Goal: Transaction & Acquisition: Purchase product/service

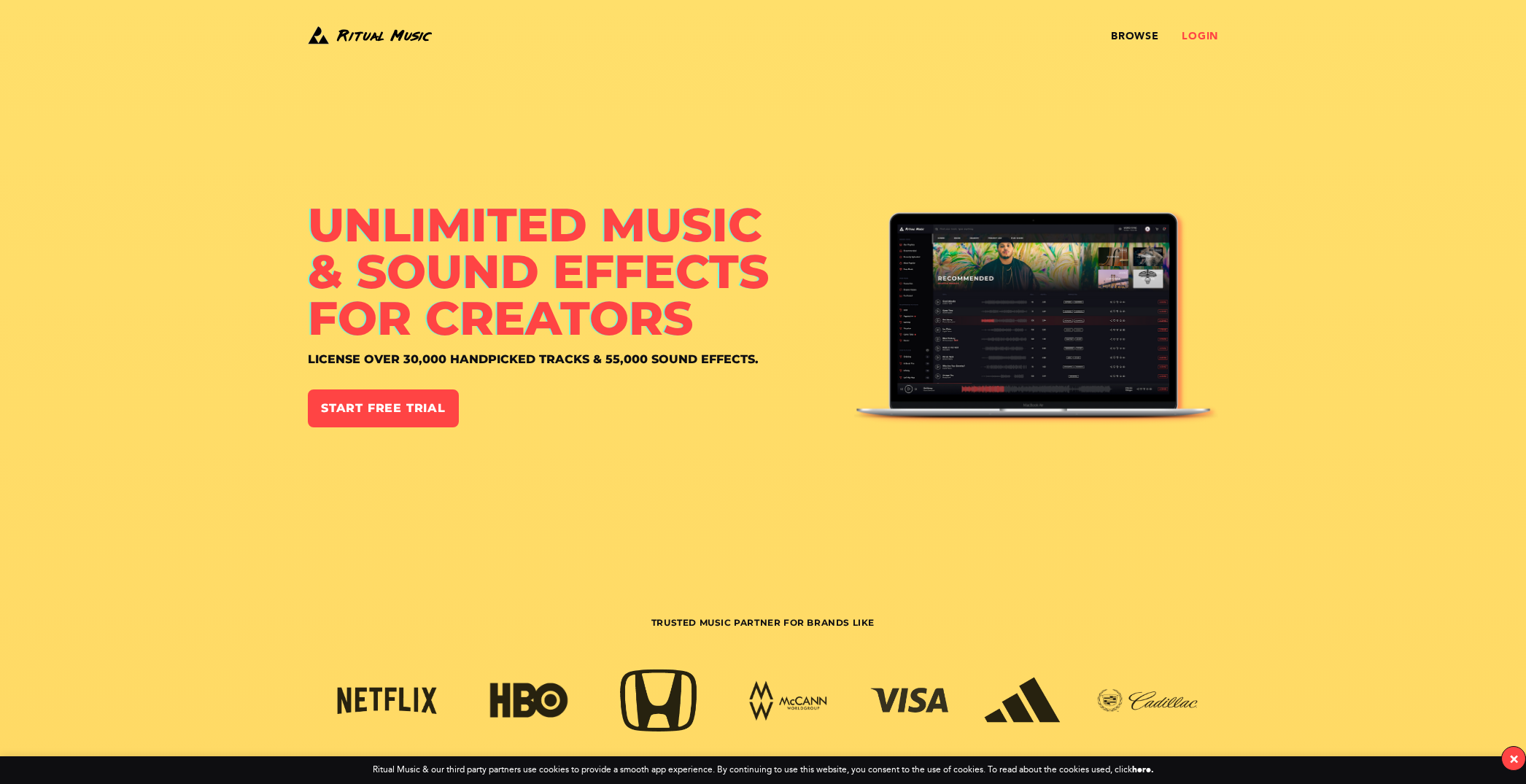
click at [1193, 36] on link "Login" at bounding box center [1200, 36] width 36 height 11
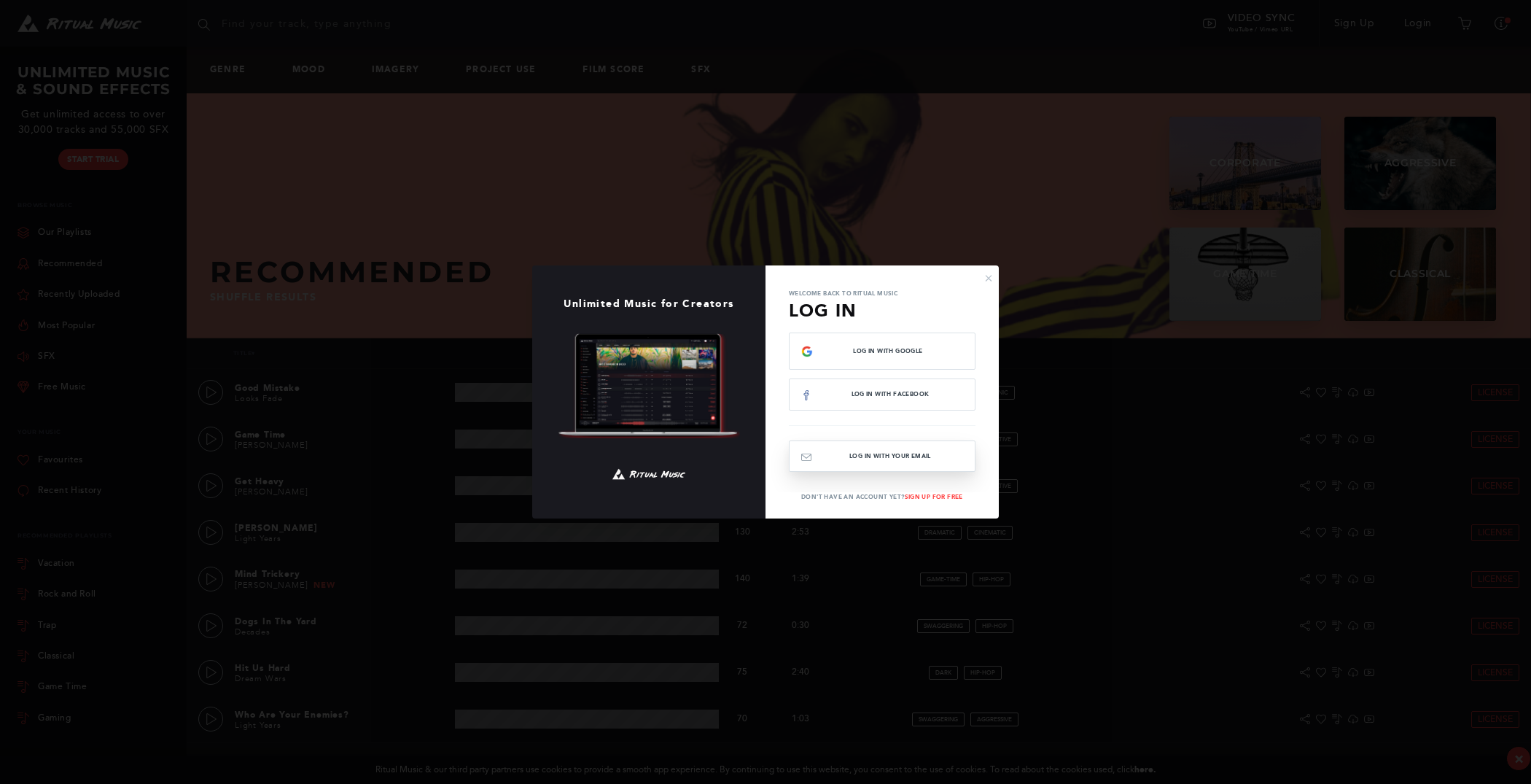
click at [832, 460] on button "Log In with your email" at bounding box center [882, 455] width 187 height 31
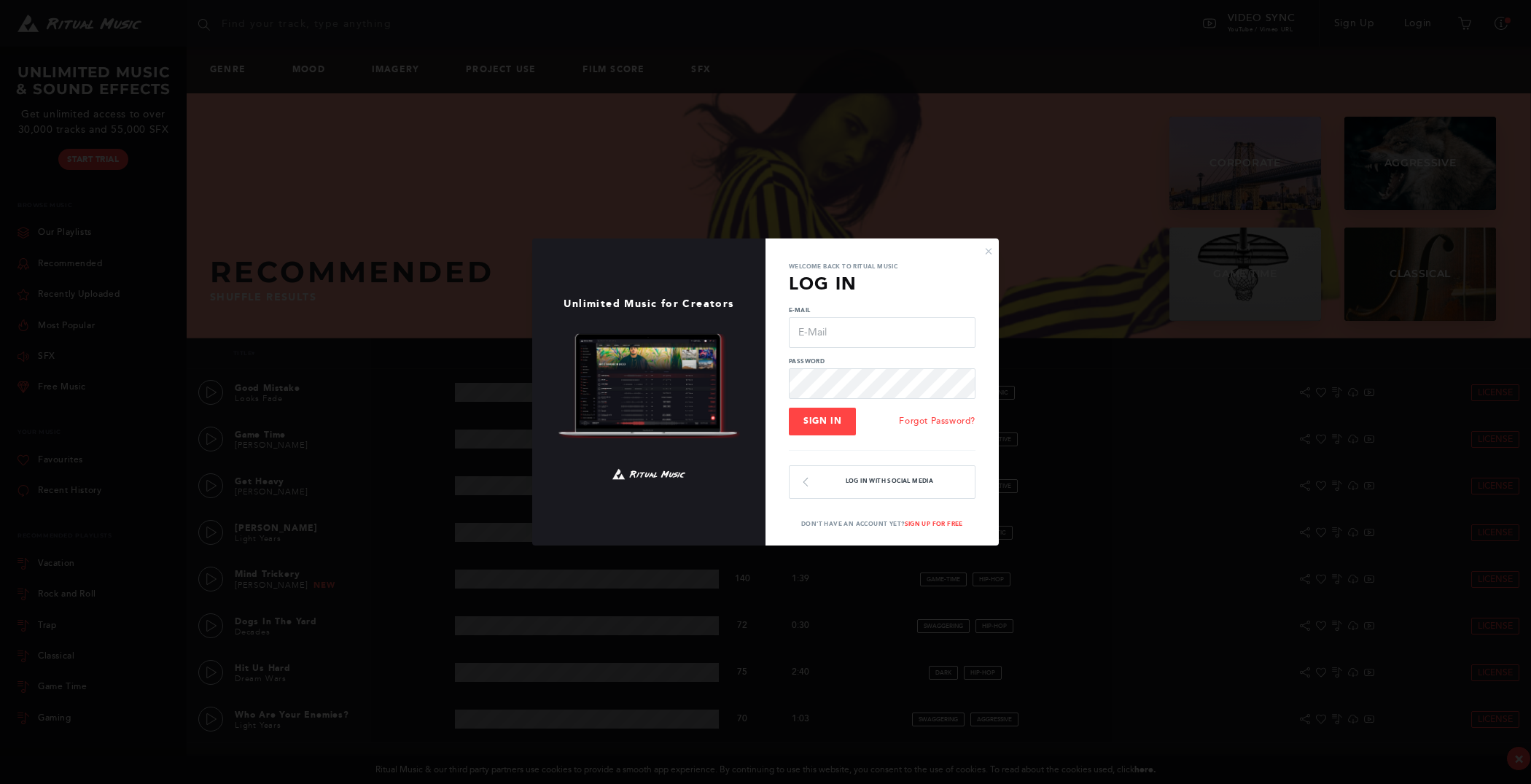
type input "[EMAIL_ADDRESS][DOMAIN_NAME]"
click at [841, 424] on button "Sign In" at bounding box center [822, 421] width 67 height 28
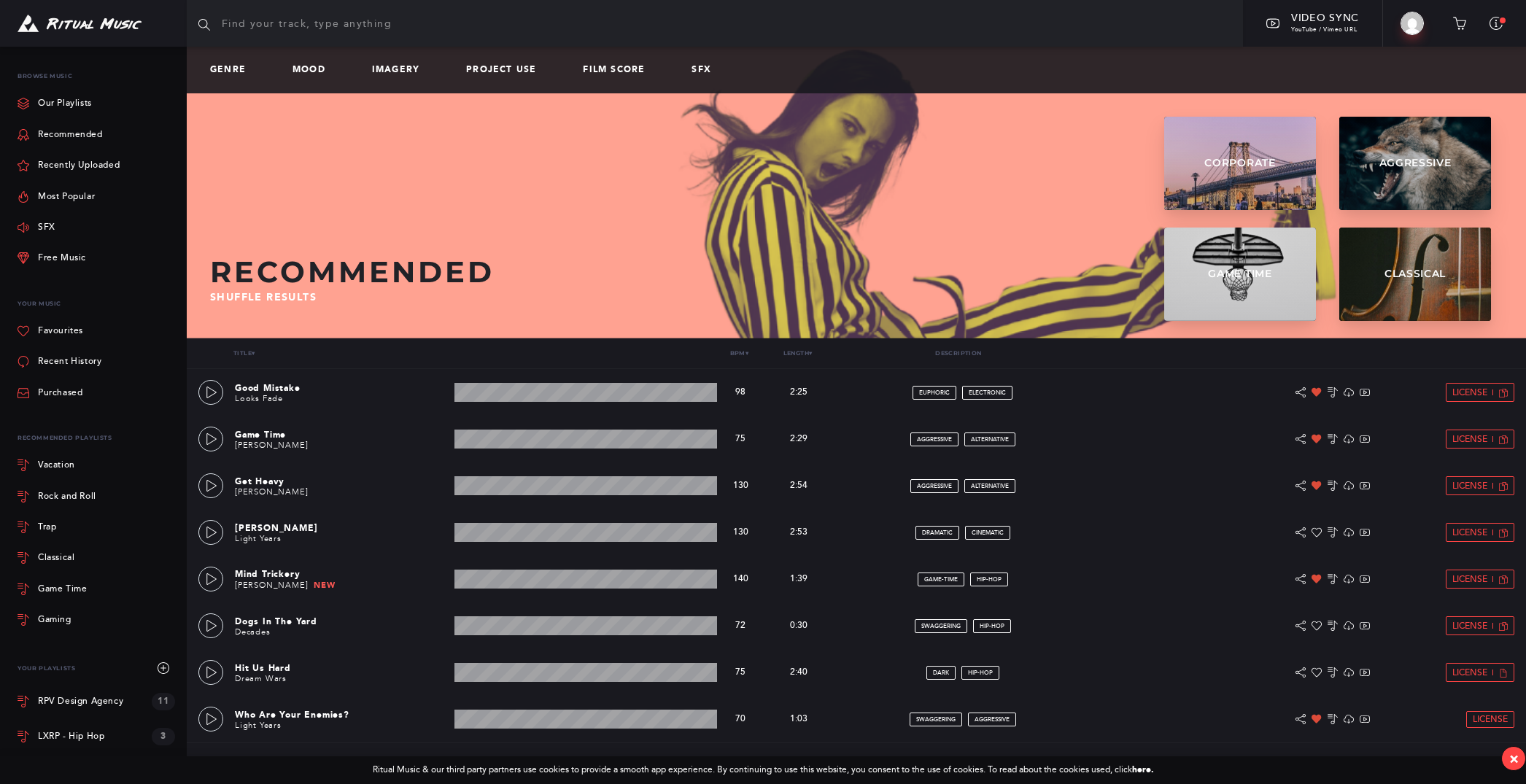
click at [371, 24] on input "text" at bounding box center [714, 23] width 1056 height 46
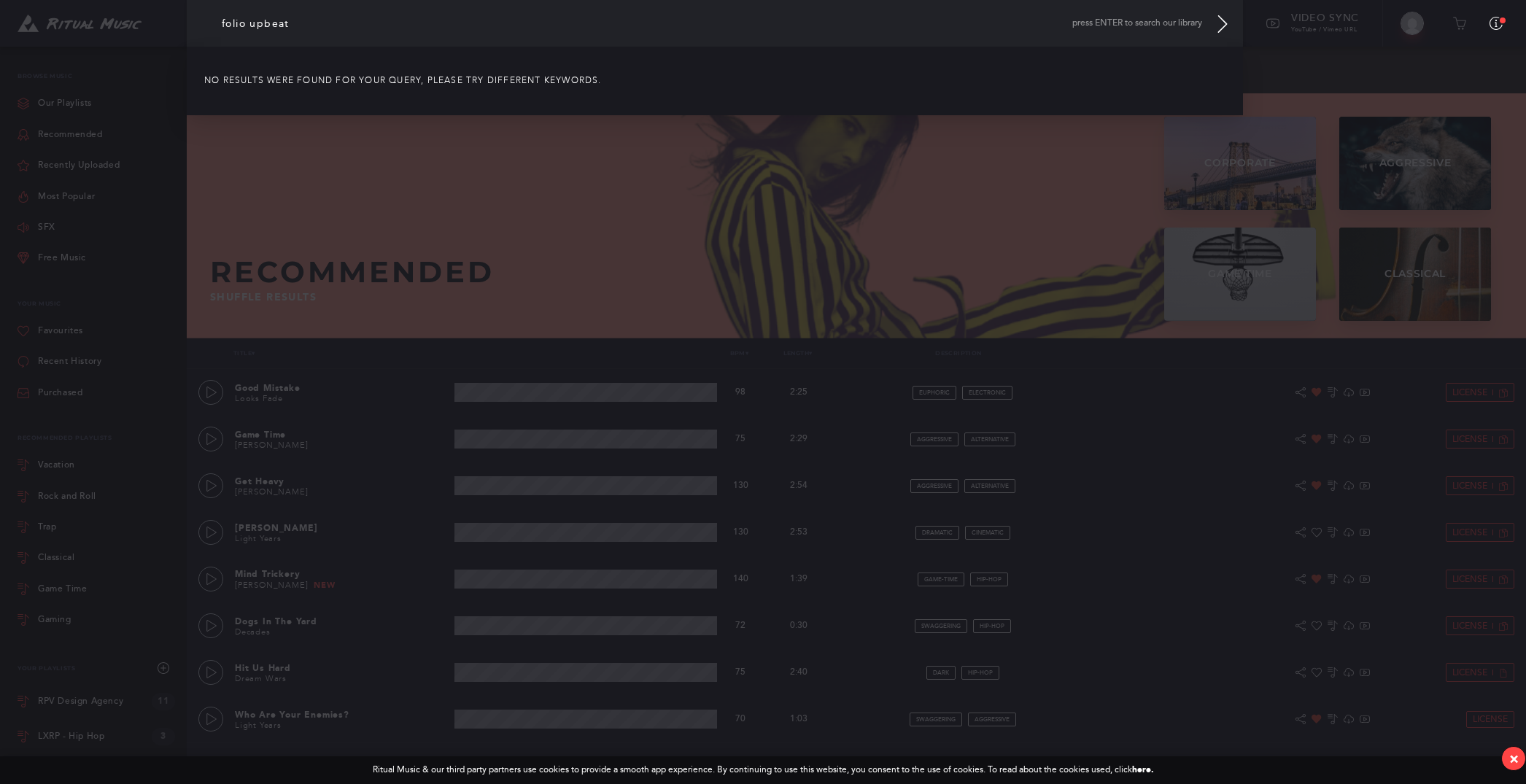
type input "folio upbeat"
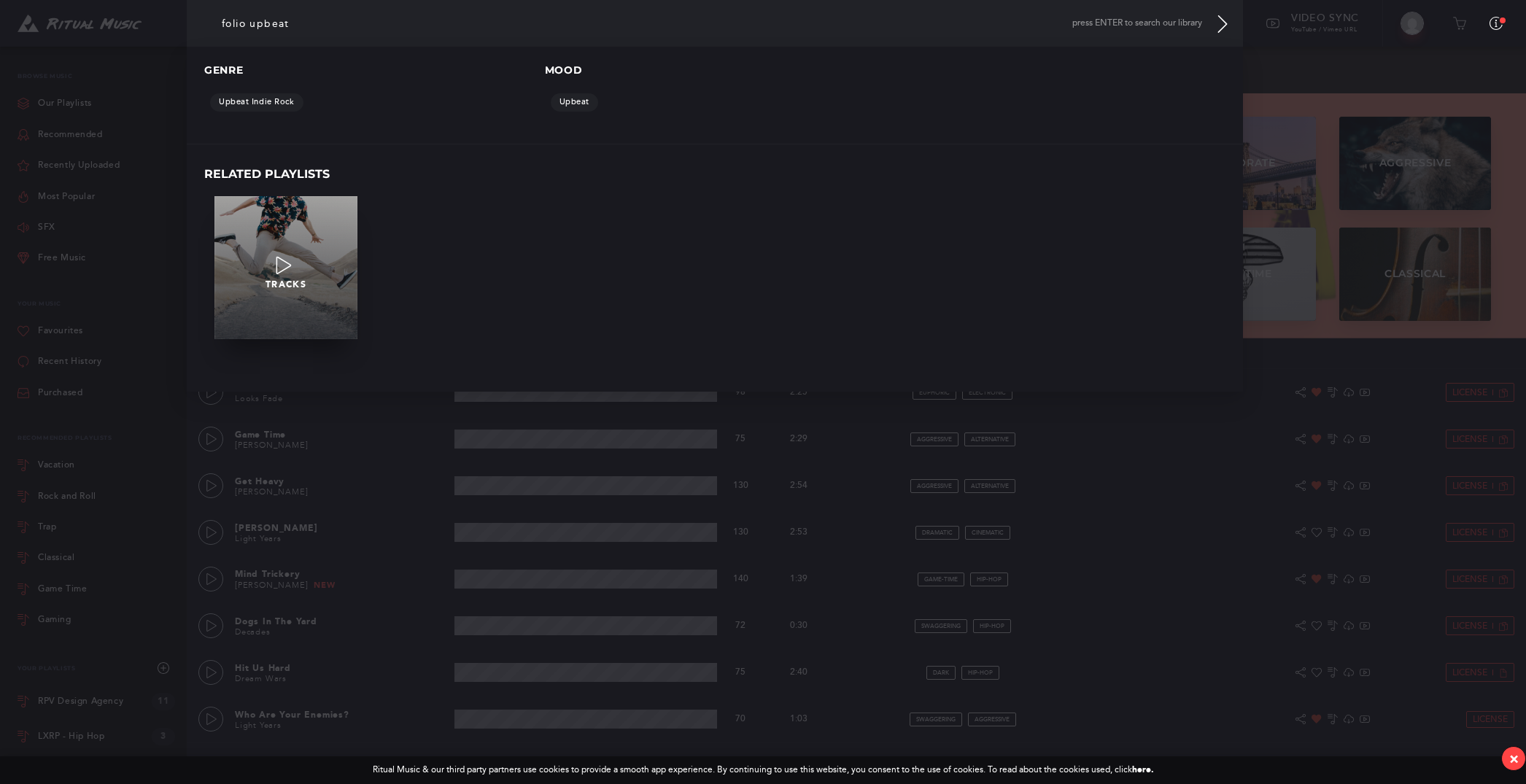
click at [296, 276] on p at bounding box center [285, 269] width 214 height 29
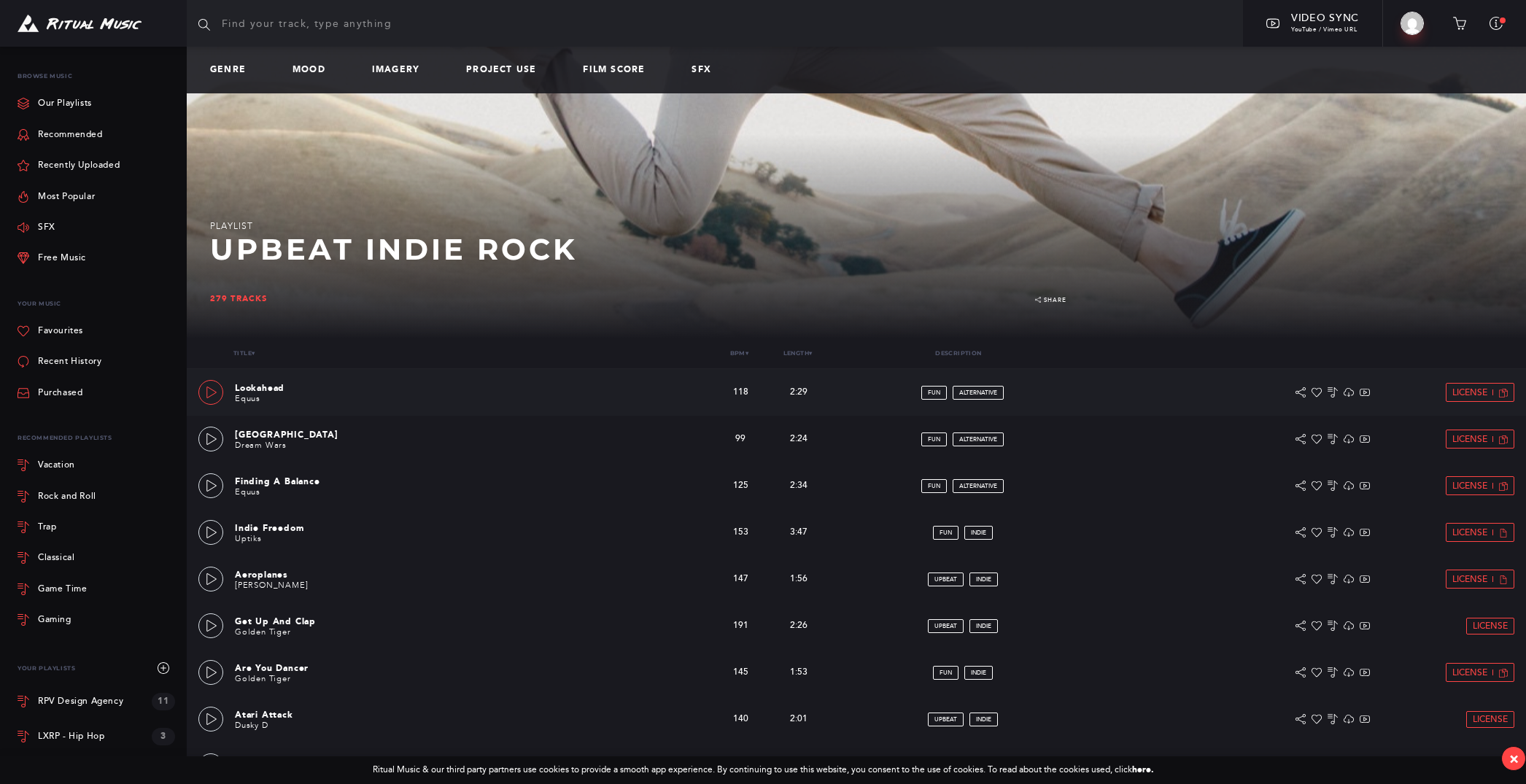
click at [213, 395] on icon at bounding box center [211, 392] width 11 height 11
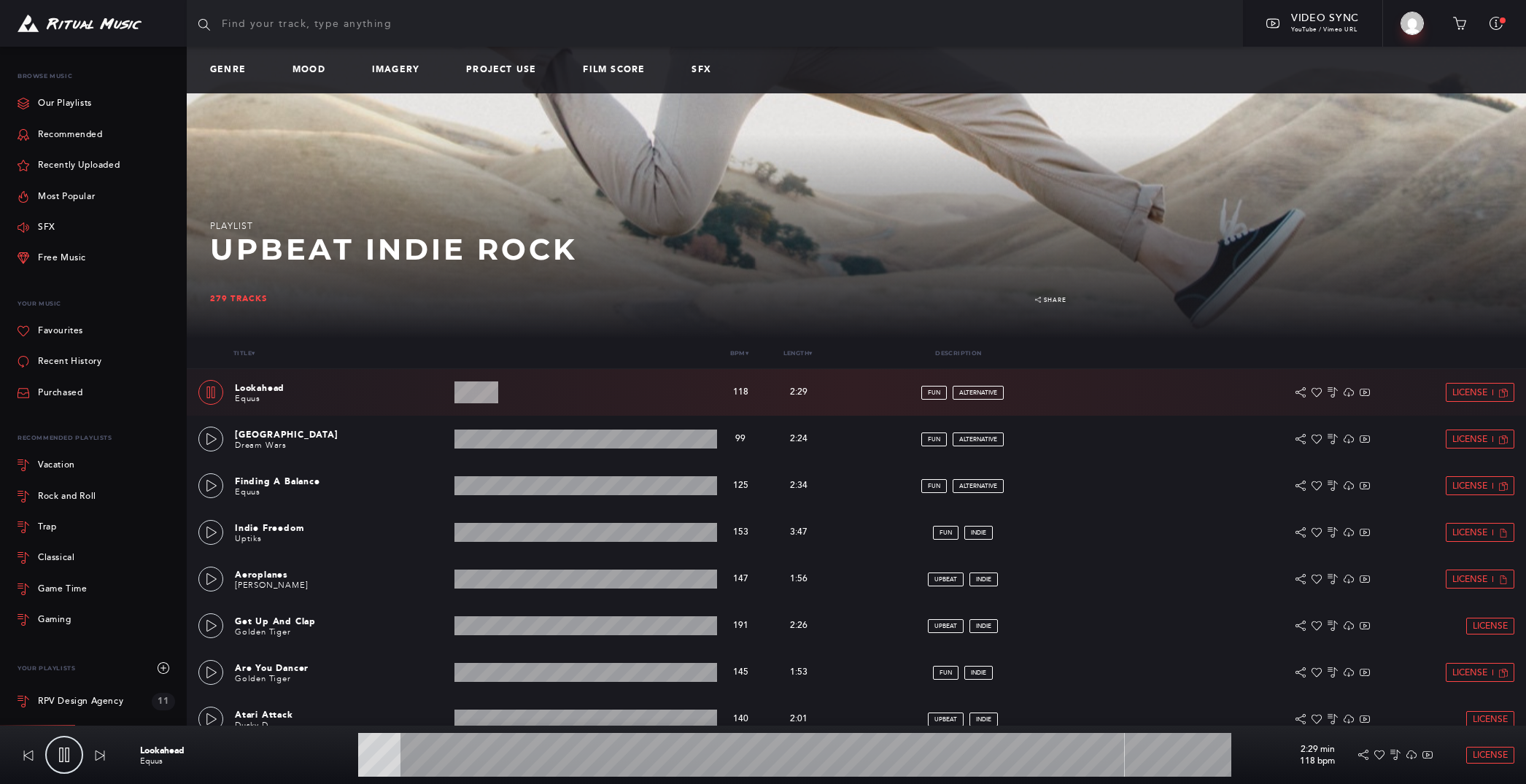
click at [351, 28] on input "text" at bounding box center [714, 23] width 1056 height 46
type input "5.37"
type input "p"
type input "5.43"
type input "pe"
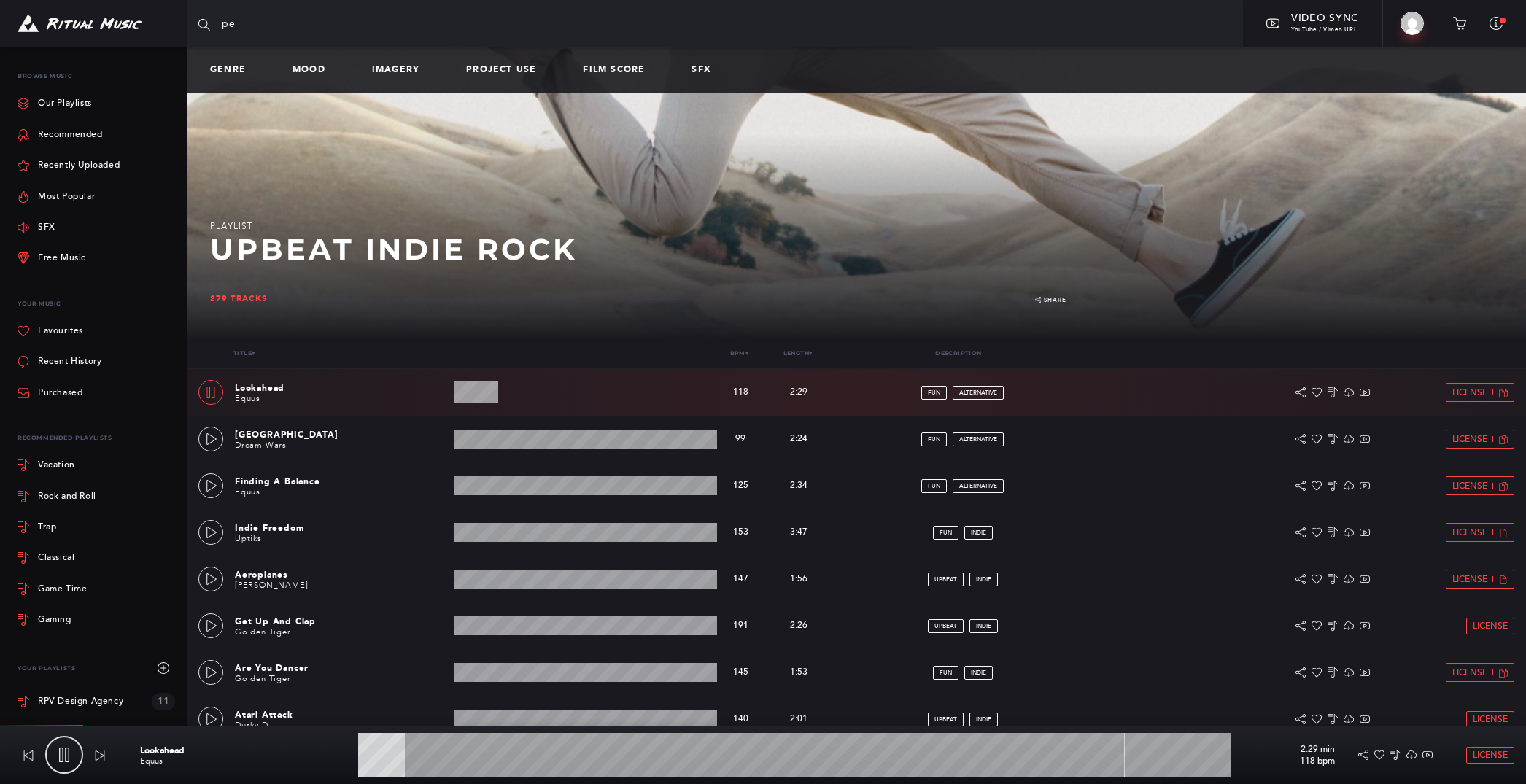
type input "5.57"
type input "peer"
type input "5.84"
type input "pee"
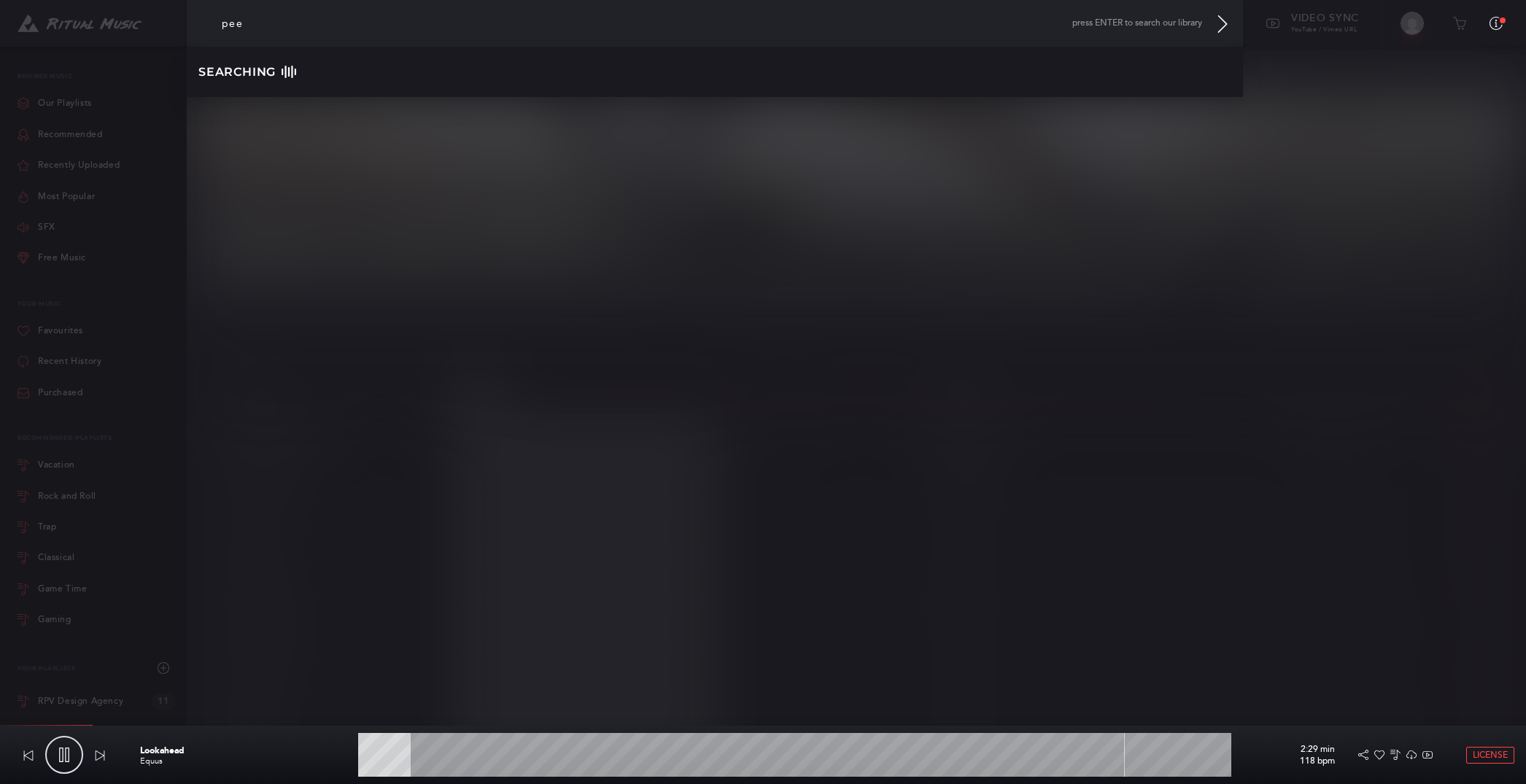
type input "6.13"
type input "pe"
type input "6.26"
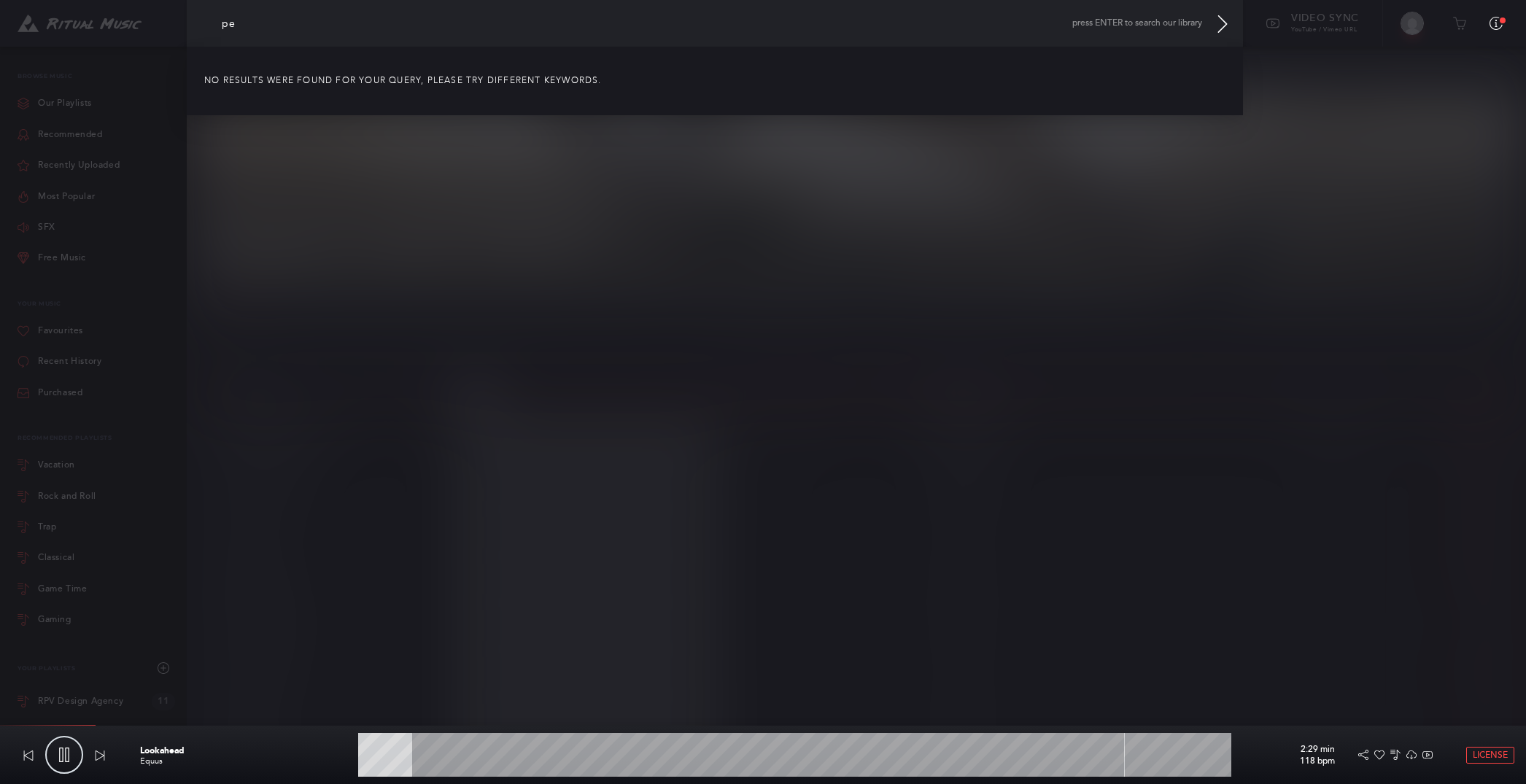
type input "per"
type input "6.42"
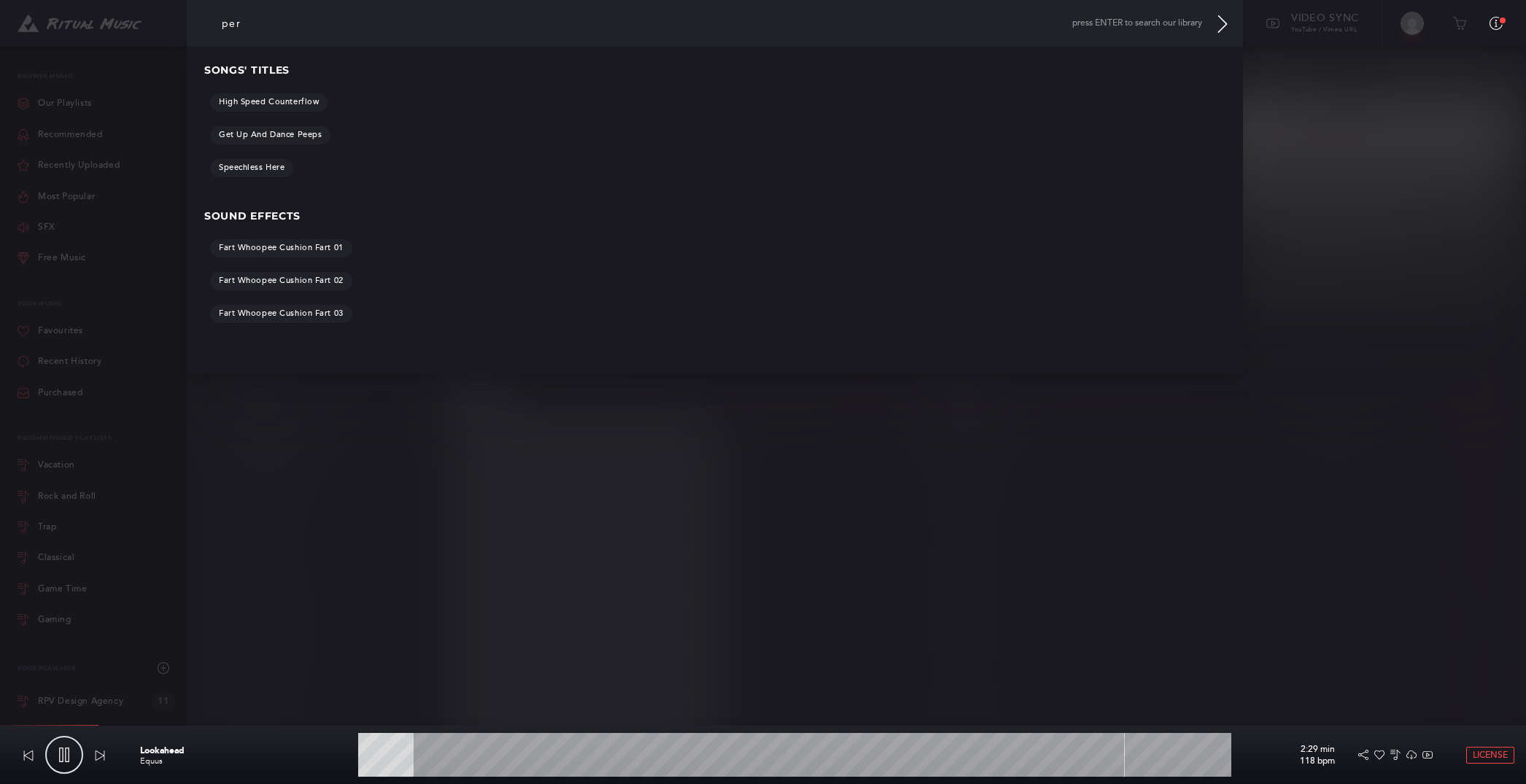
type input "perc"
type input "6.51"
type input "percu"
type input "6.69"
type input "percus"
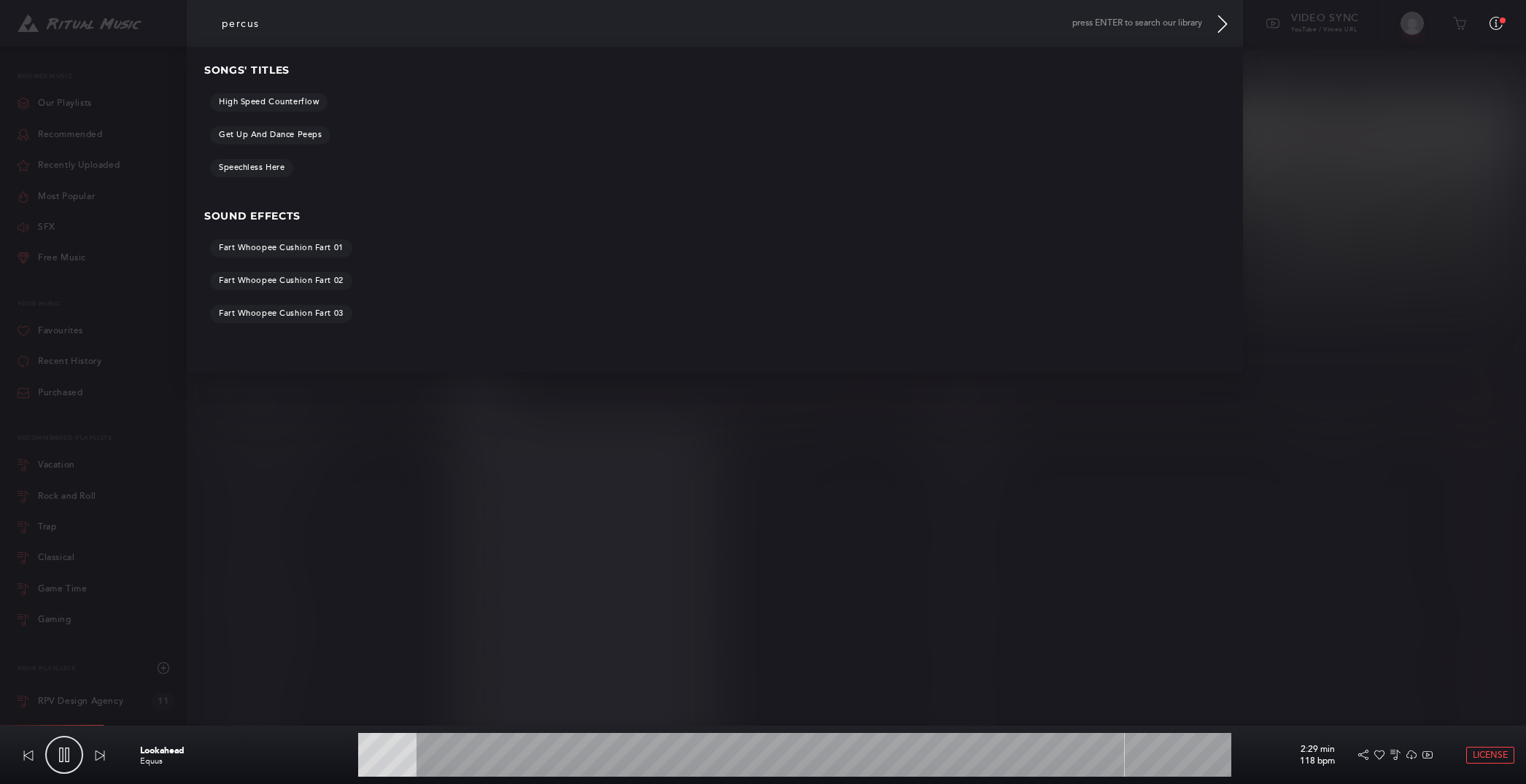
type input "6.82"
type input "percuss"
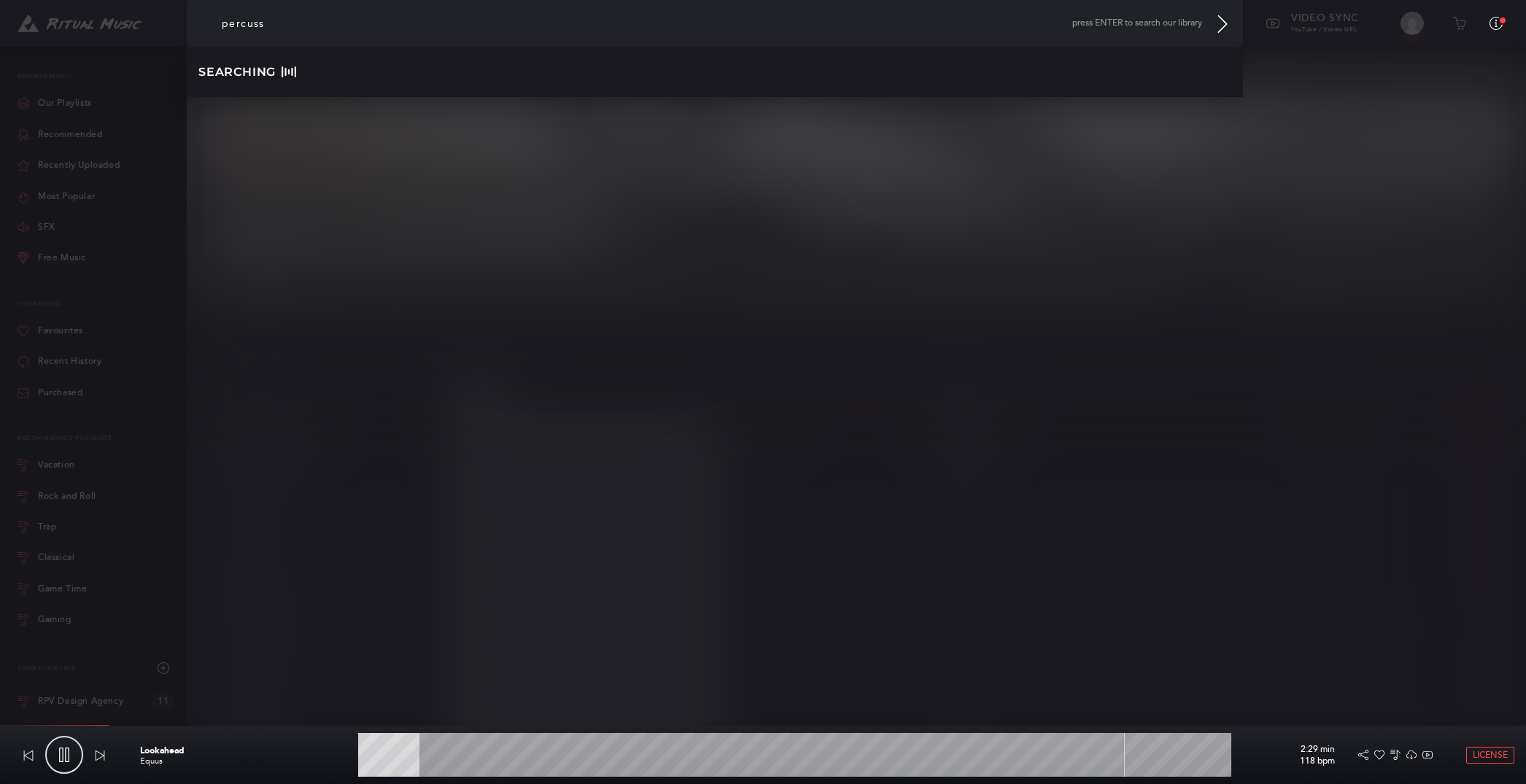
type input "7.14"
type input "percussv"
type input "7.43"
type input "percuss"
type input "7.68"
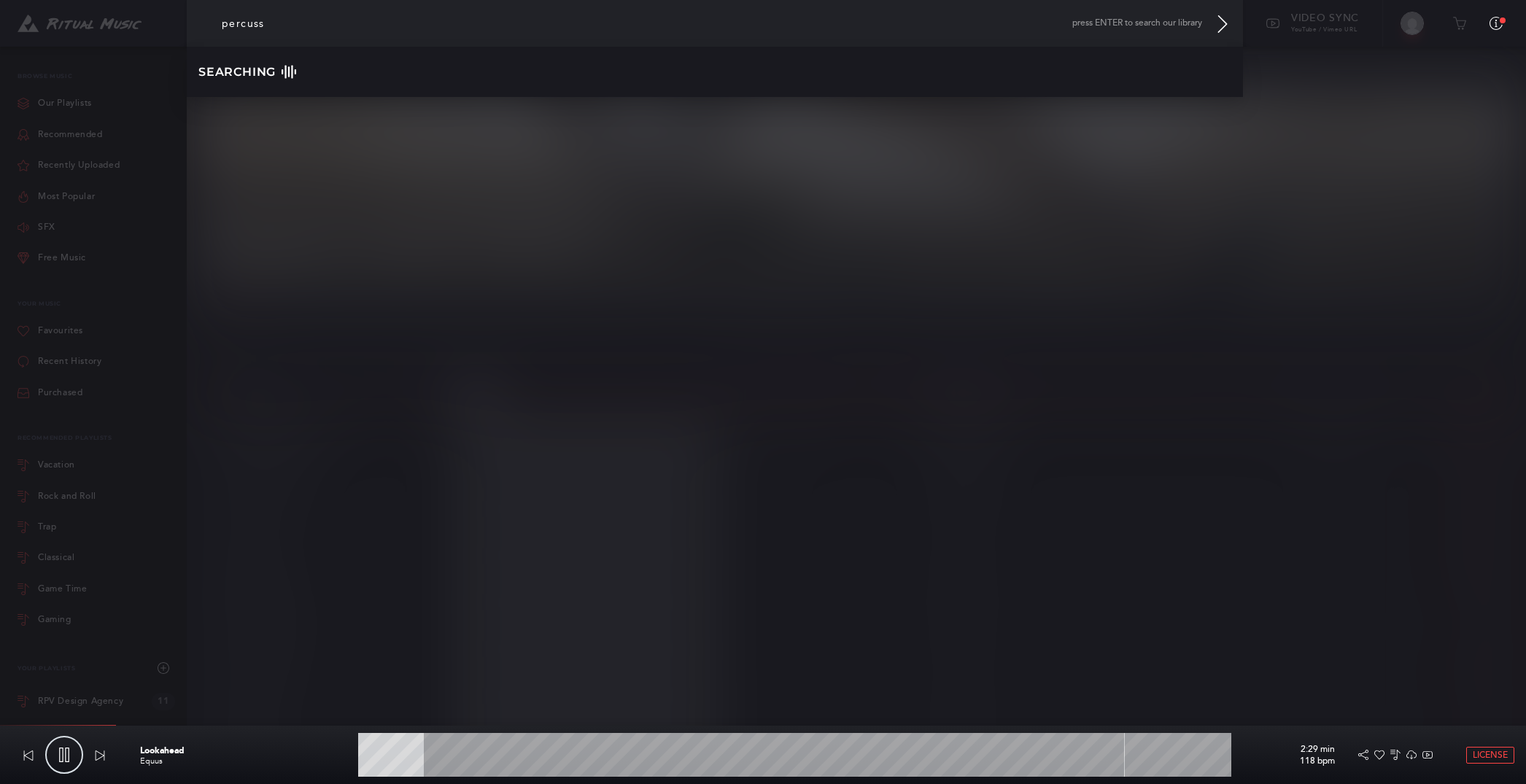
type input "percussi"
type input "7.77"
type input "percussiv"
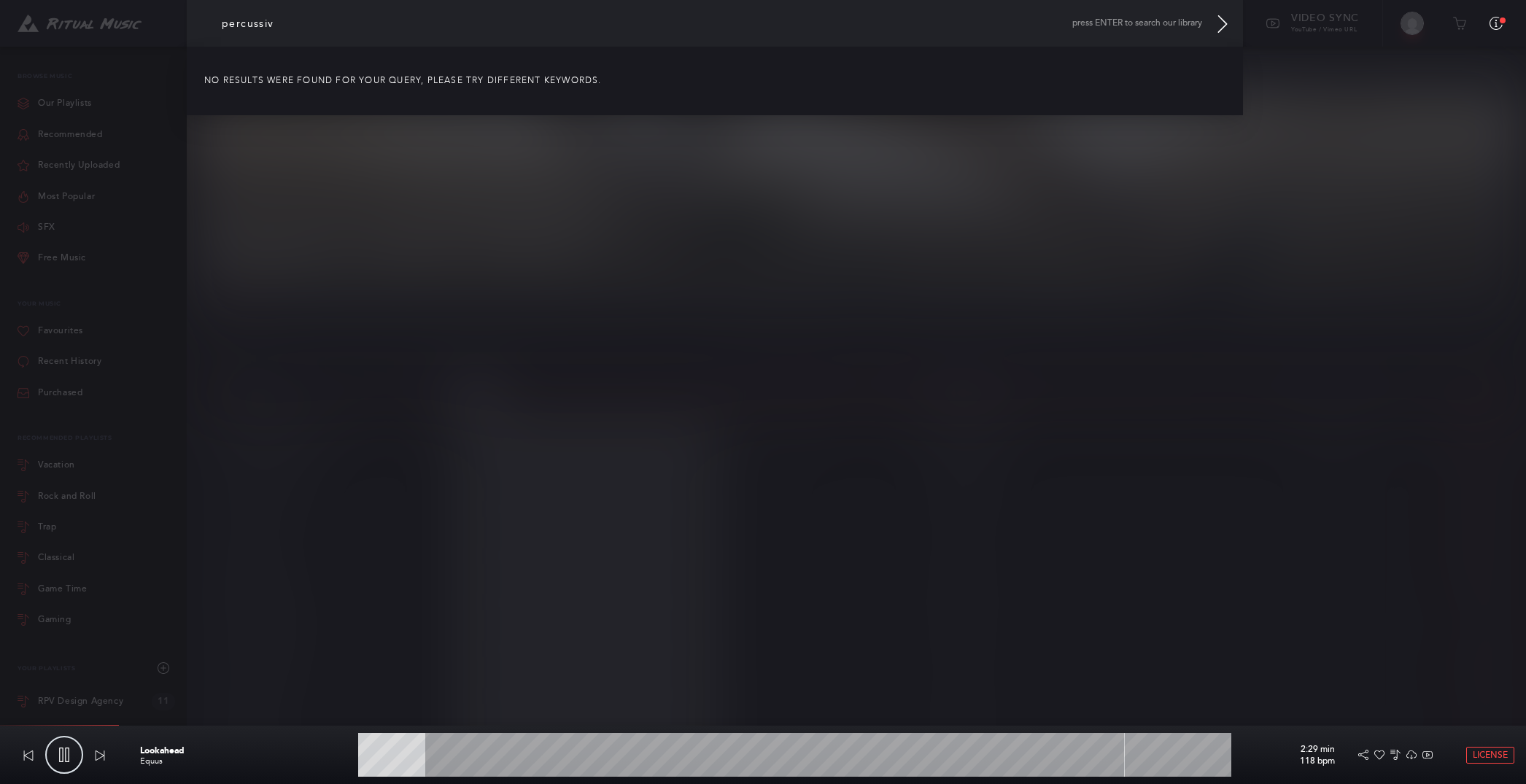
type input "7.92"
type input "percussive"
type input "7.97"
type input "percussive"
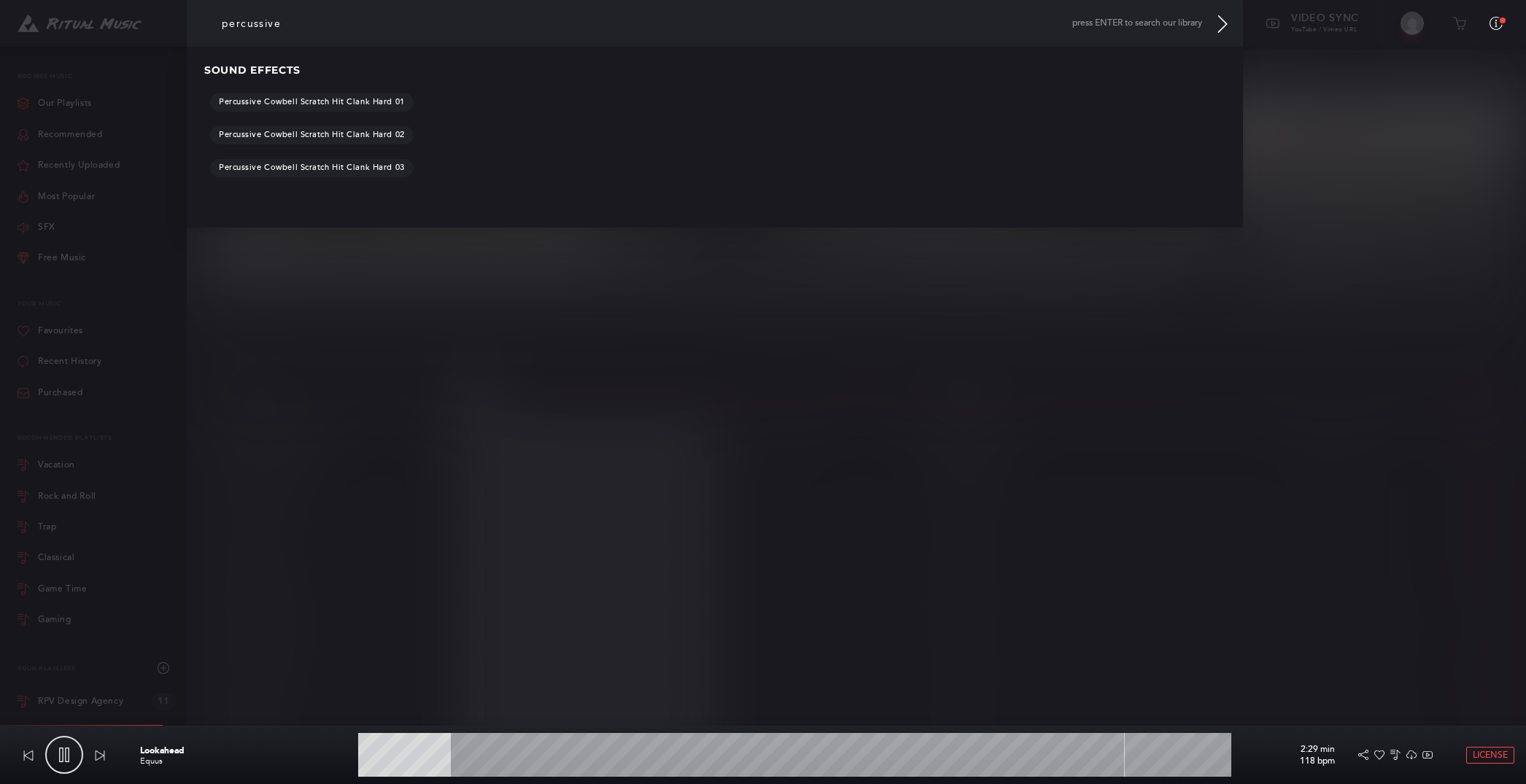
type input "10.71"
type input "percussiv"
type input "10.8"
type input "percussi"
type input "10.91"
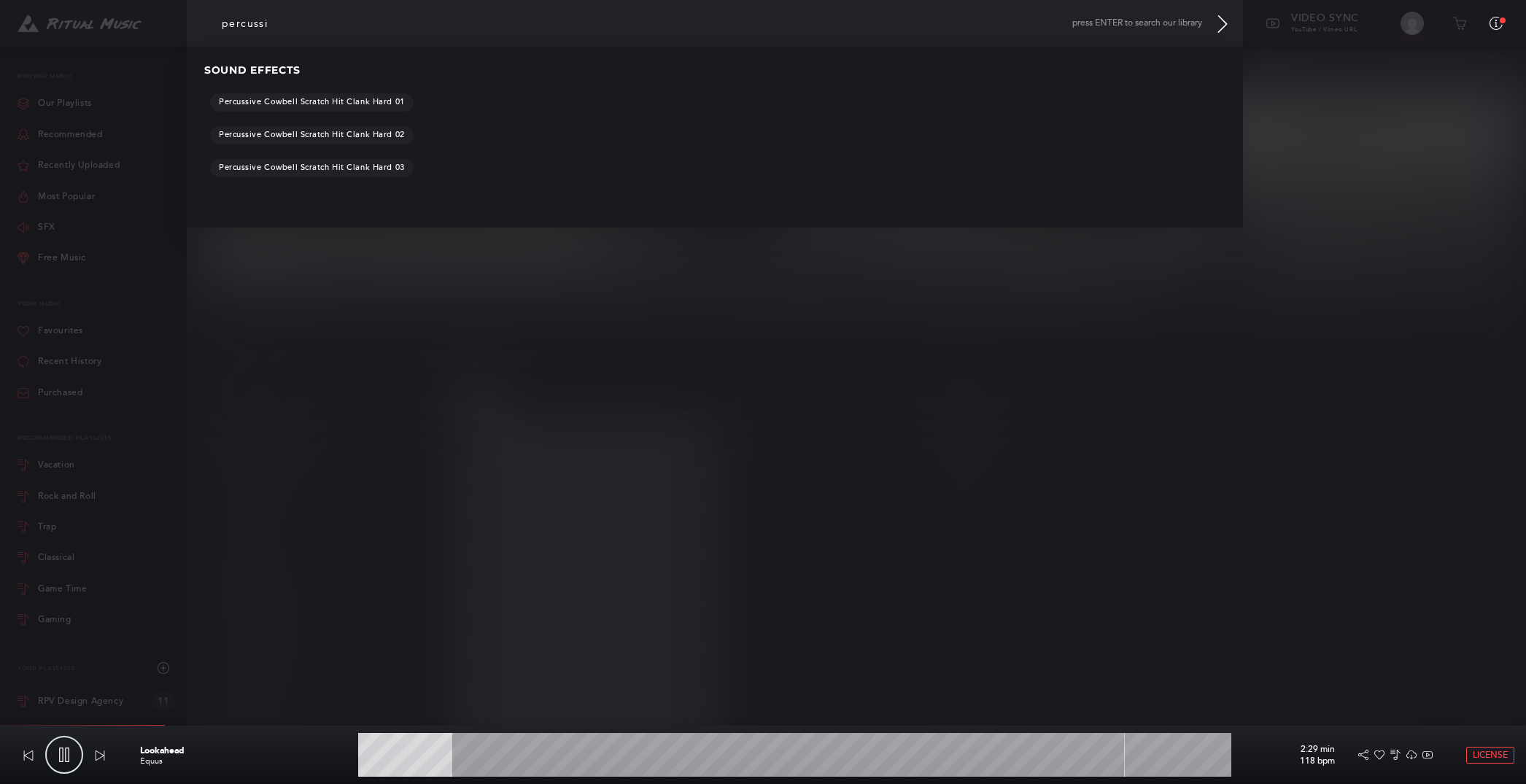
type input "percuss"
type input "11.11"
type input "percus"
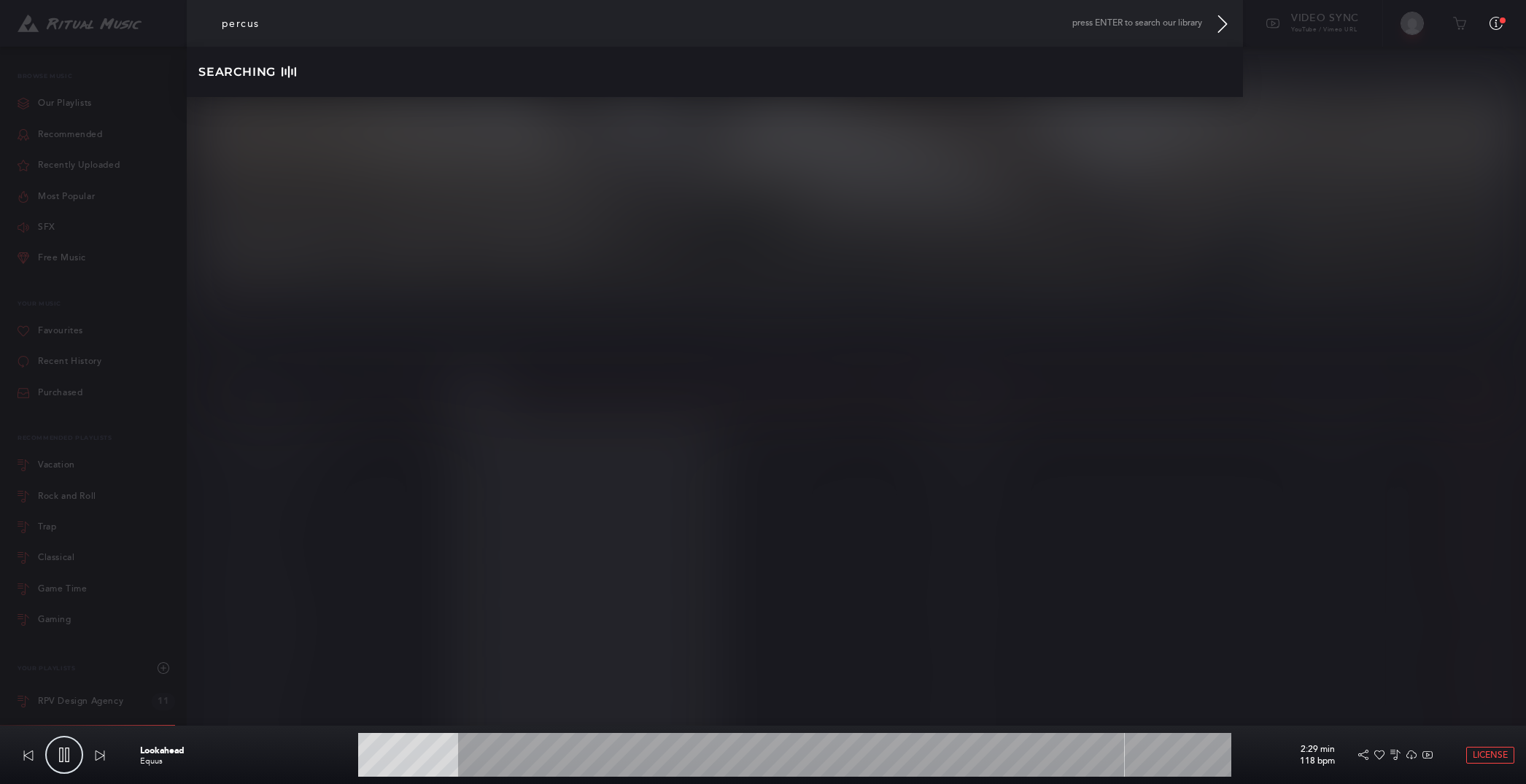
type input "11.63"
type input "percuss"
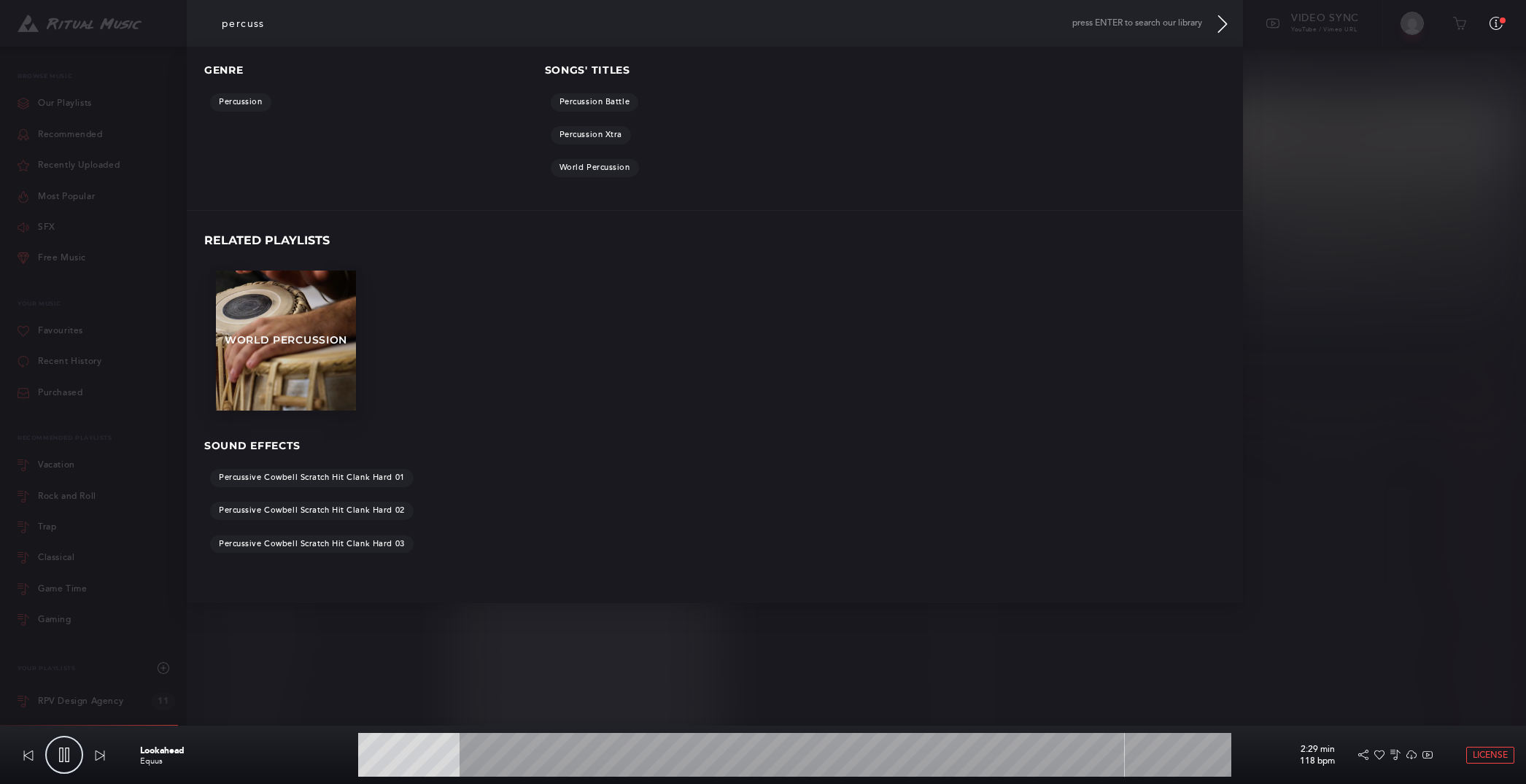
type input "11.74"
type input "percussi"
type input "11.81"
type input "percussio"
type input "11.9"
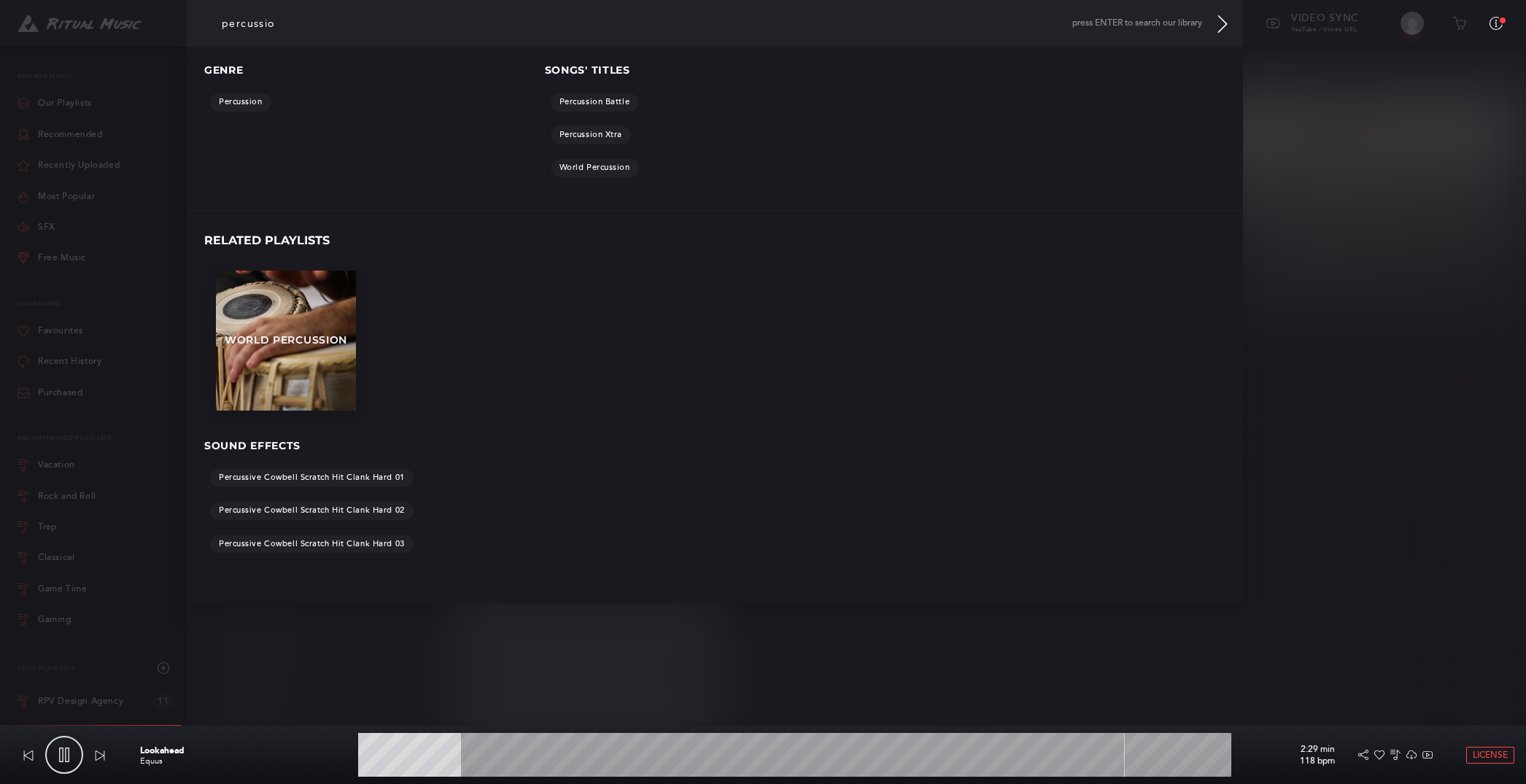
type input "percussion"
type input "13.76"
type input "percussion"
type input "13.83"
click at [241, 107] on link "Percussion" at bounding box center [241, 102] width 61 height 18
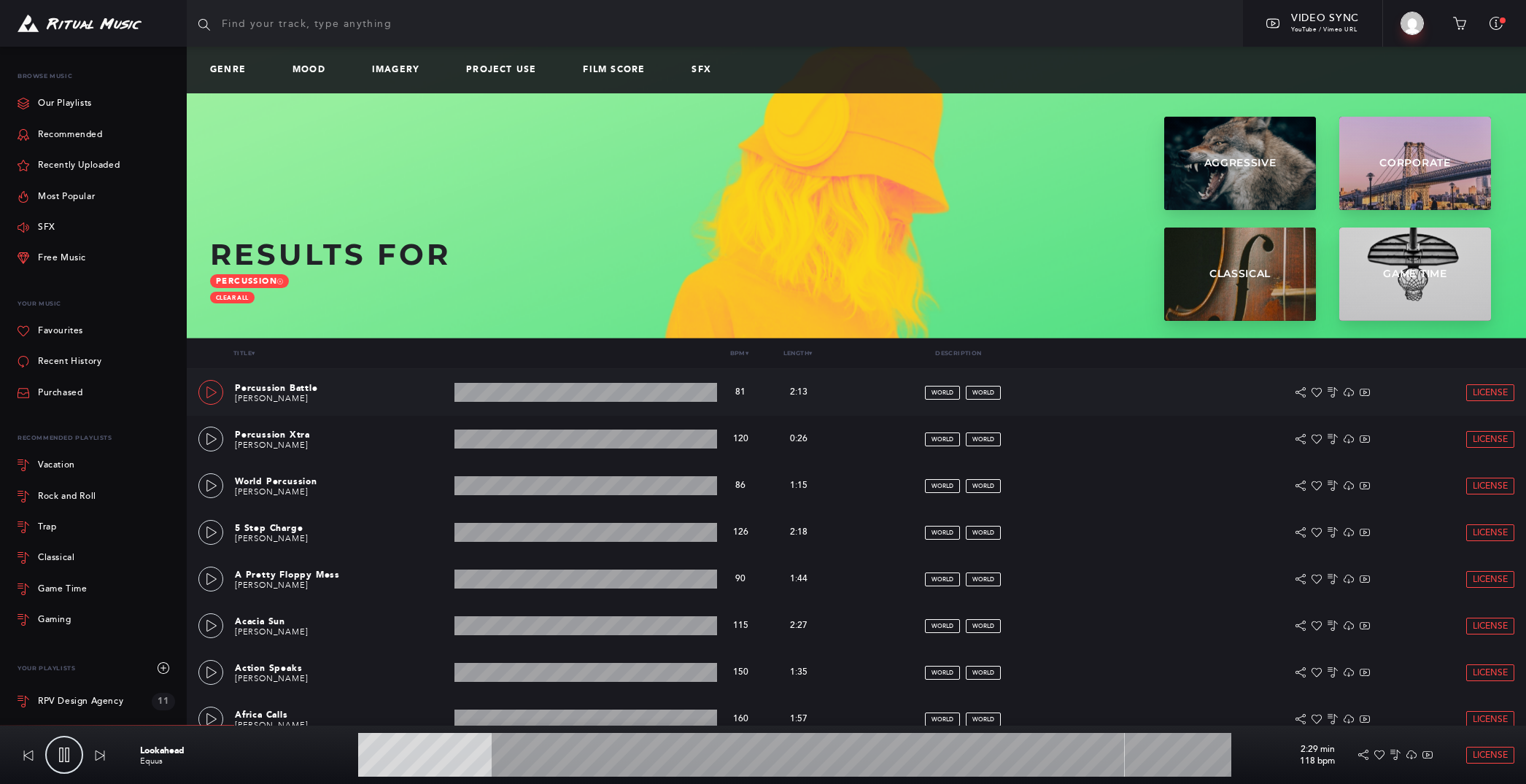
click at [208, 396] on icon at bounding box center [211, 392] width 10 height 11
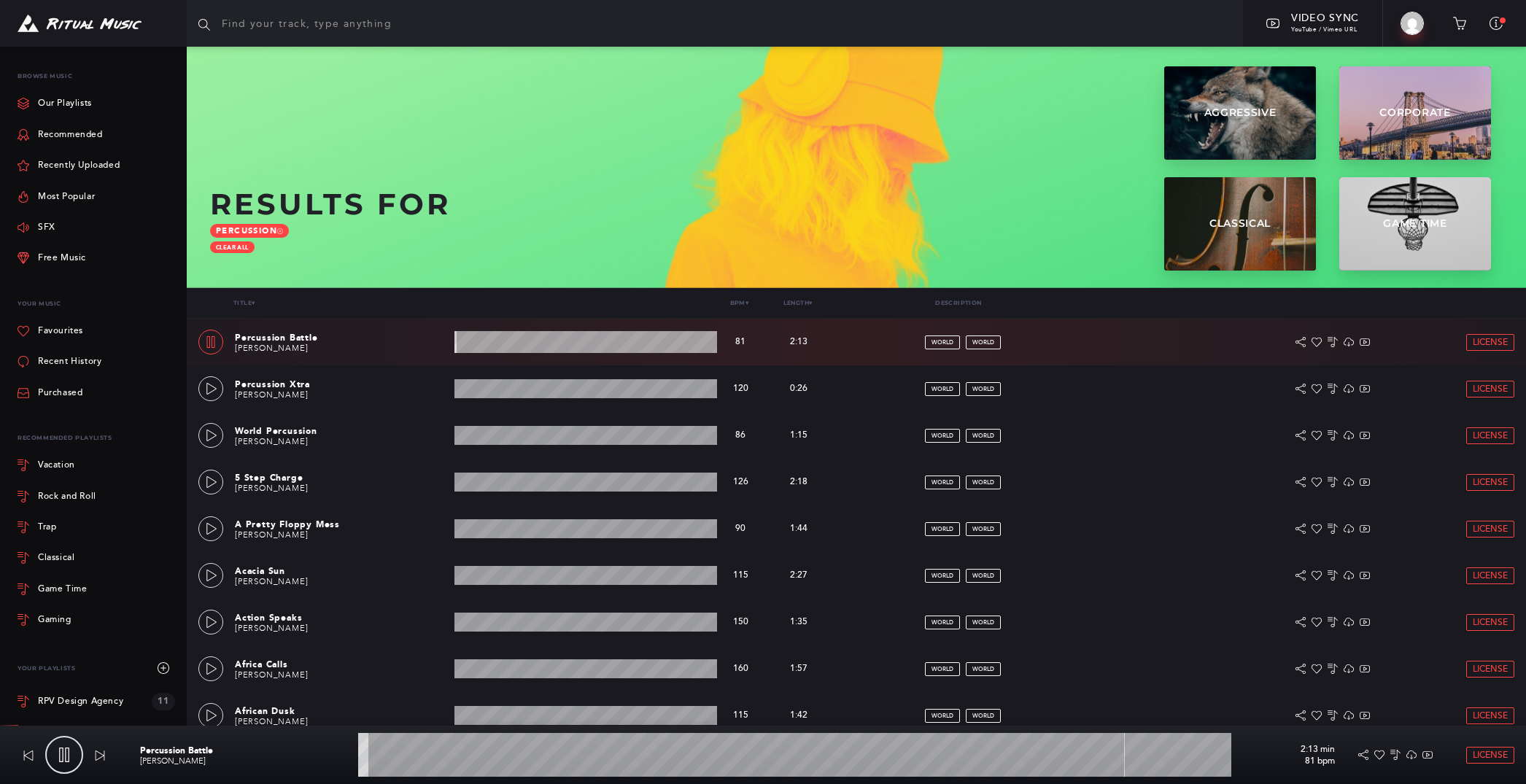
scroll to position [56, 0]
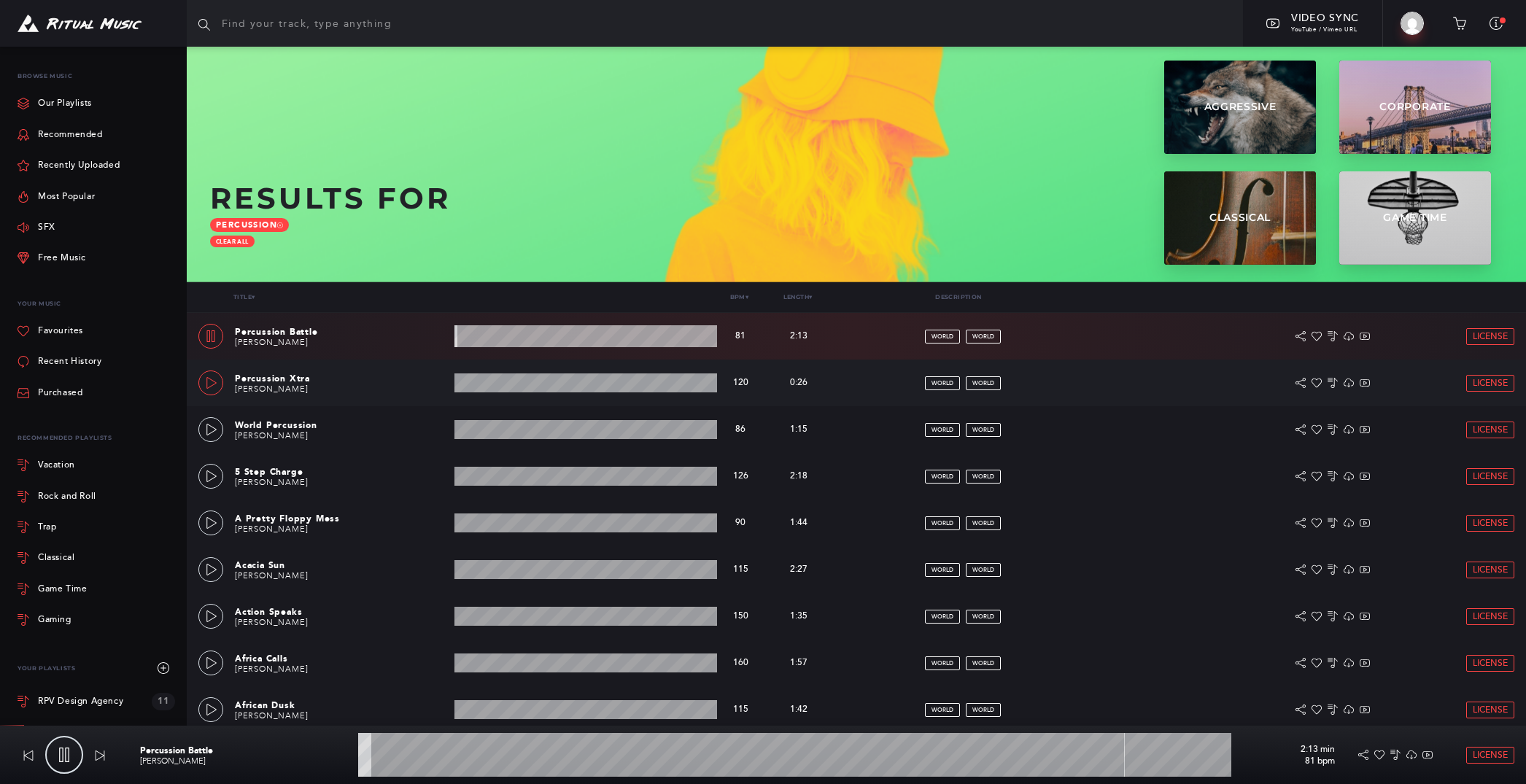
click at [207, 391] on link at bounding box center [210, 383] width 25 height 25
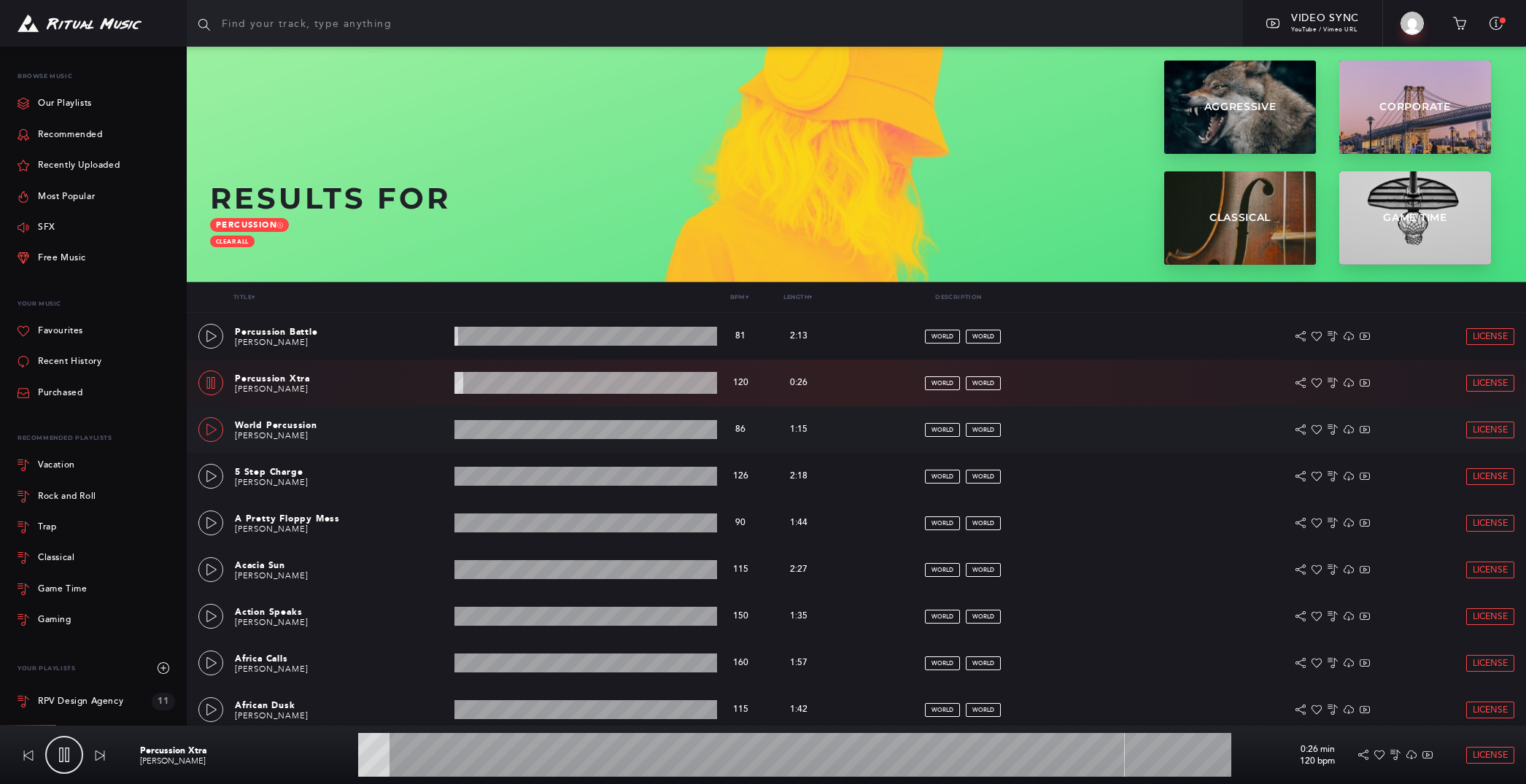
click at [208, 434] on icon at bounding box center [211, 429] width 10 height 11
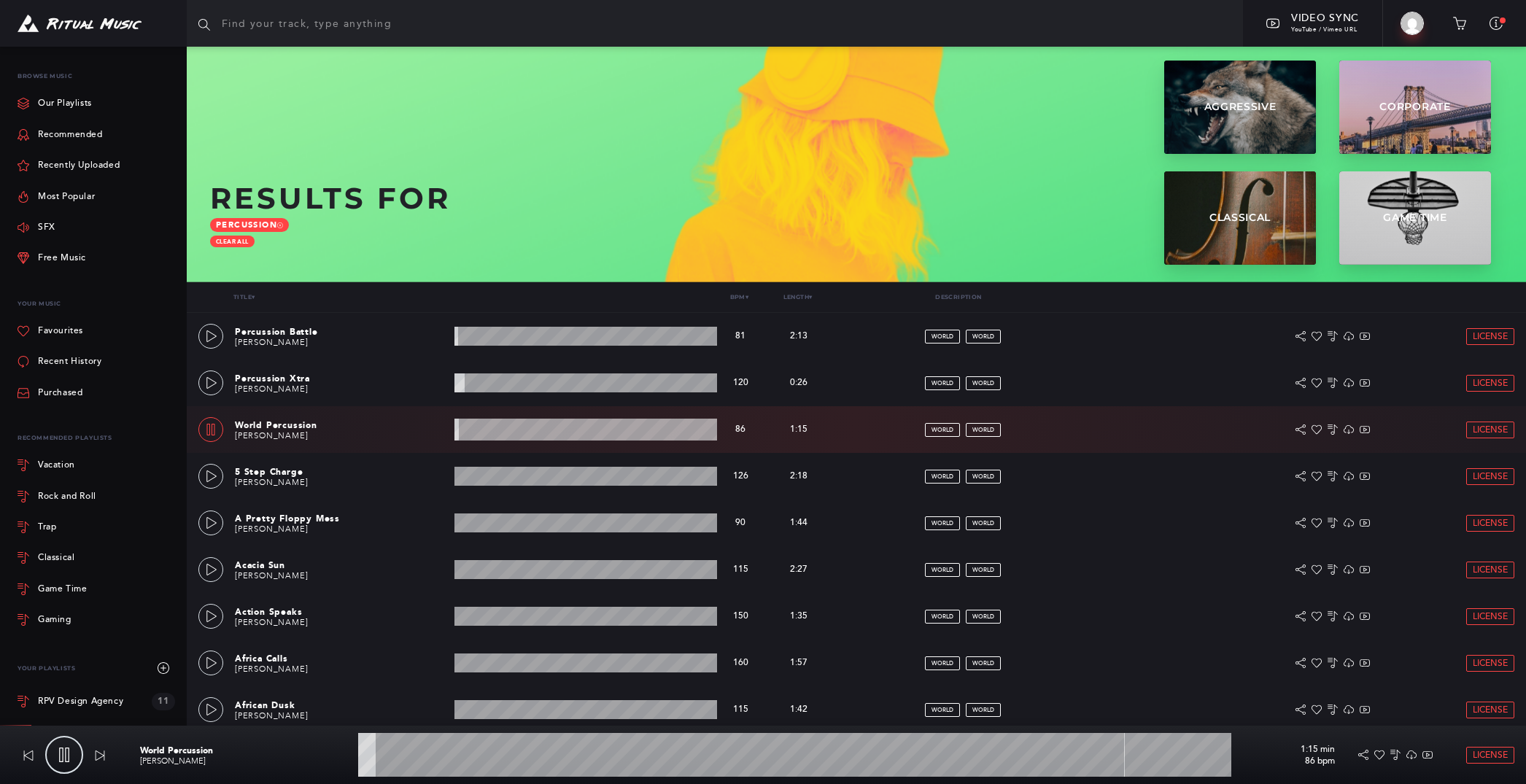
click at [511, 424] on wave at bounding box center [585, 429] width 263 height 22
click at [211, 477] on icon at bounding box center [211, 476] width 11 height 11
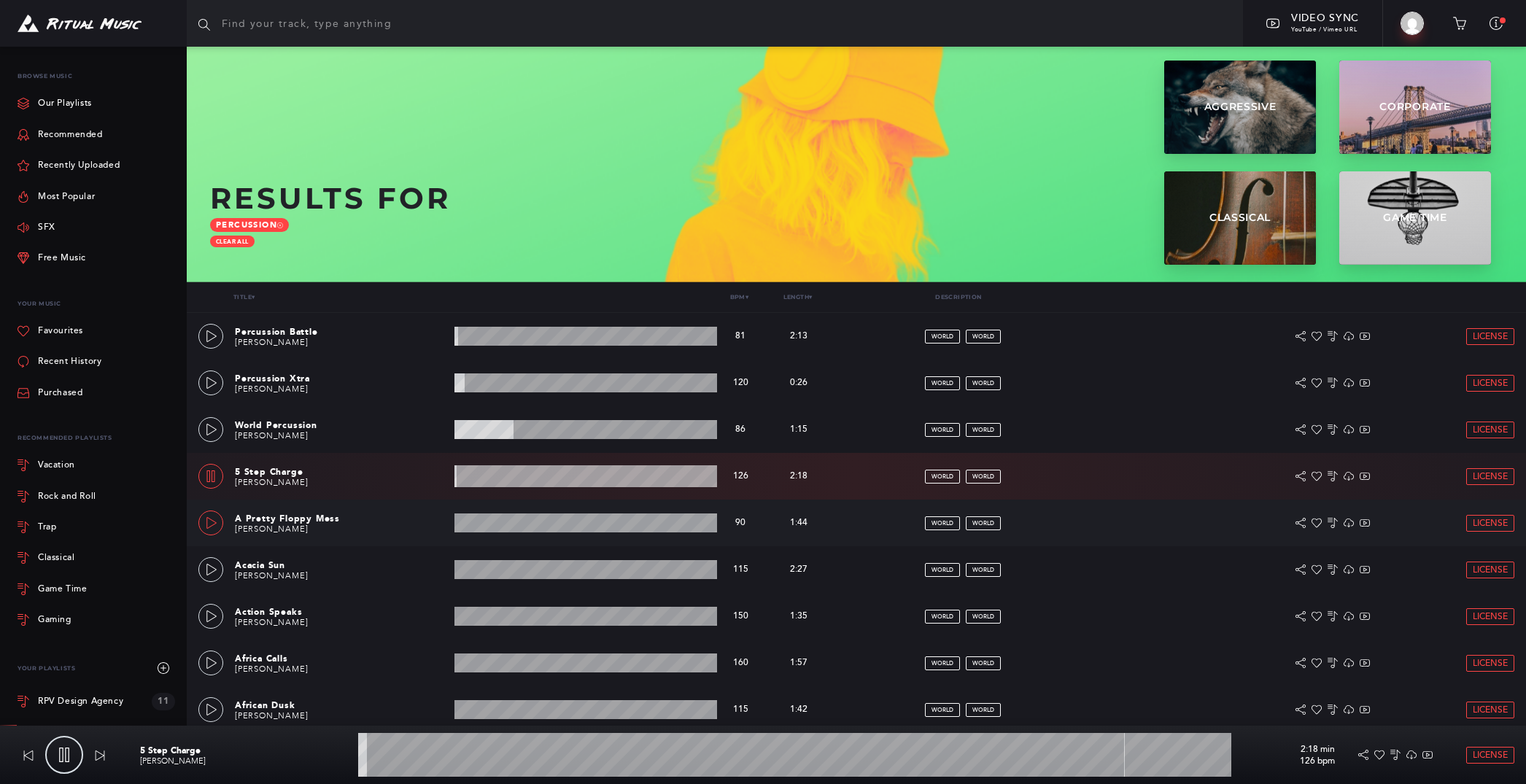
click at [210, 518] on icon at bounding box center [211, 522] width 10 height 11
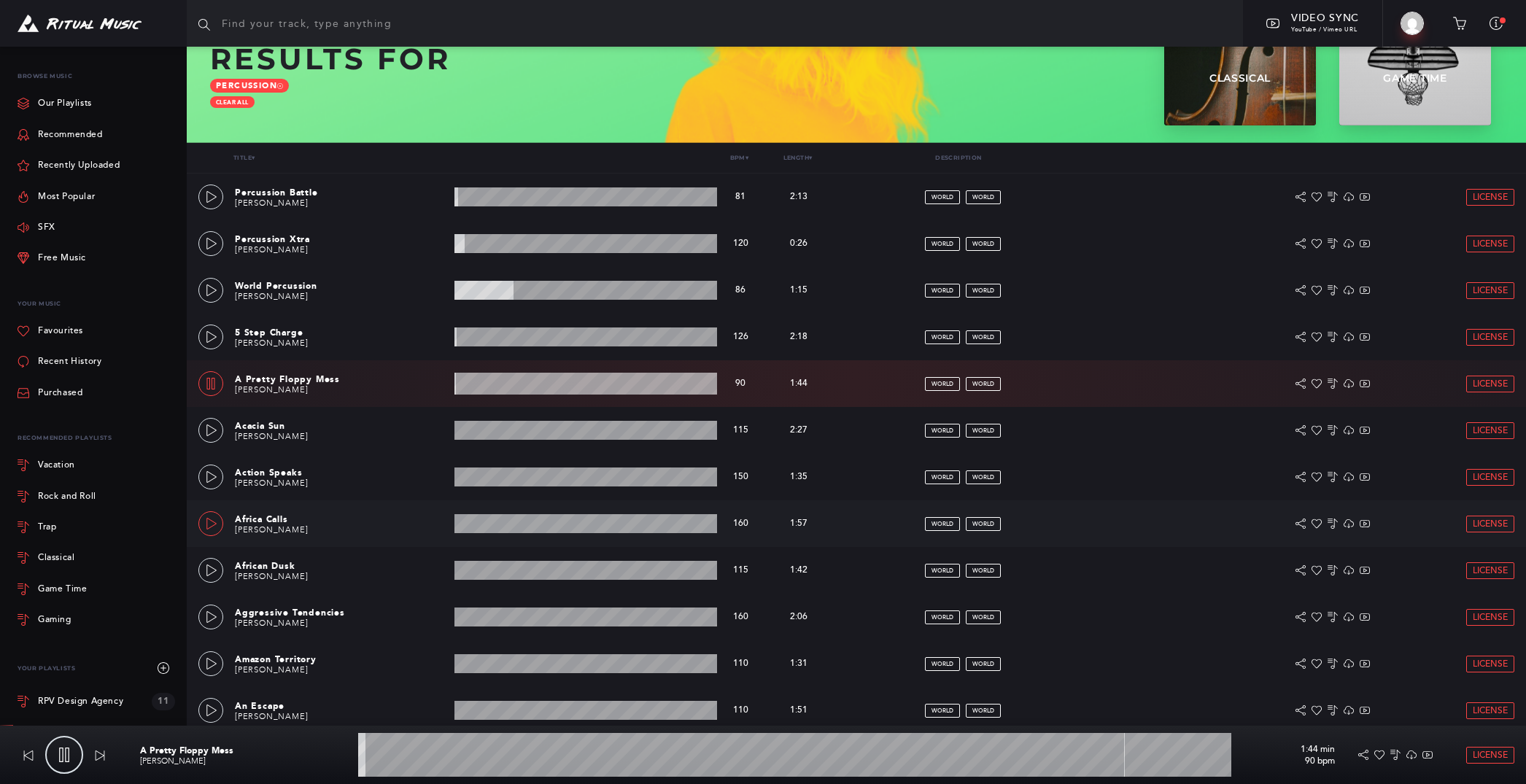
scroll to position [197, 0]
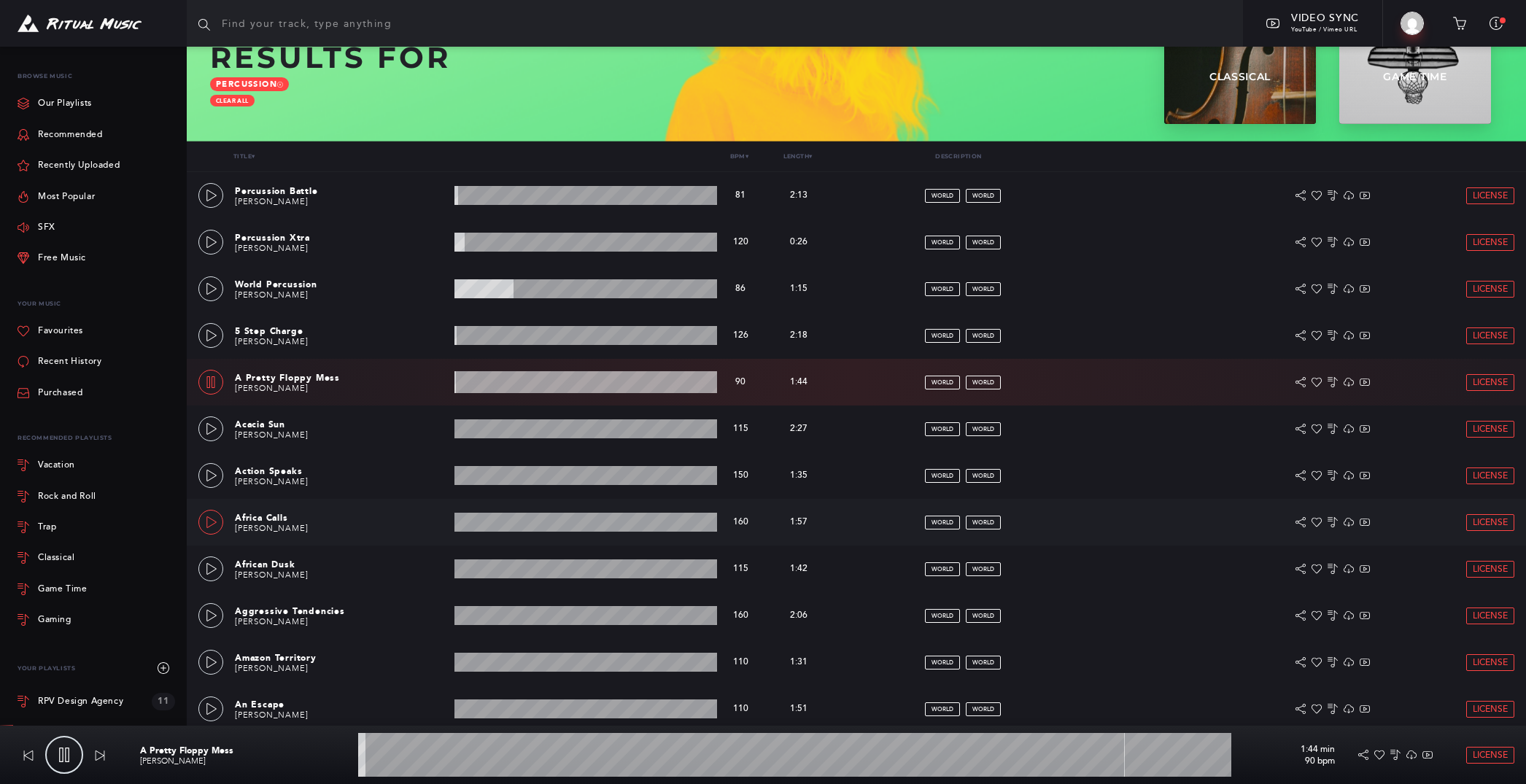
click at [213, 528] on link at bounding box center [210, 521] width 25 height 25
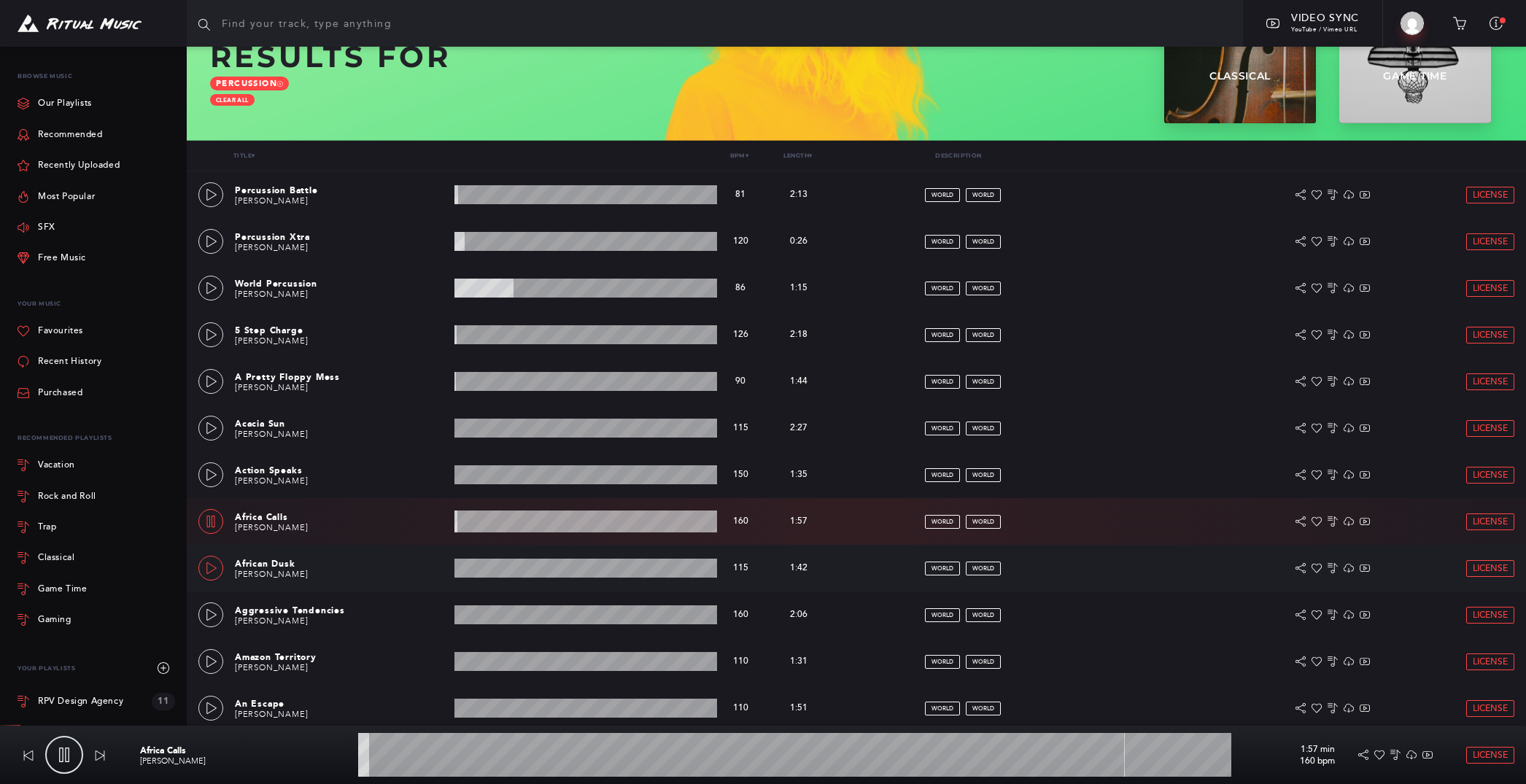
click at [217, 559] on link at bounding box center [210, 568] width 25 height 25
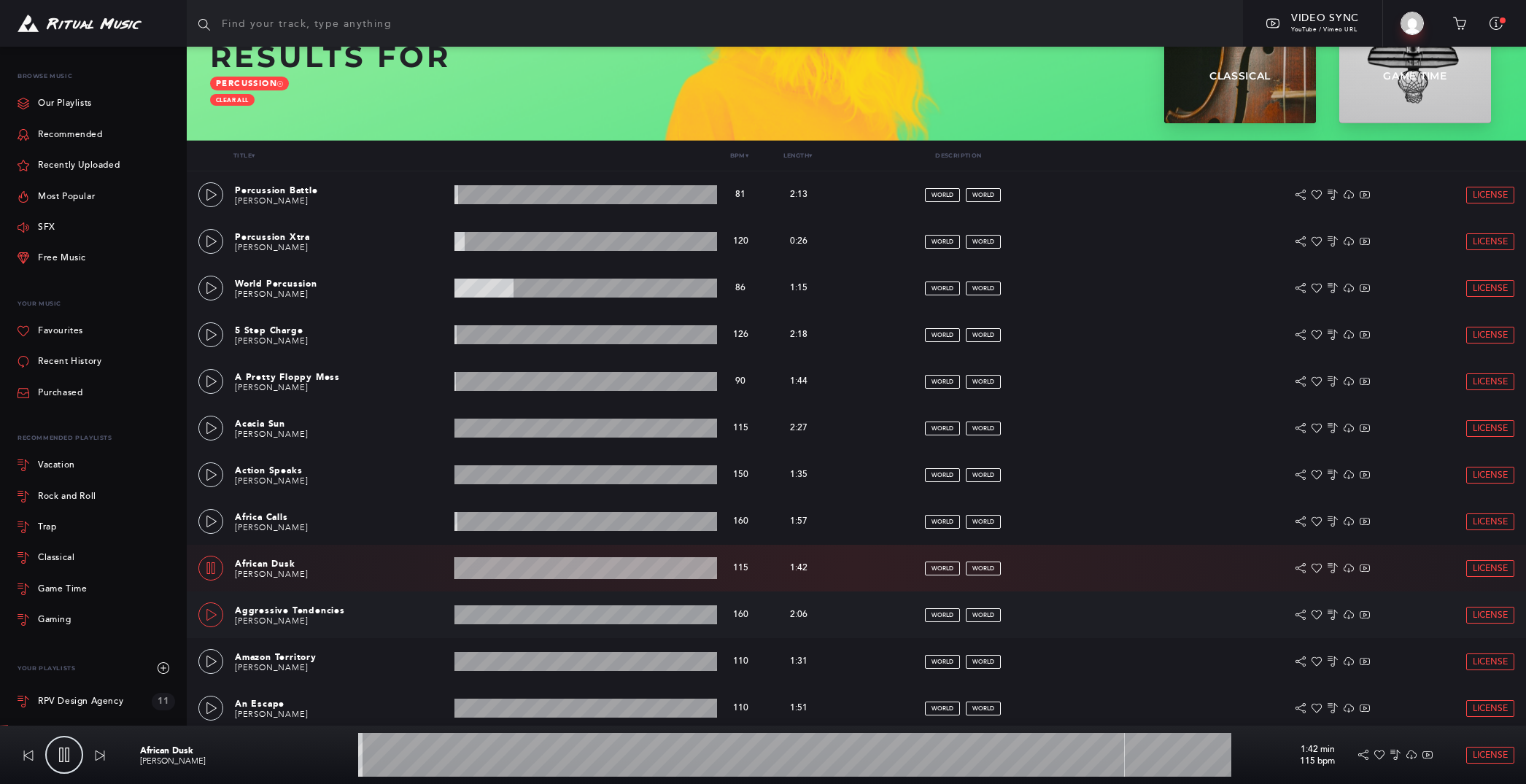
scroll to position [352, 0]
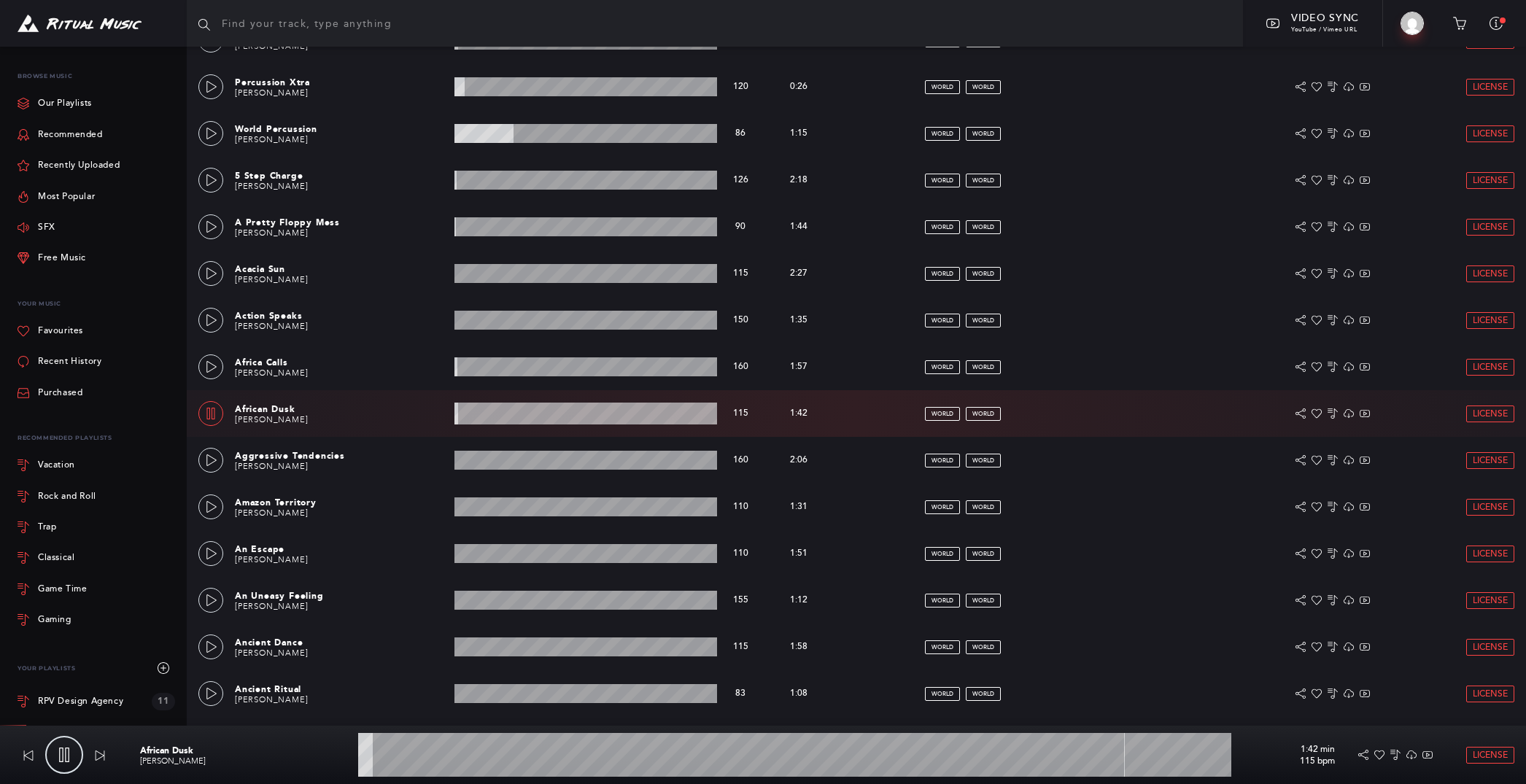
click at [419, 33] on input "text" at bounding box center [714, 23] width 1056 height 46
type input "2.32"
type input "s"
type input "2.41"
type input "sh"
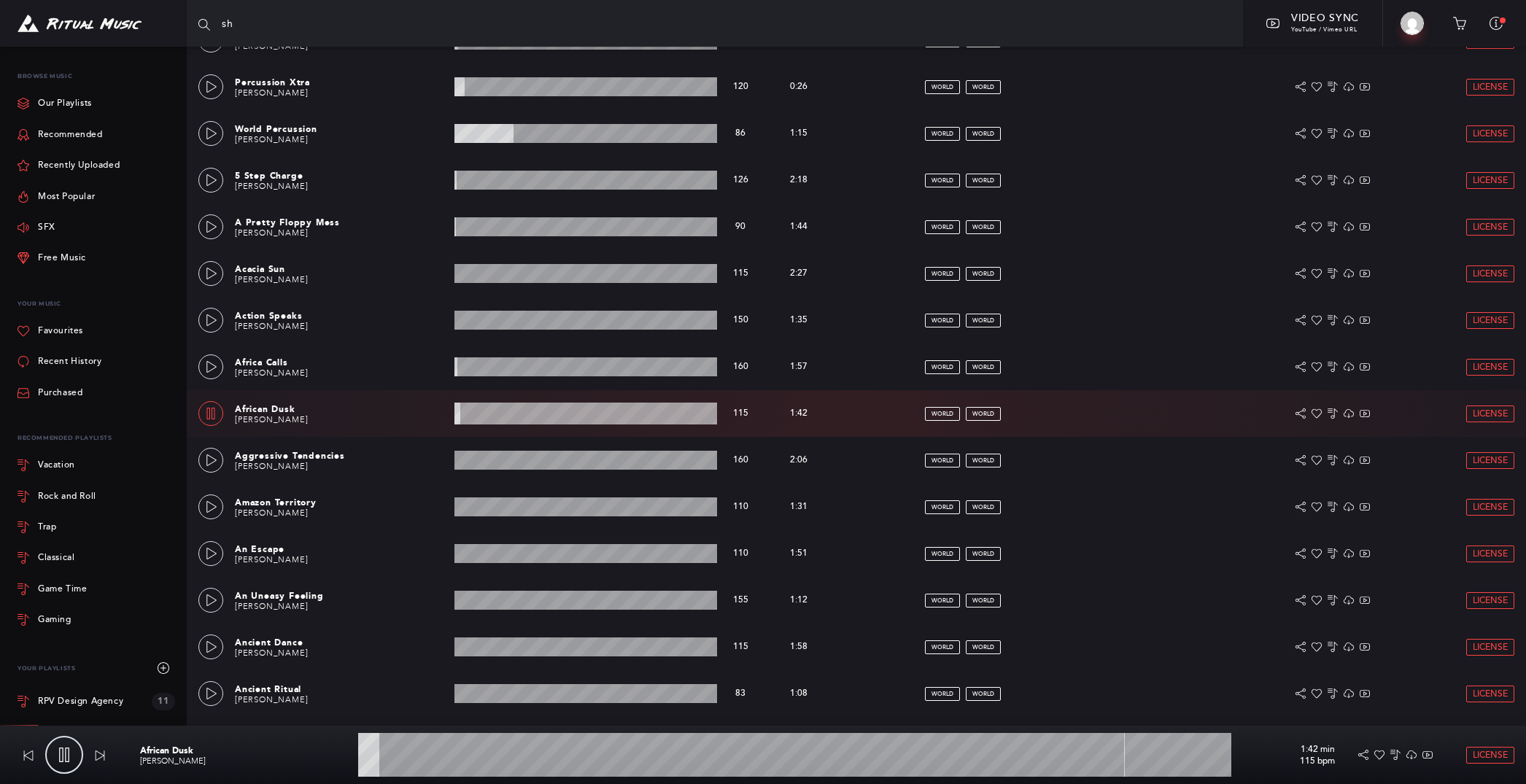
type input "2.51"
type input "sho"
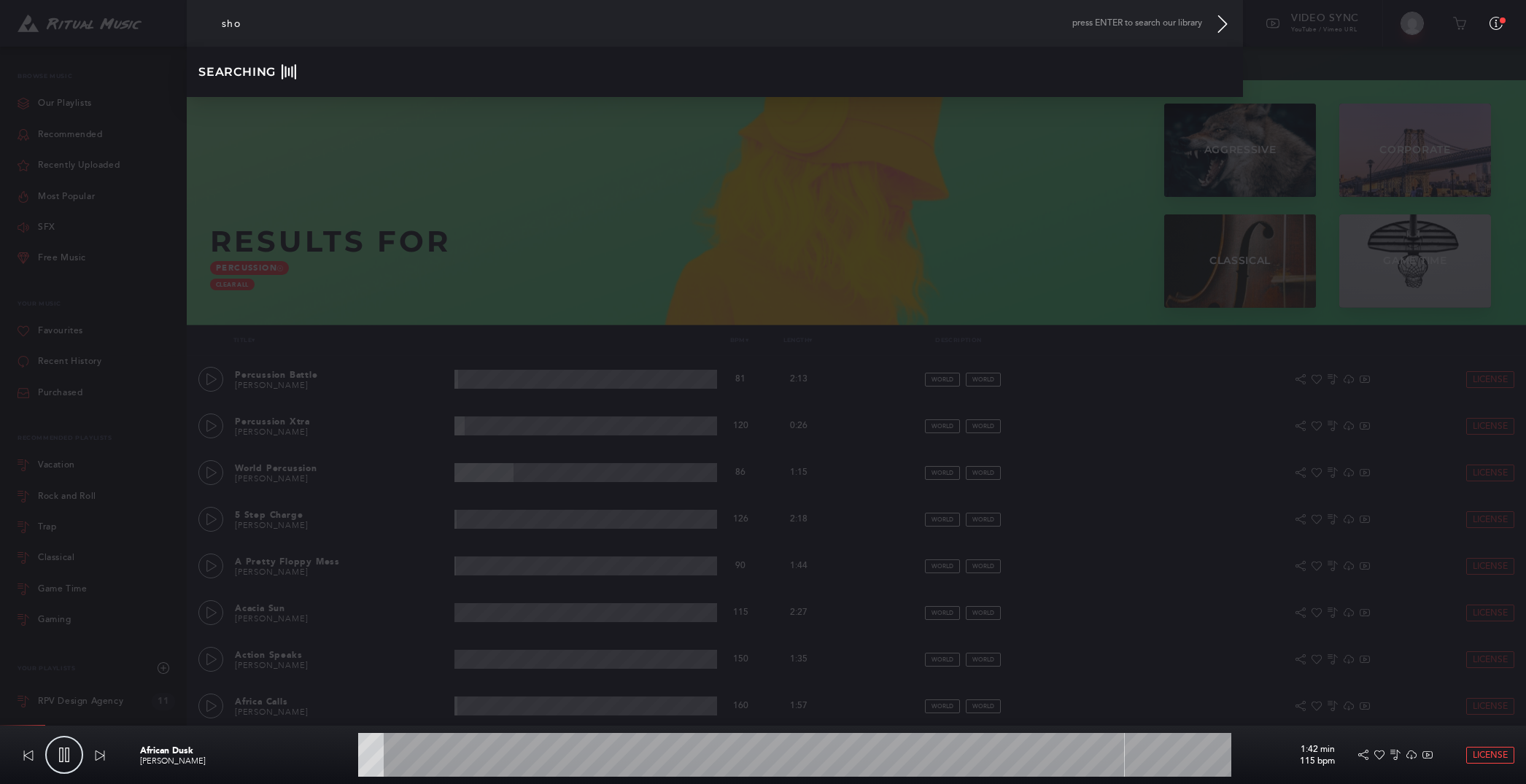
scroll to position [13, 0]
type input "3.13"
type input "show"
type input "3.39"
type input "showr"
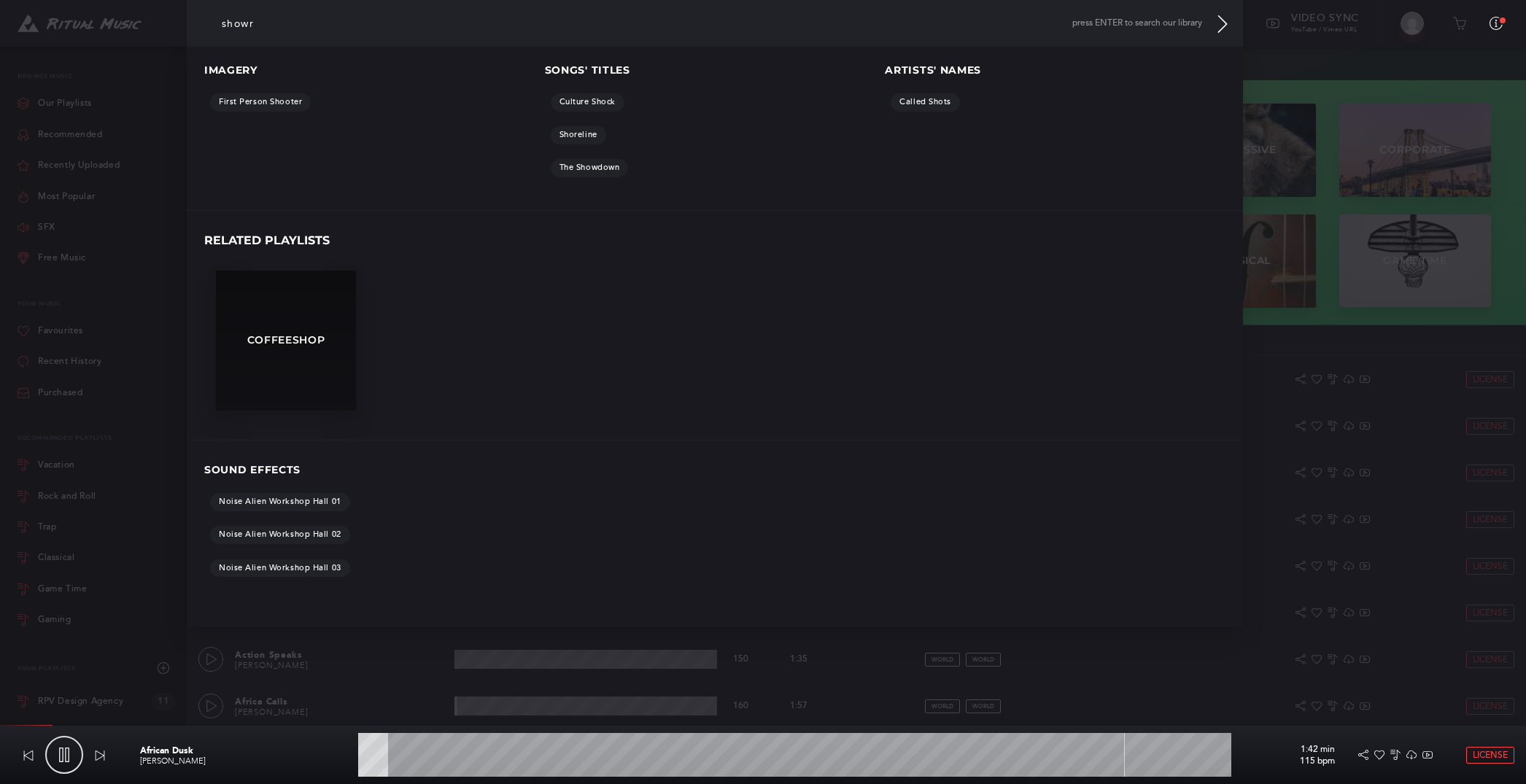
type input "3.58"
type input "showre"
type input "3.71"
type input "showree"
type input "3.78"
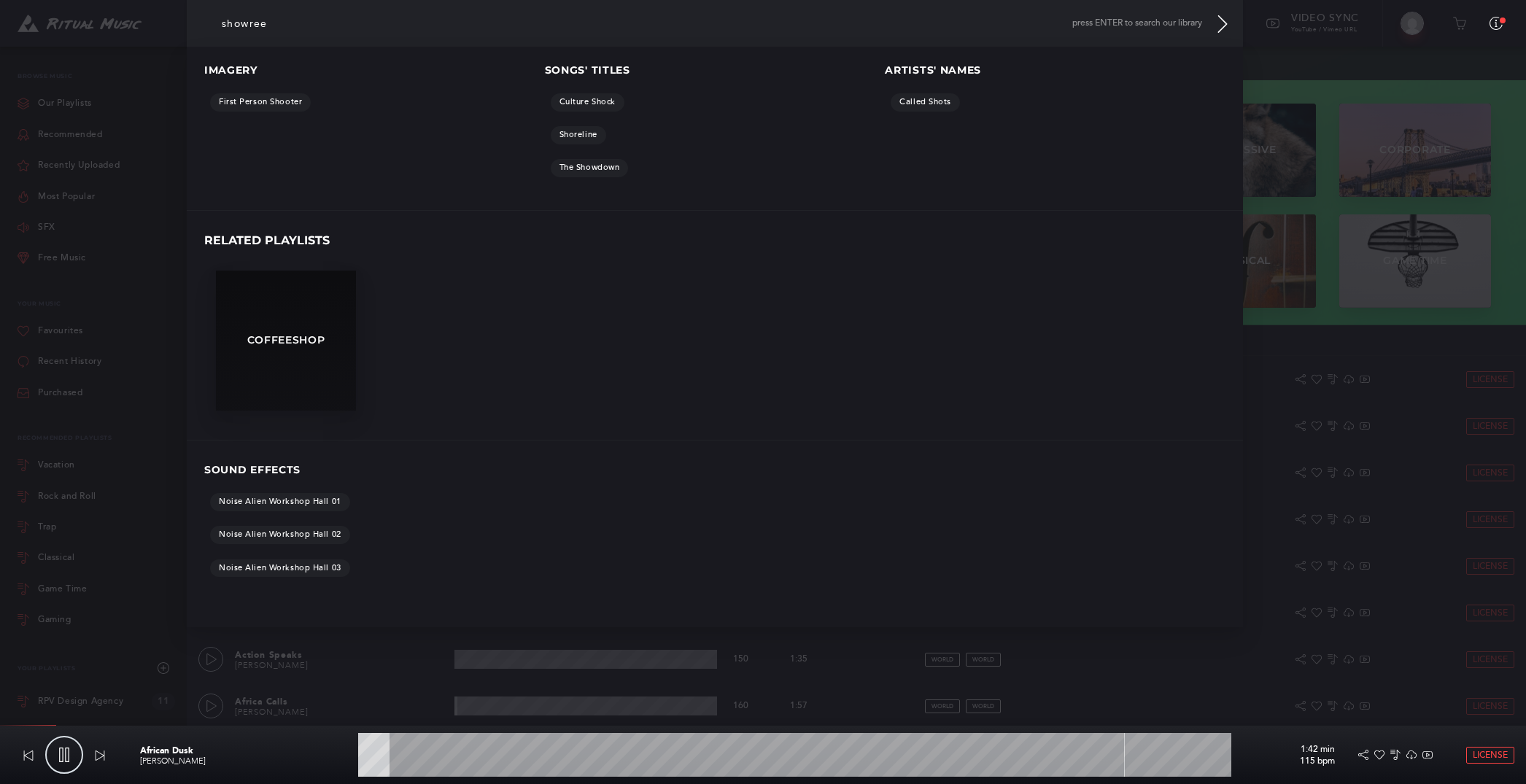
type input "showreel"
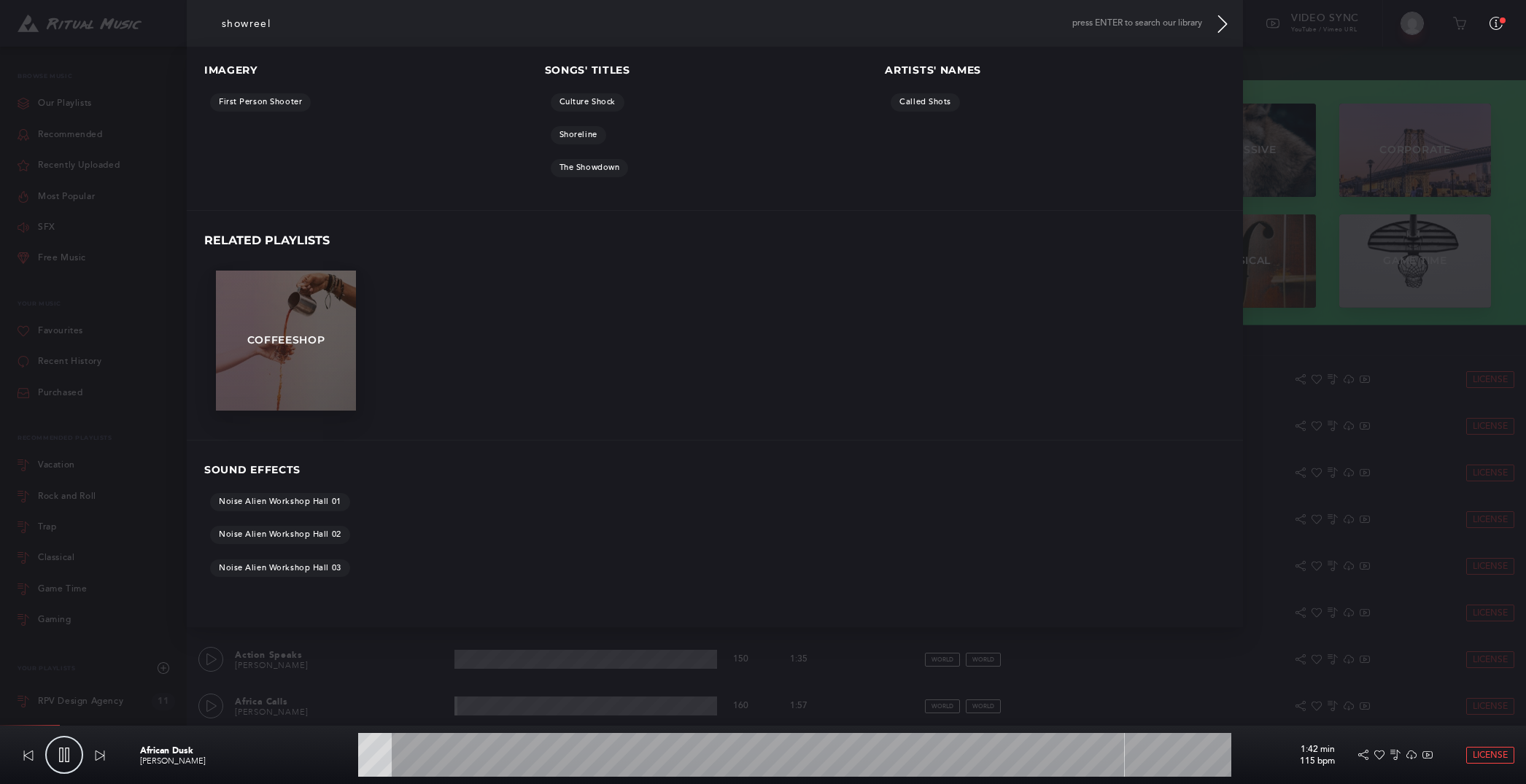
type input "4.01"
type input "showreel"
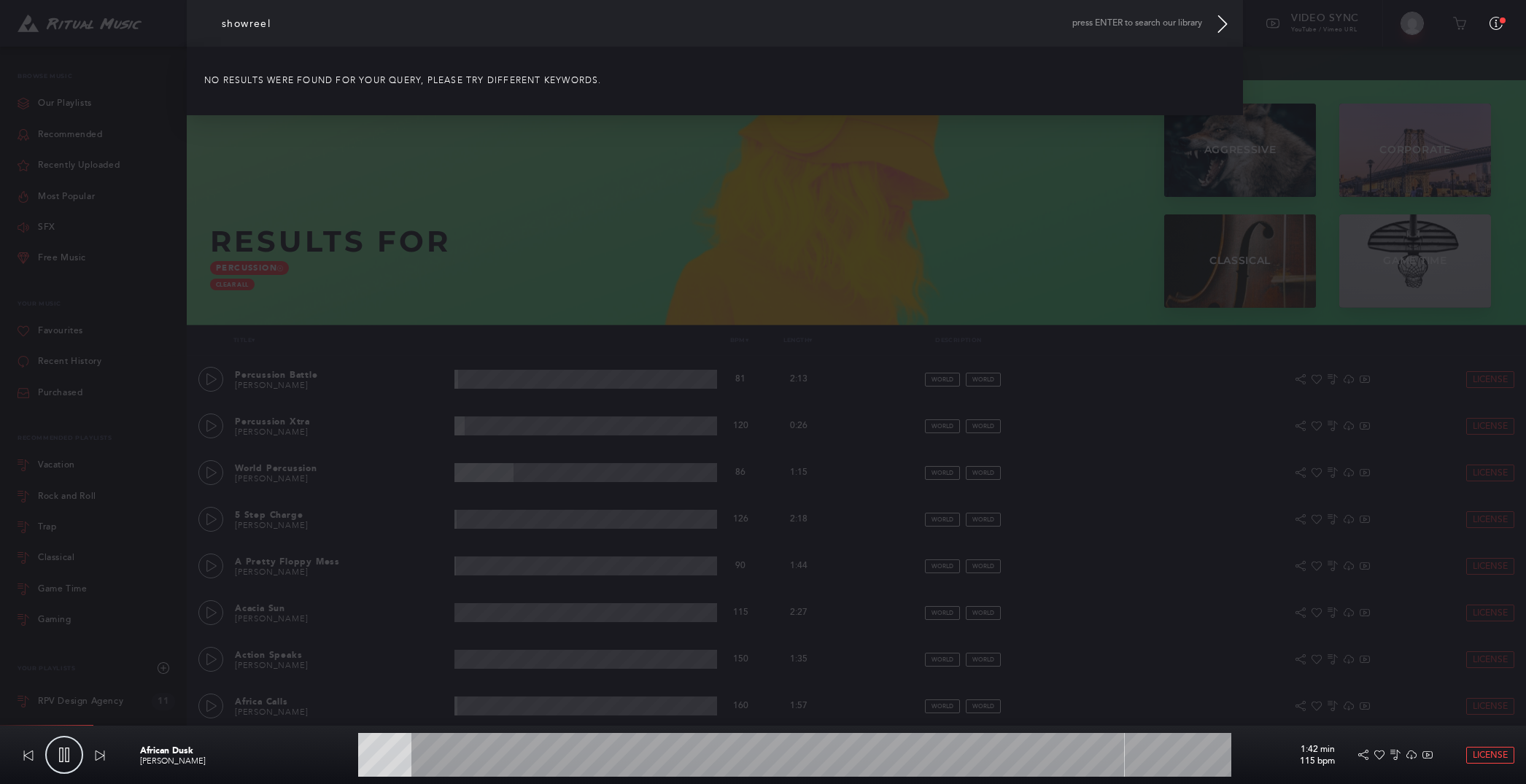
click at [330, 27] on input "showreel" at bounding box center [714, 23] width 1056 height 46
type input "8.86"
click at [103, 568] on link "Classical" at bounding box center [96, 558] width 157 height 30
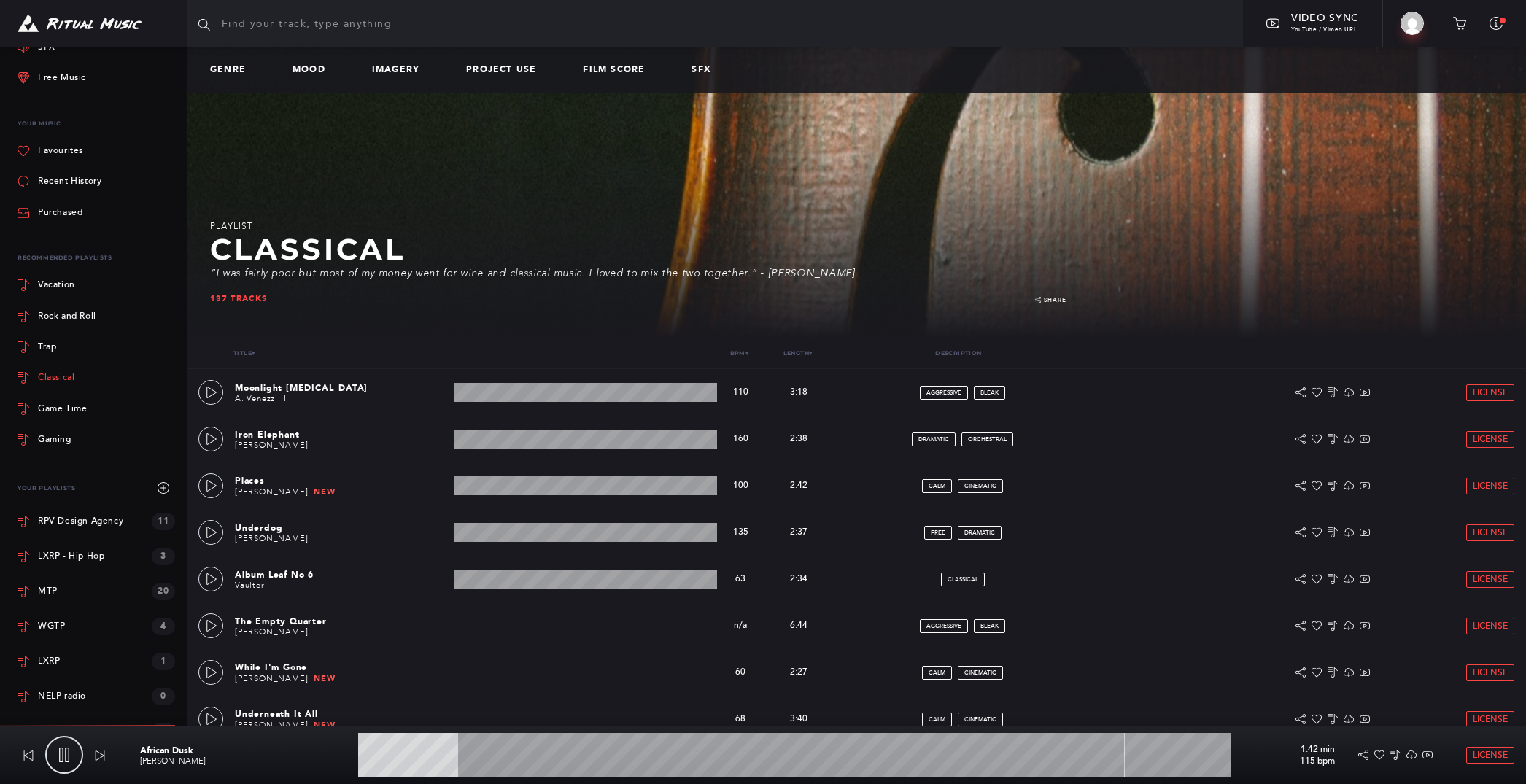
scroll to position [181, 0]
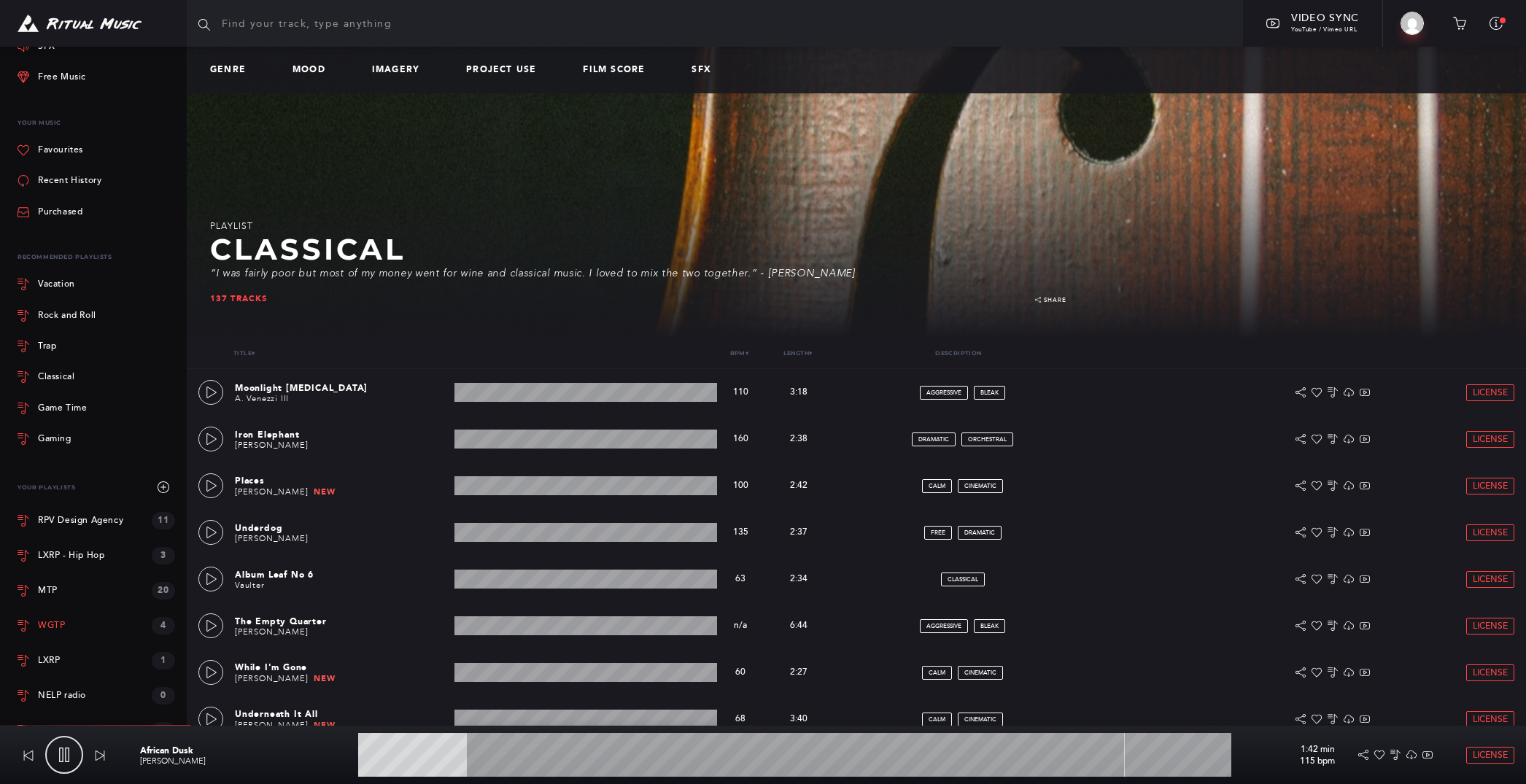
click at [58, 639] on link "WGTP 4" at bounding box center [96, 625] width 157 height 35
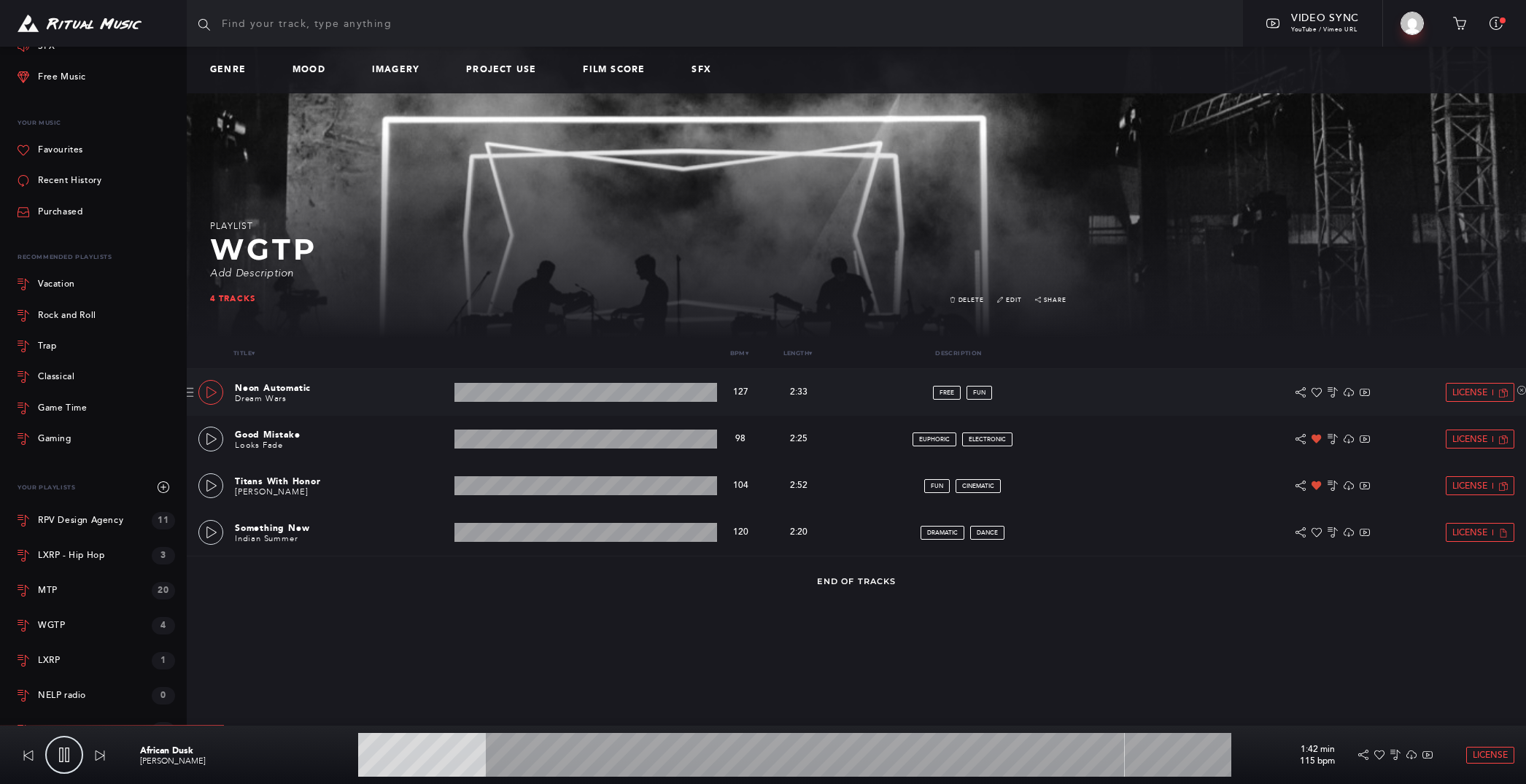
click at [222, 394] on link at bounding box center [210, 392] width 25 height 25
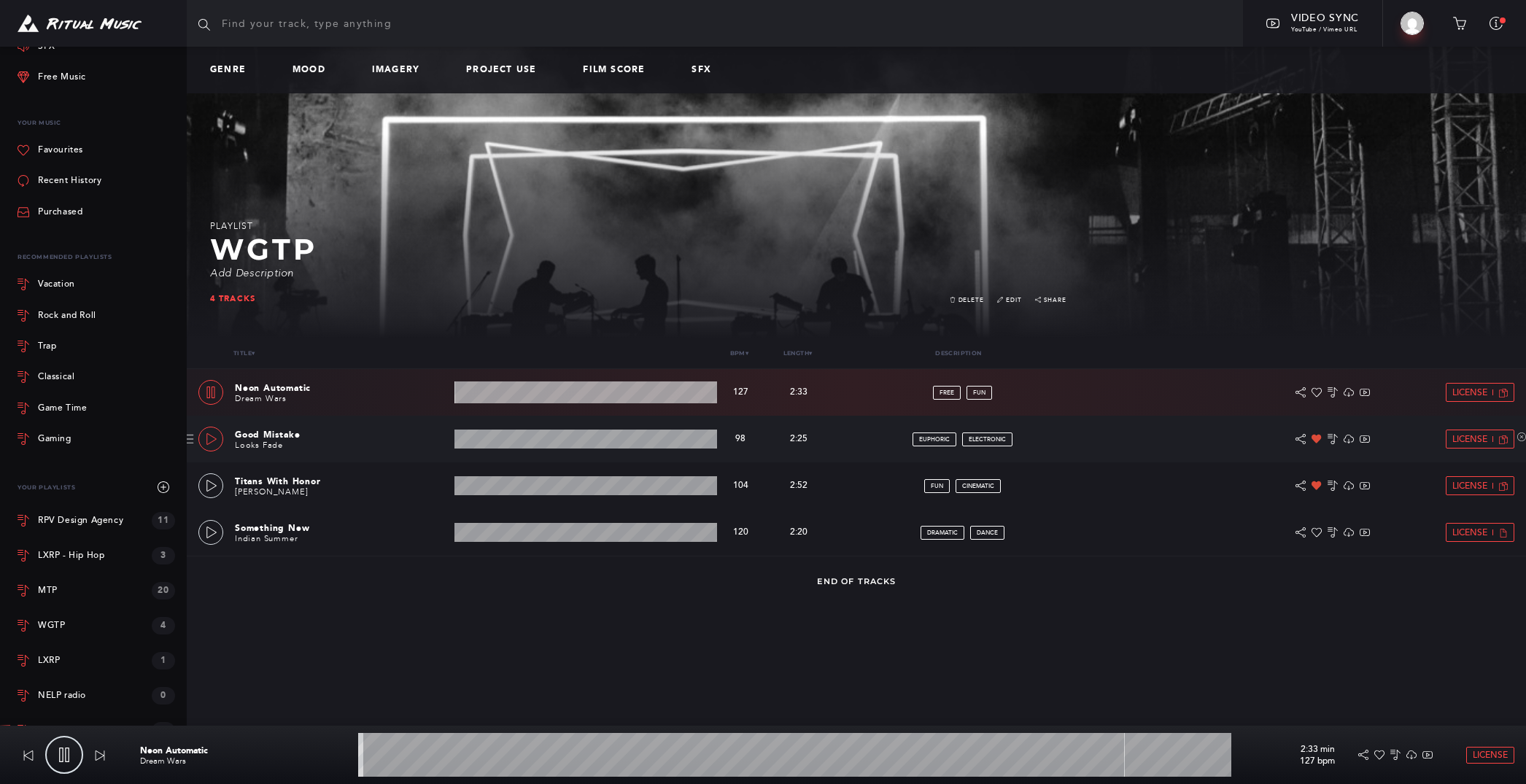
click at [214, 439] on icon at bounding box center [211, 439] width 11 height 11
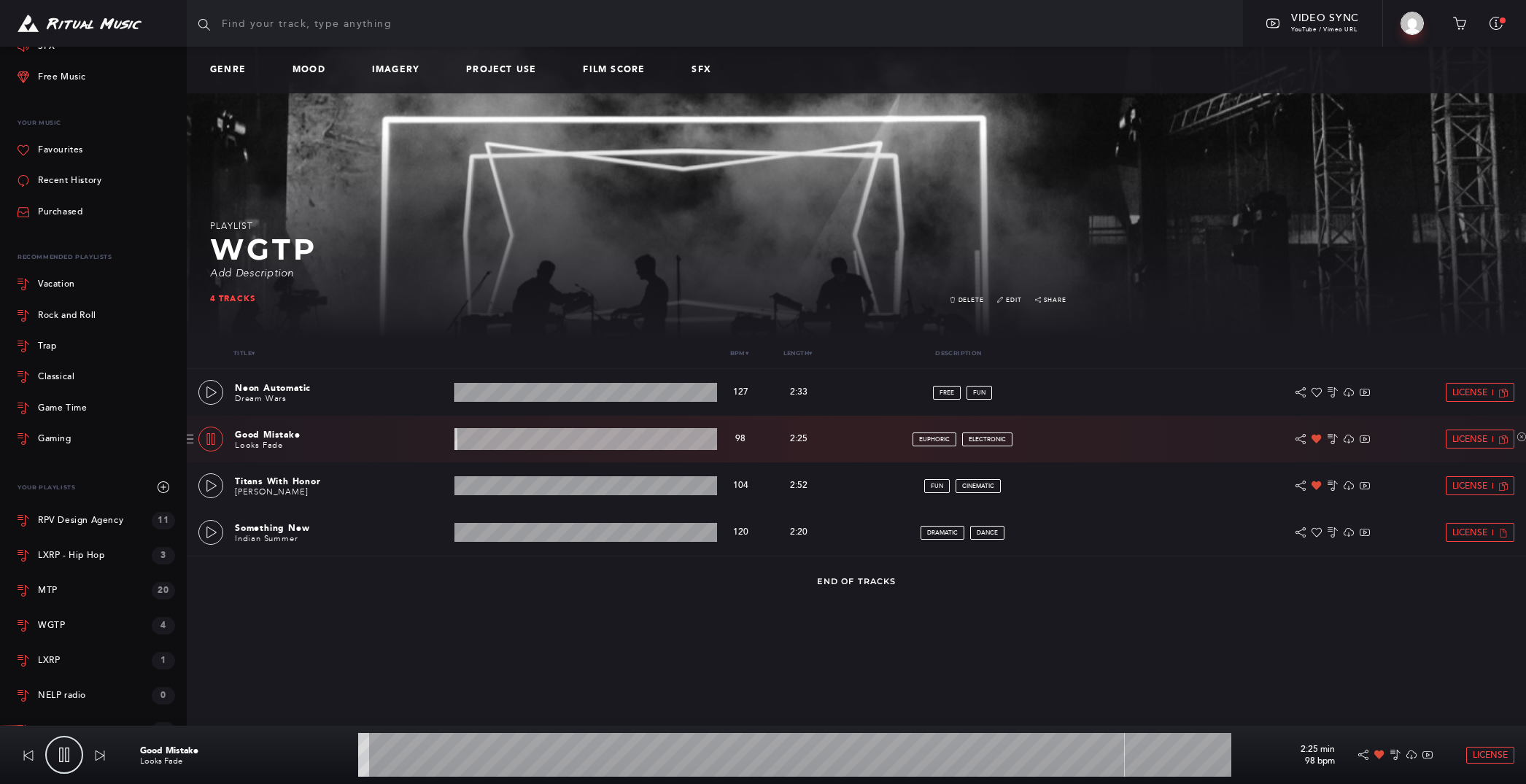
click at [515, 439] on wave at bounding box center [585, 439] width 263 height 22
click at [202, 489] on link at bounding box center [210, 485] width 25 height 25
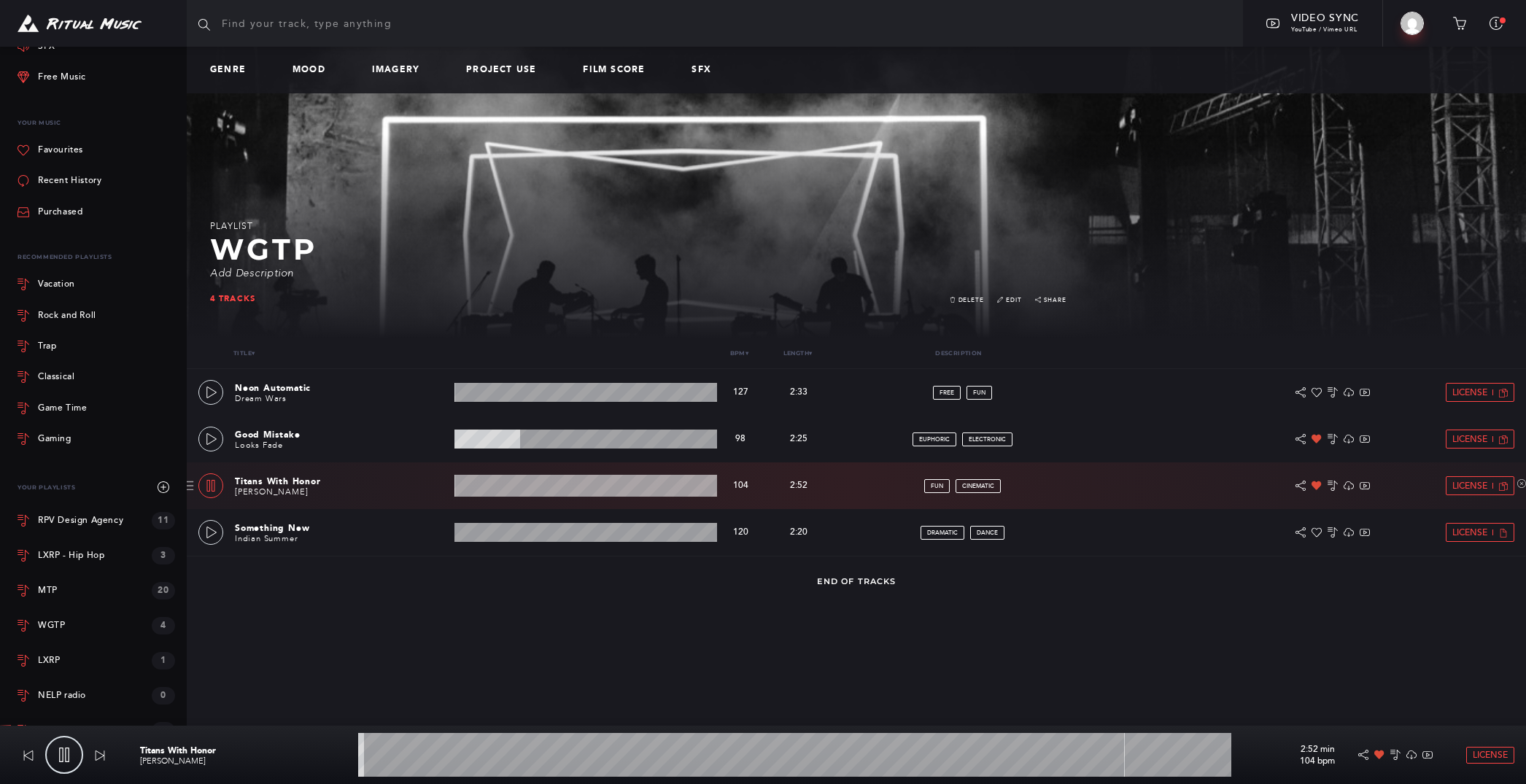
click at [546, 486] on wave at bounding box center [585, 485] width 263 height 22
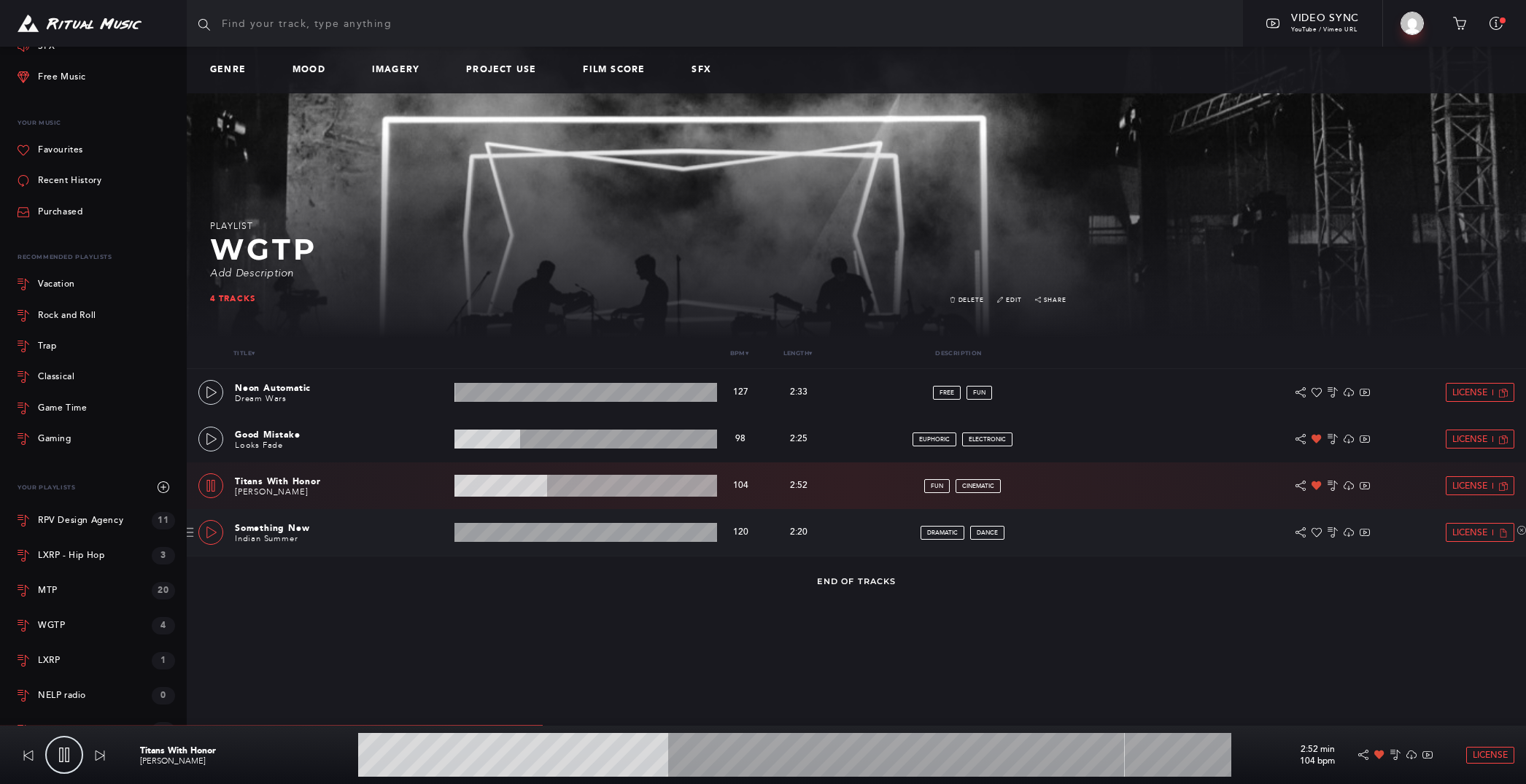
click at [213, 534] on icon at bounding box center [211, 532] width 10 height 11
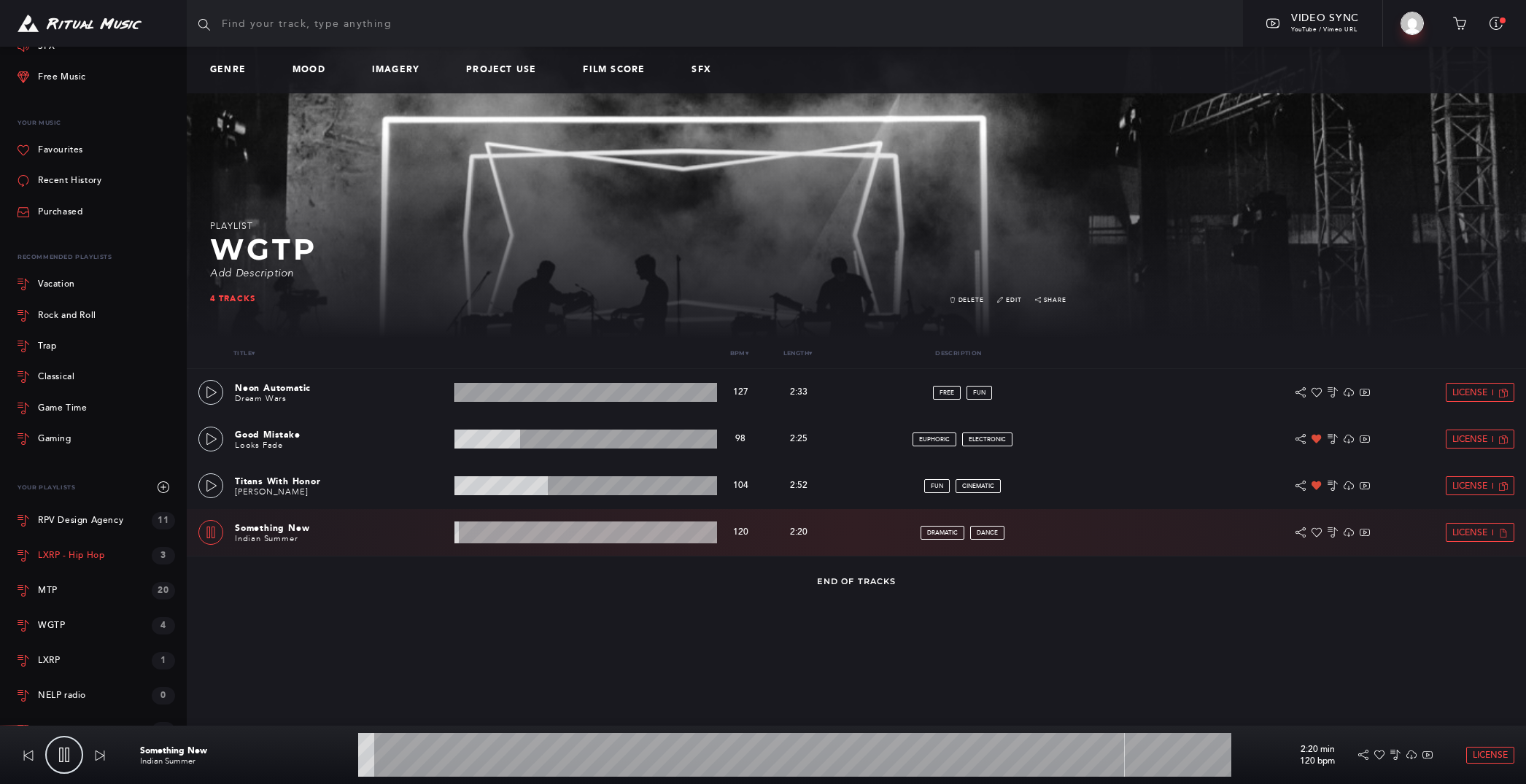
click at [84, 547] on link "LXRP - Hip Hop 3" at bounding box center [96, 556] width 157 height 35
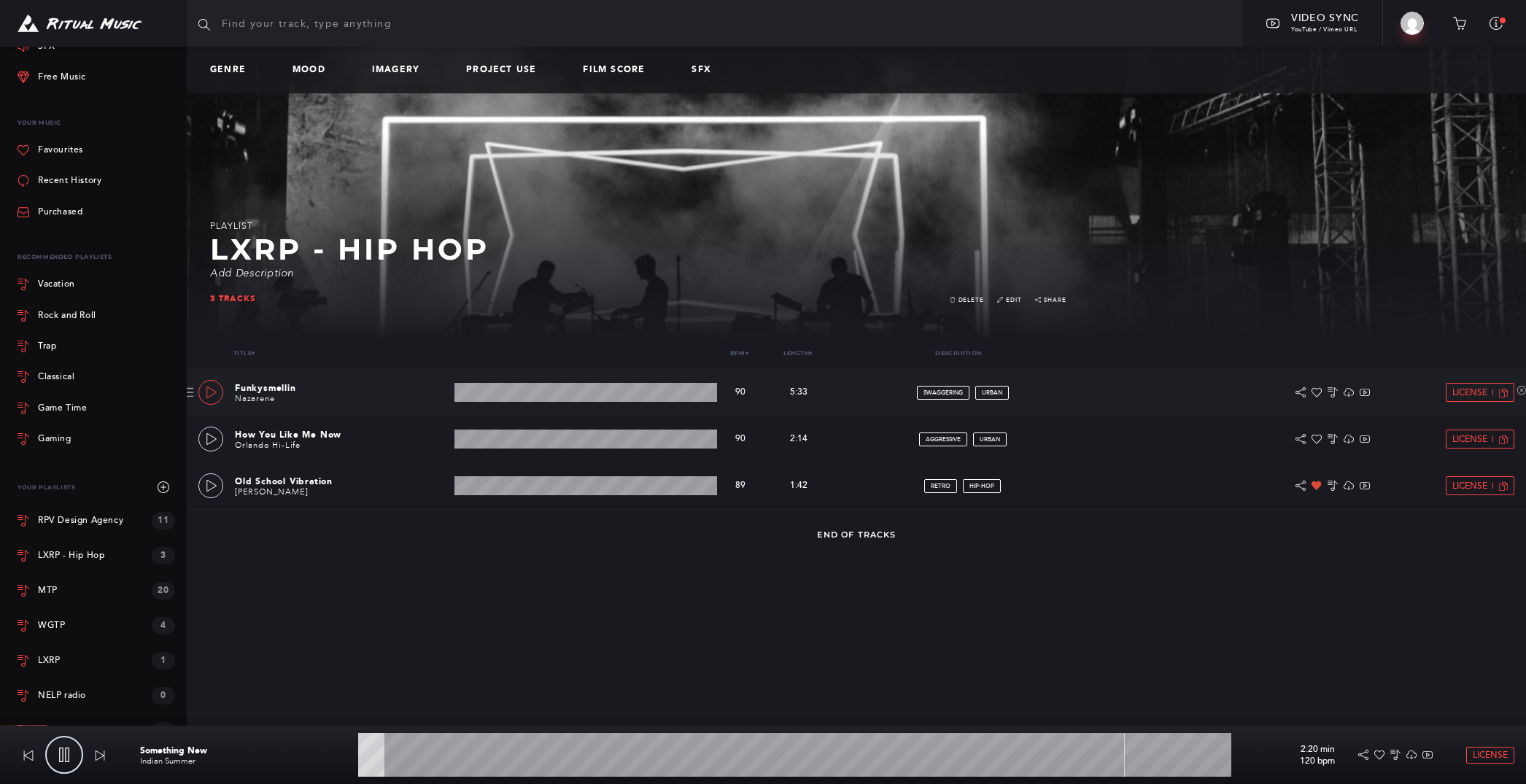
click at [213, 389] on icon at bounding box center [211, 392] width 11 height 11
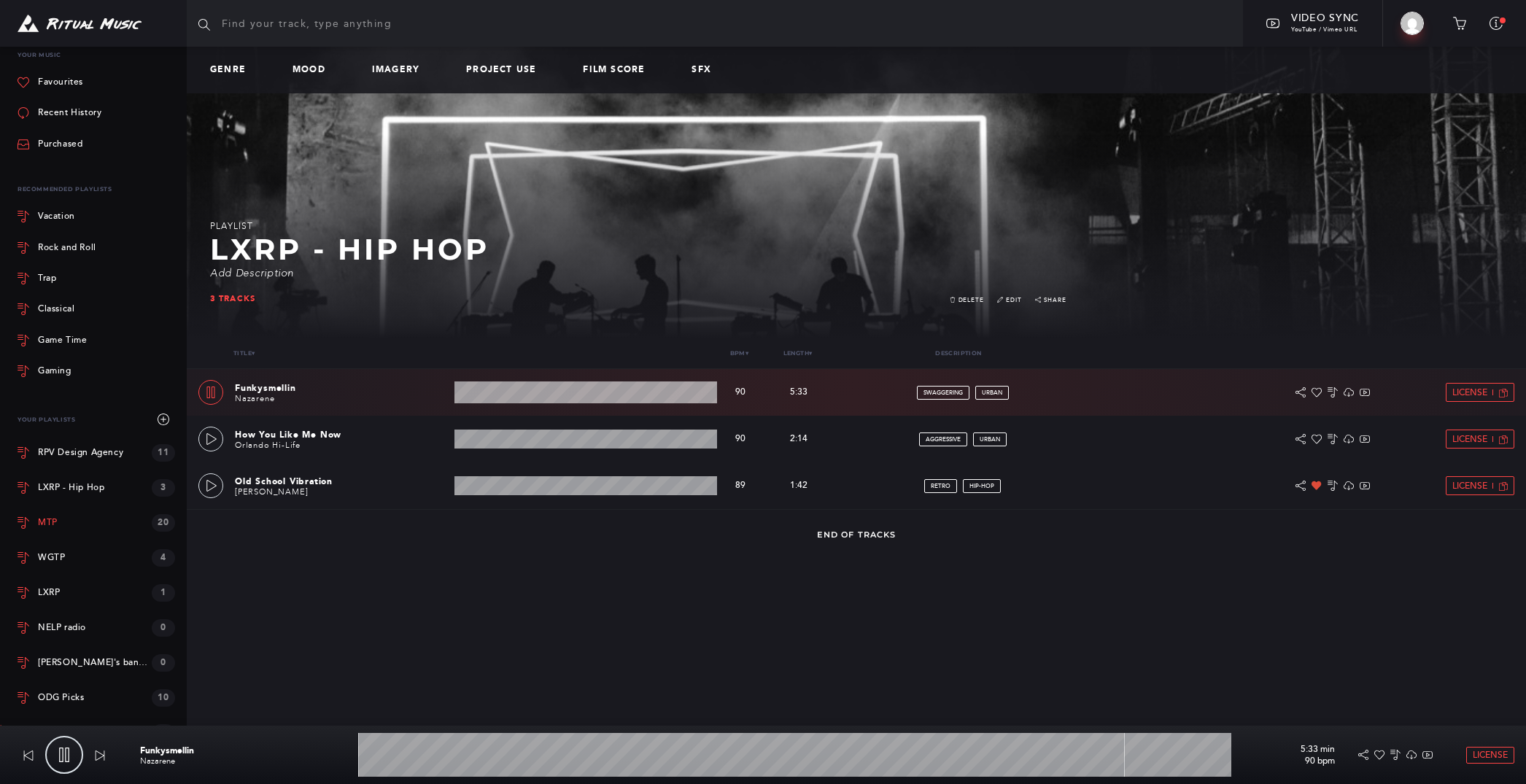
scroll to position [263, 0]
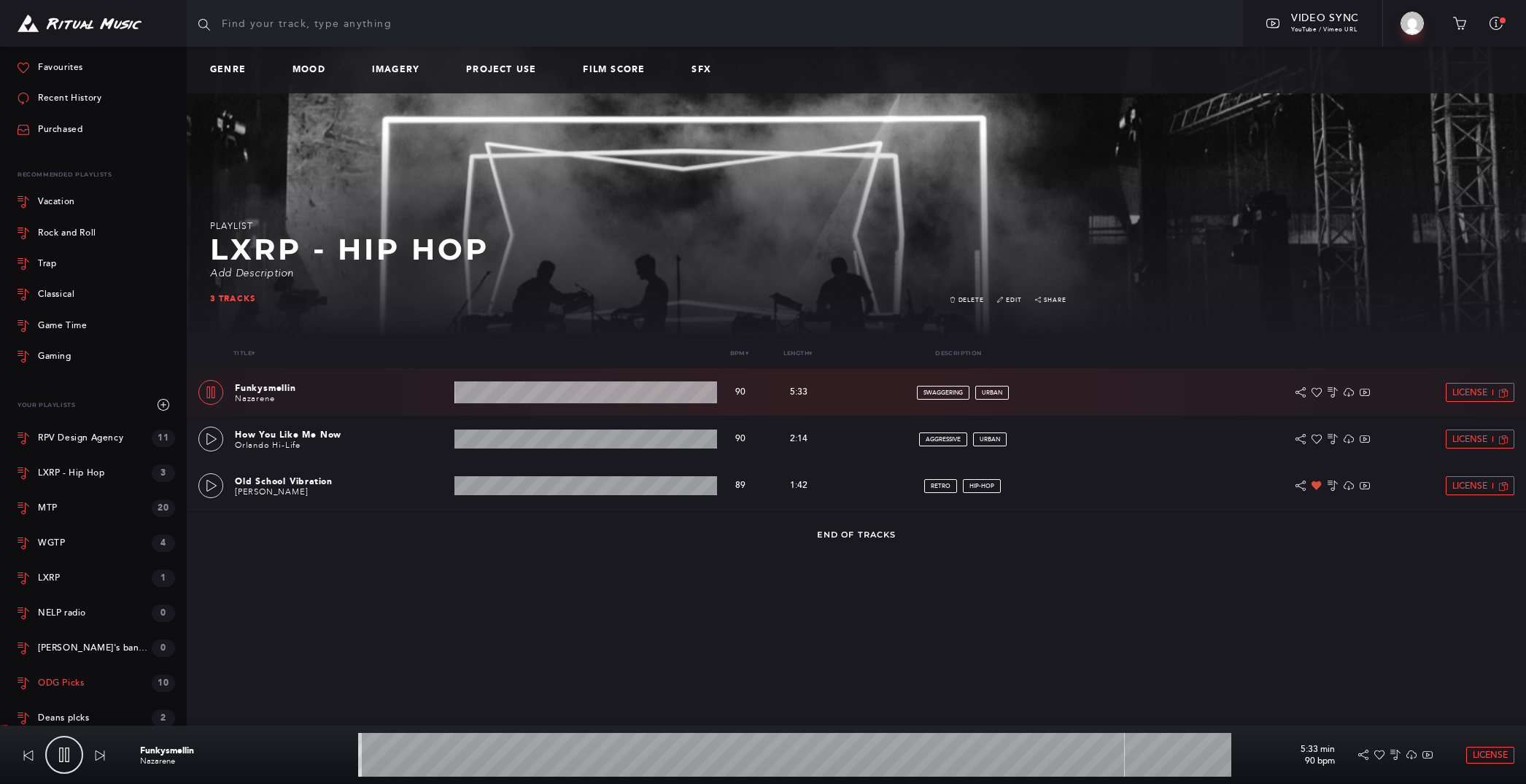
click at [53, 675] on link "ODG Picks 10" at bounding box center [96, 683] width 157 height 35
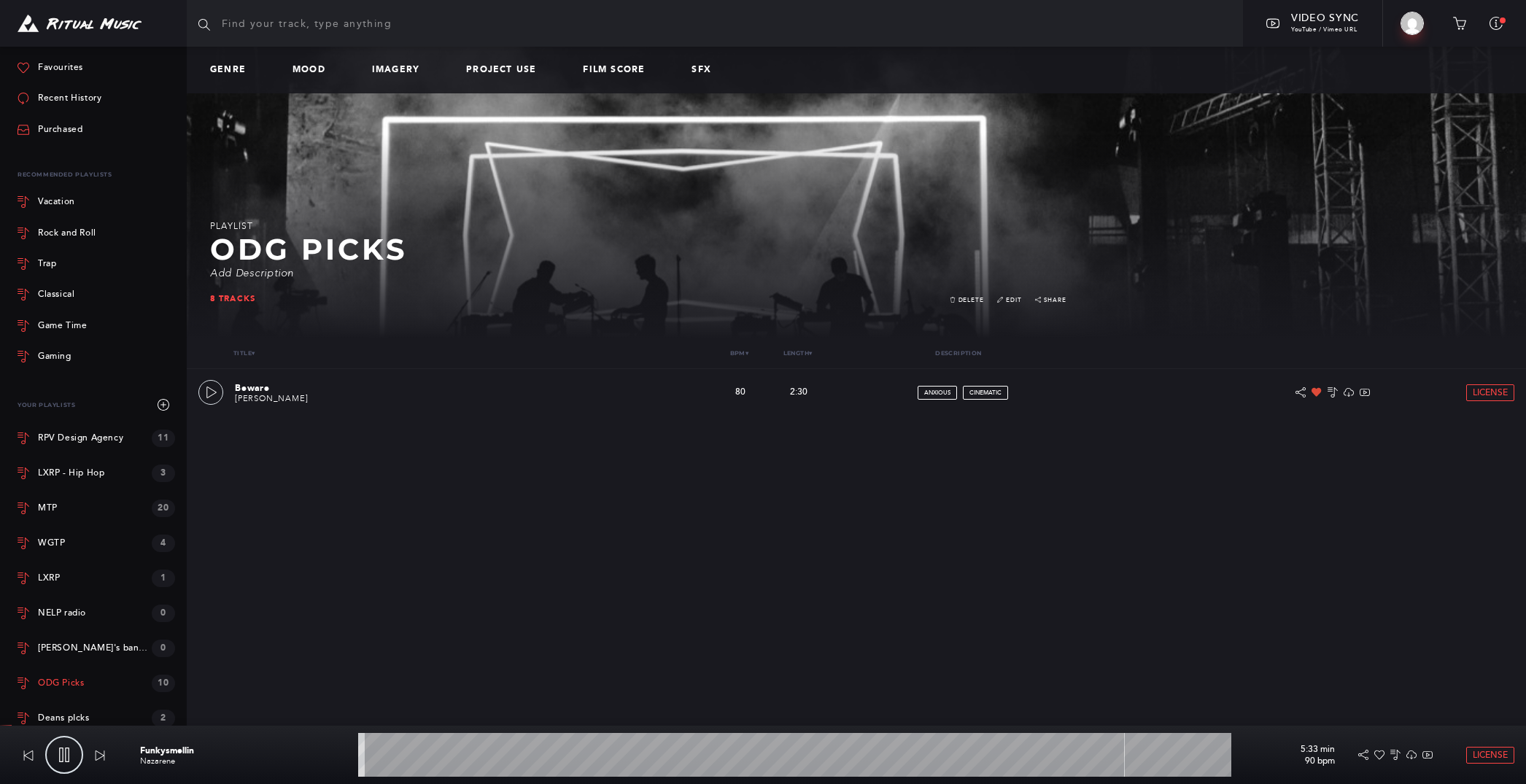
scroll to position [274, 0]
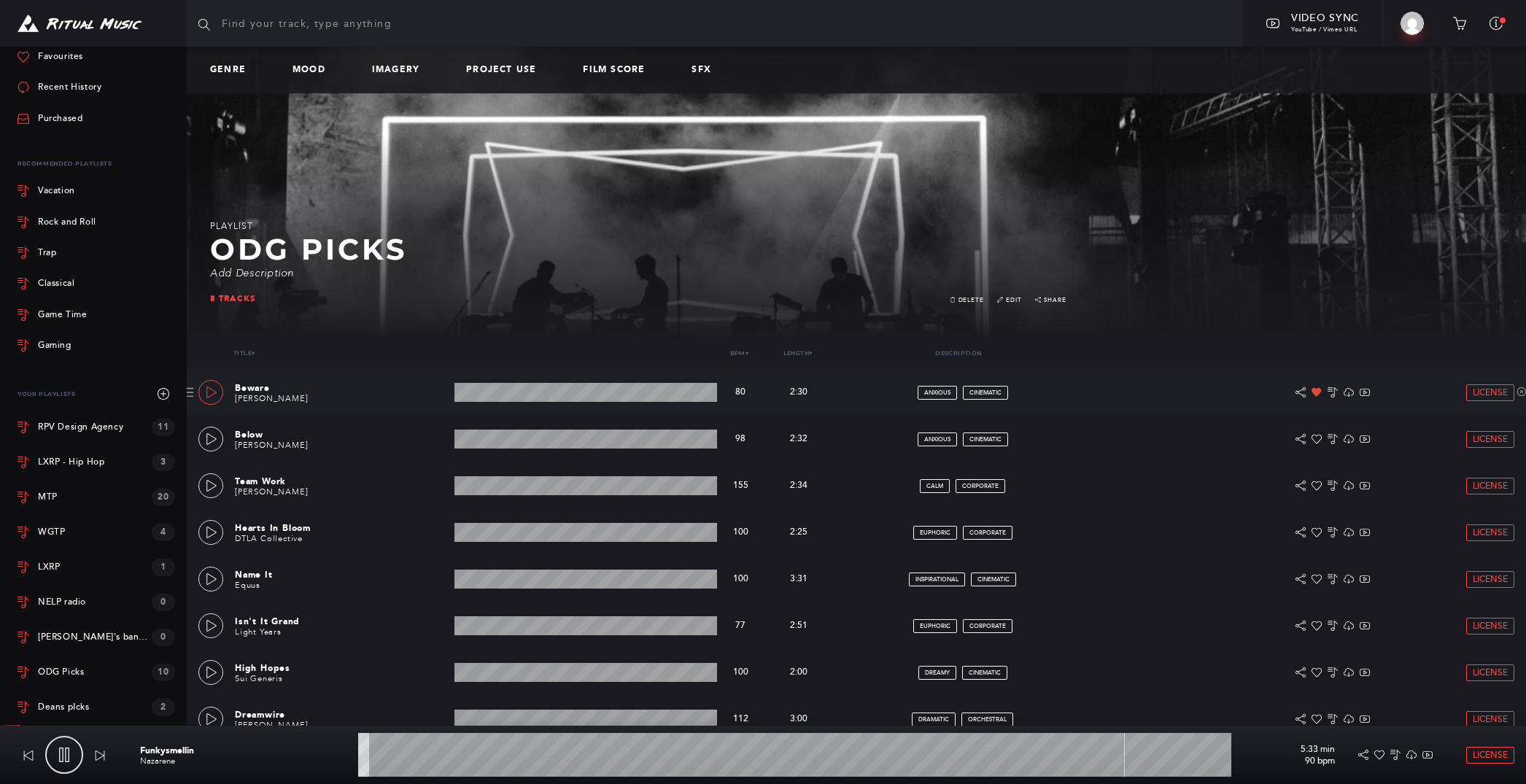
click at [211, 392] on icon at bounding box center [211, 392] width 11 height 11
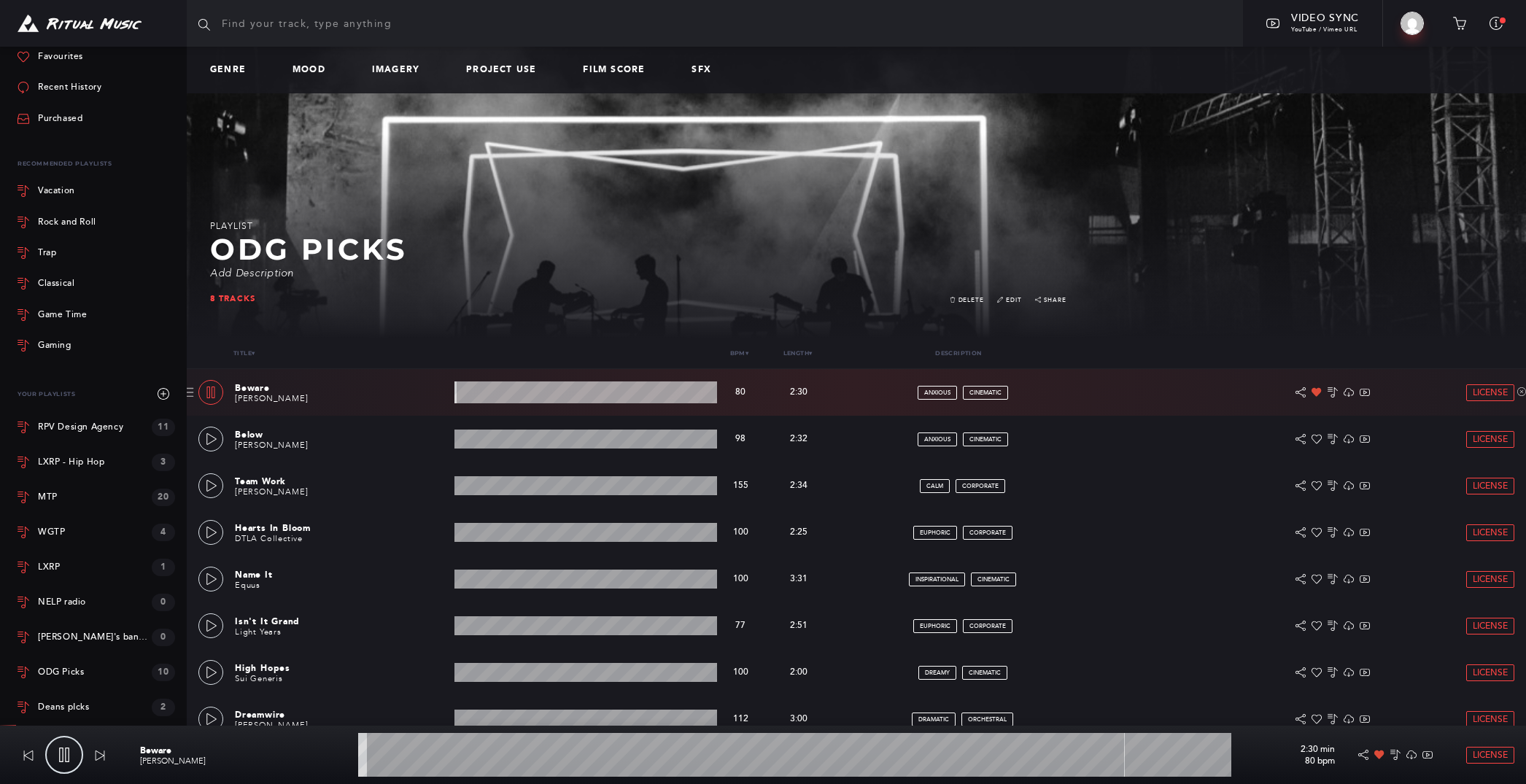
click at [544, 390] on wave at bounding box center [585, 392] width 263 height 22
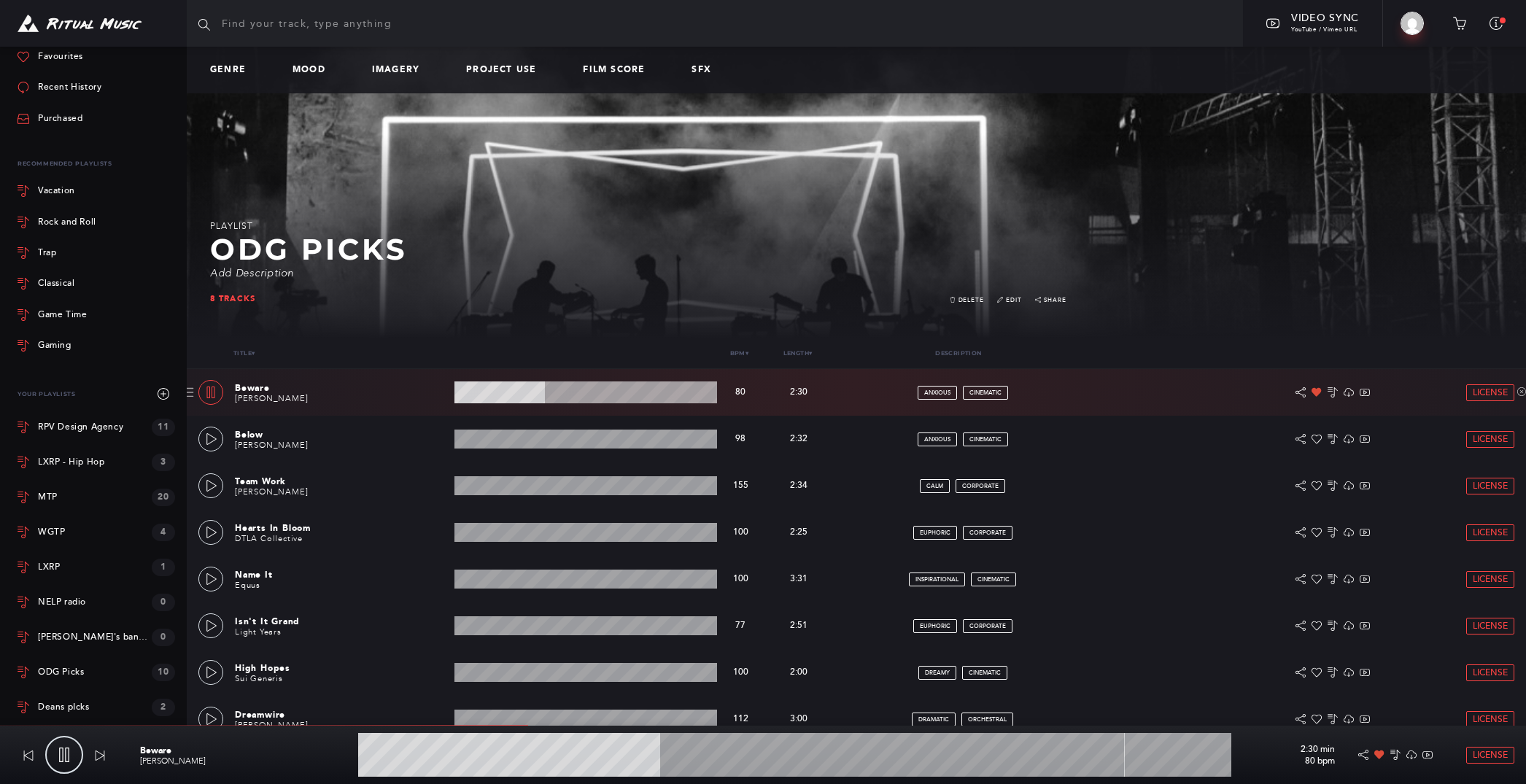
click at [616, 394] on wave at bounding box center [585, 392] width 263 height 22
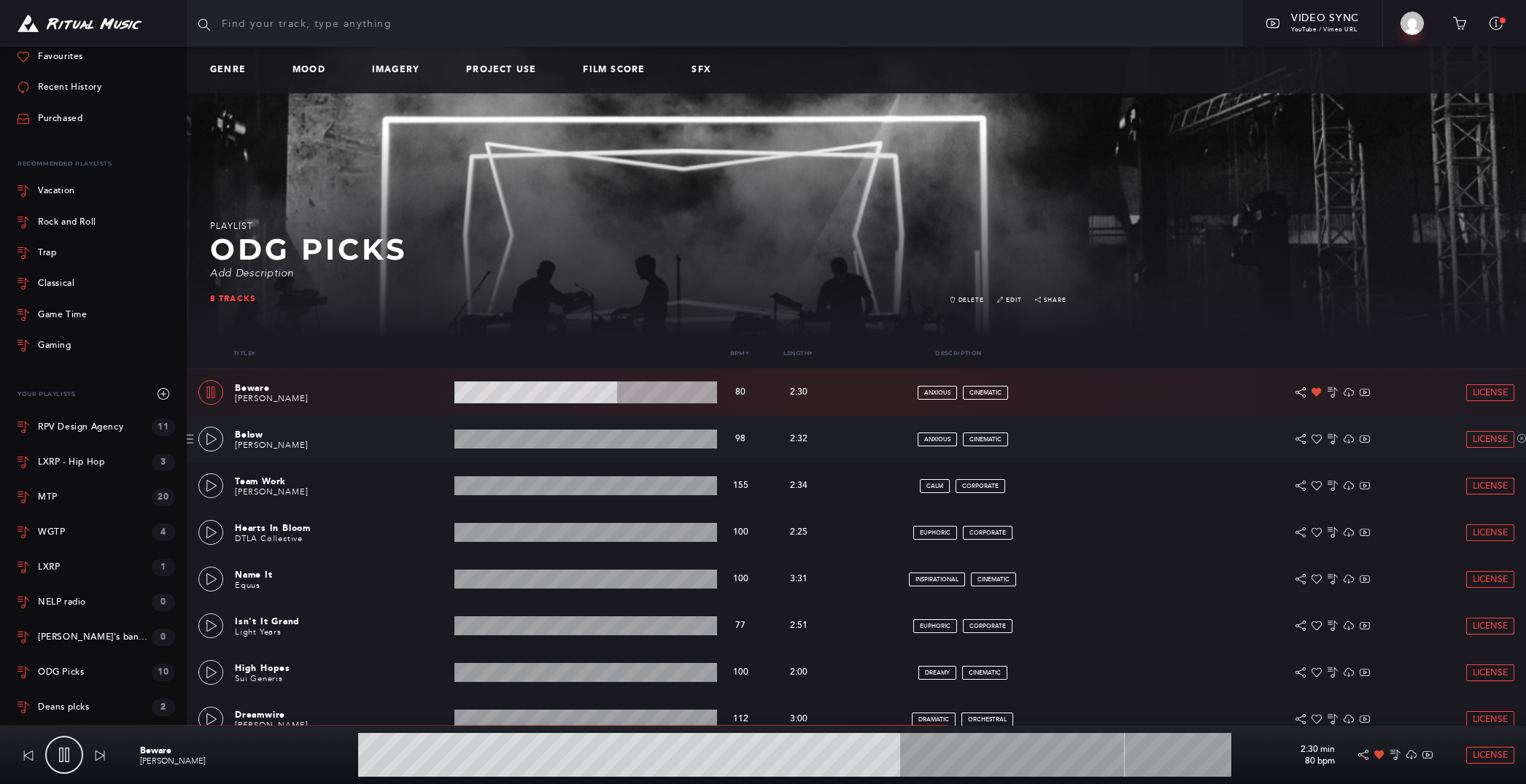
click at [558, 437] on wave at bounding box center [585, 439] width 263 height 19
click at [212, 443] on icon at bounding box center [211, 439] width 11 height 11
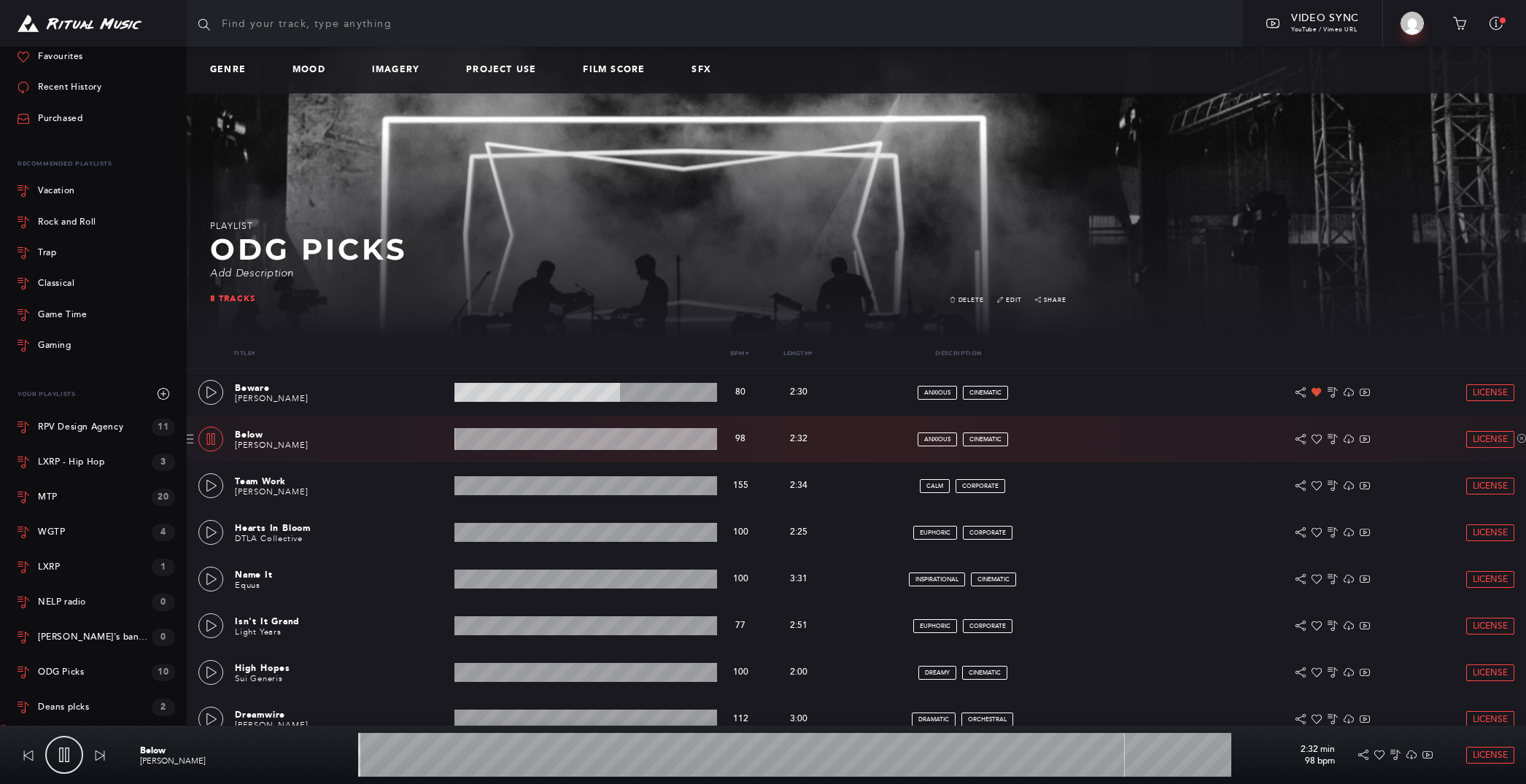
click at [593, 444] on wave at bounding box center [585, 439] width 263 height 22
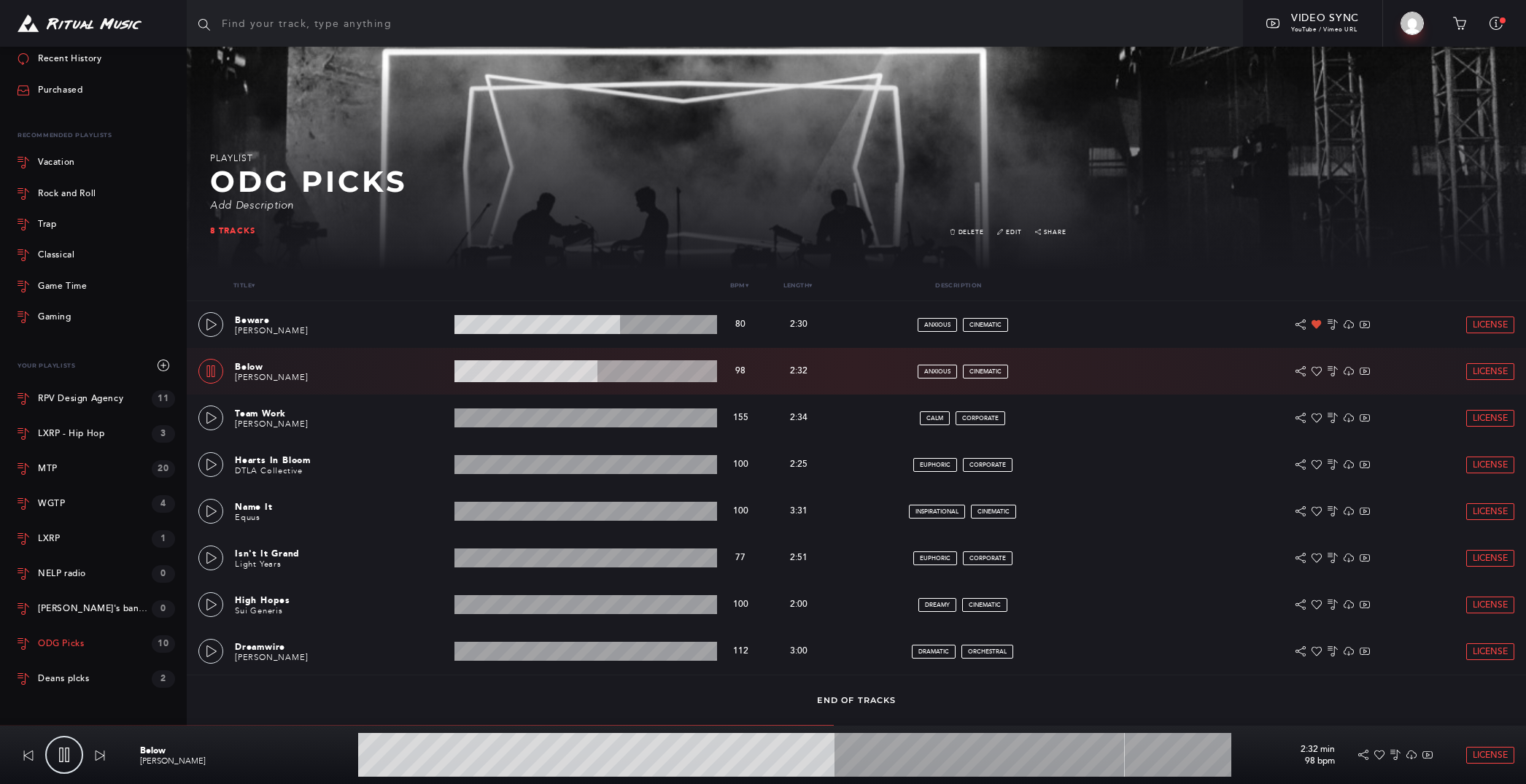
scroll to position [301, 0]
click at [46, 512] on div "WGTP" at bounding box center [84, 505] width 134 height 13
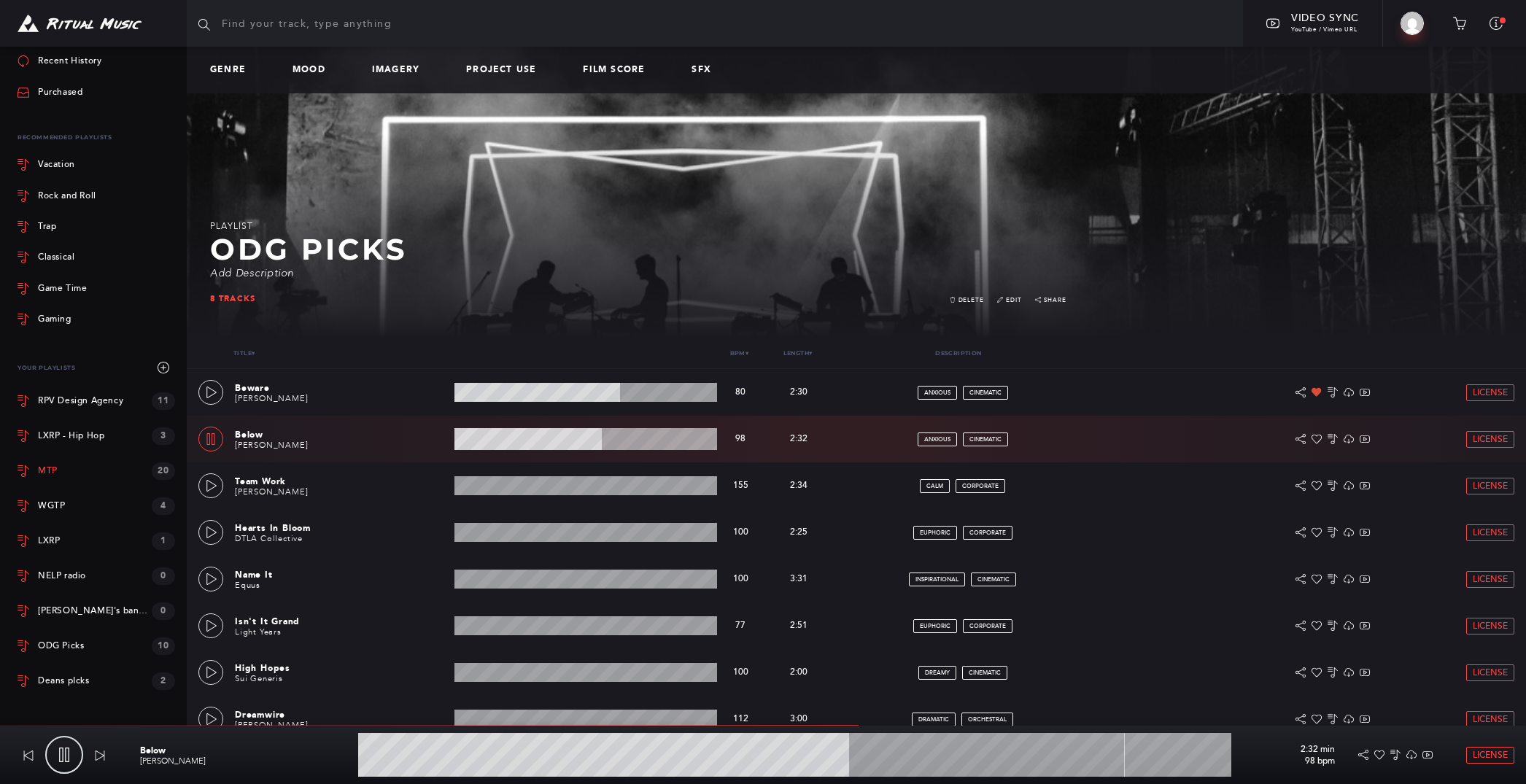
click at [42, 476] on div "MTP" at bounding box center [84, 471] width 134 height 13
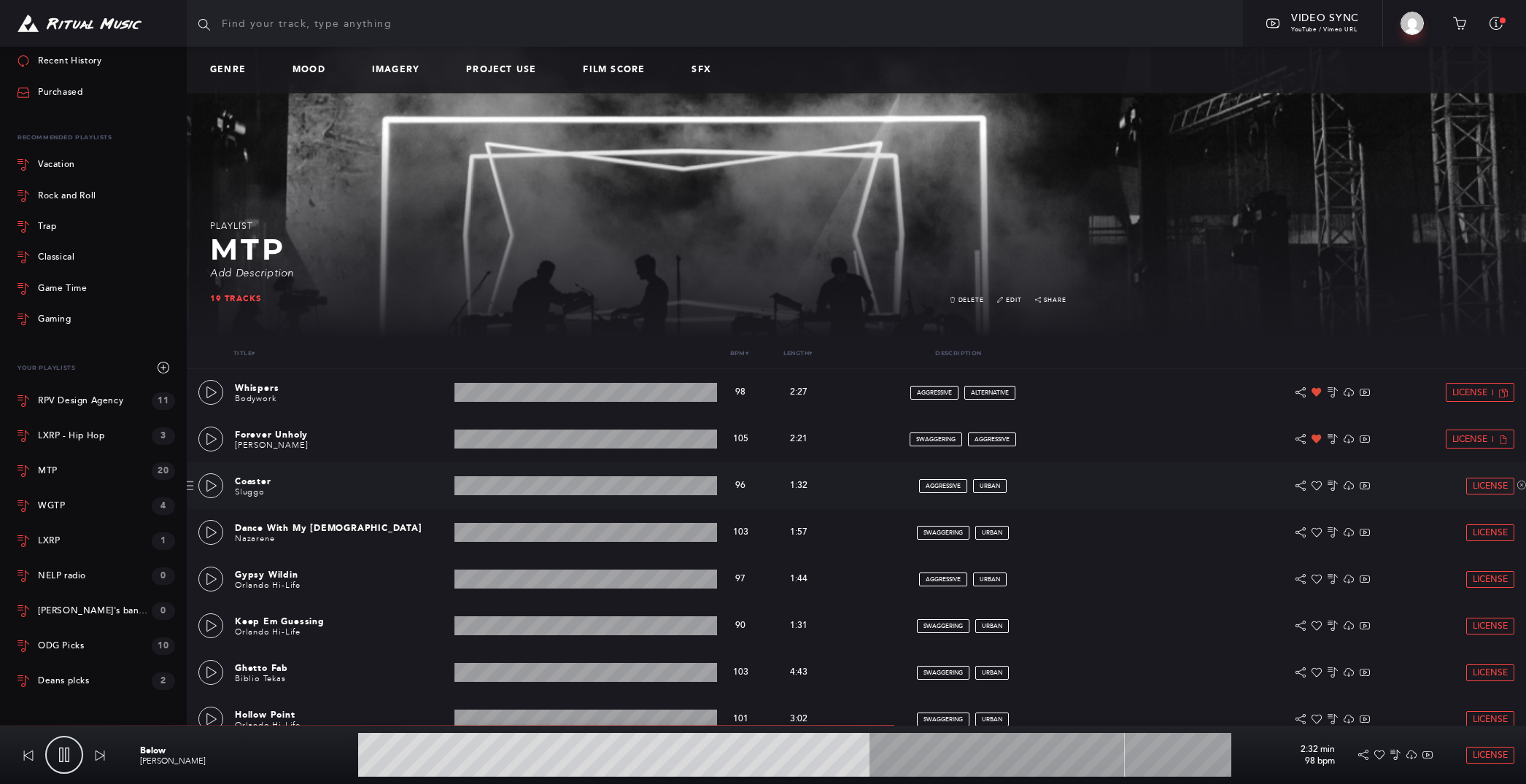
click at [204, 497] on div "Coaster Sluggo 1:32 min 96 bpm 96 bpm 1:32 min aggressive urban License" at bounding box center [856, 485] width 1316 height 46
click at [209, 486] on icon at bounding box center [211, 485] width 11 height 11
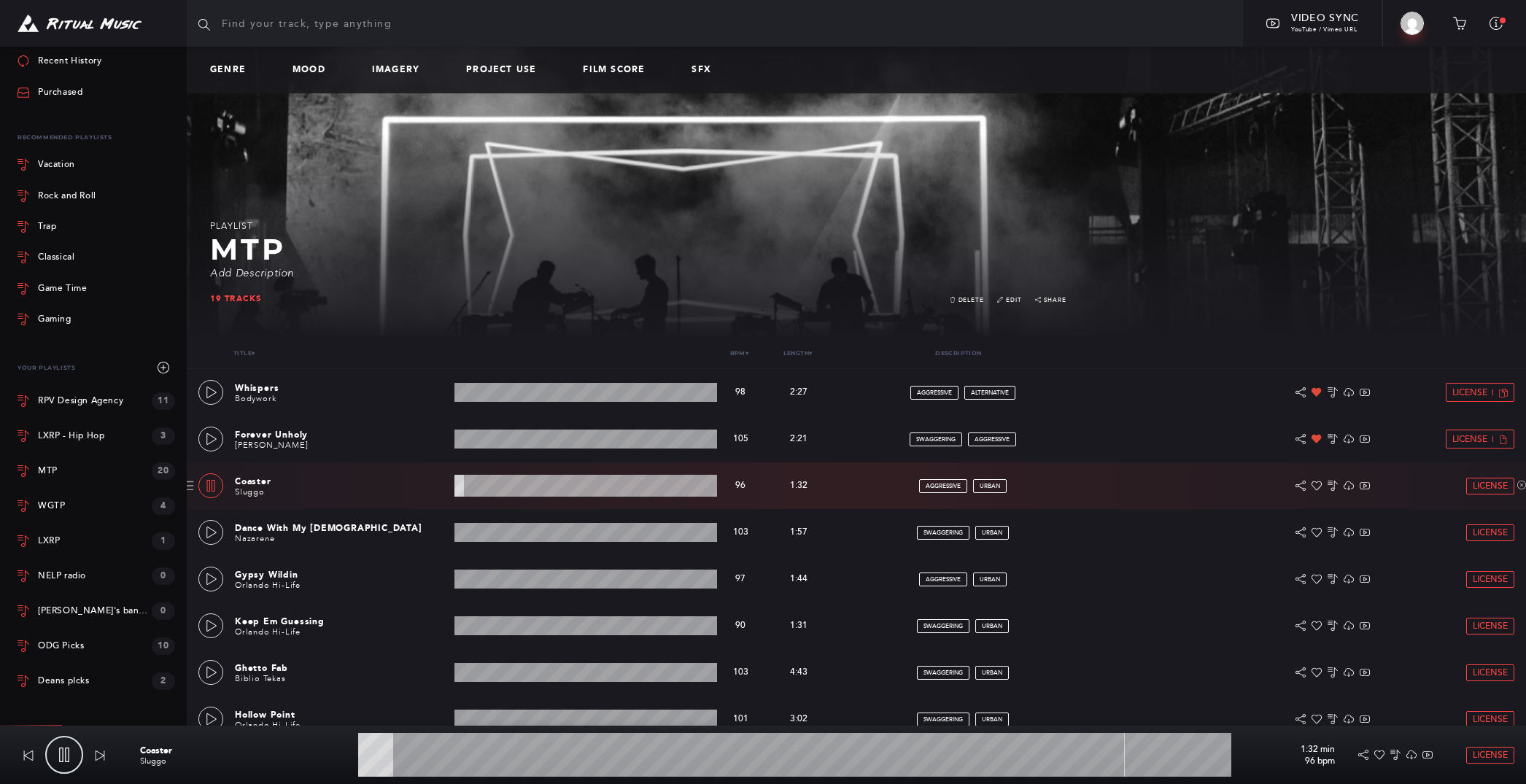
click at [514, 481] on wave at bounding box center [585, 485] width 263 height 22
click at [208, 532] on icon at bounding box center [211, 532] width 11 height 11
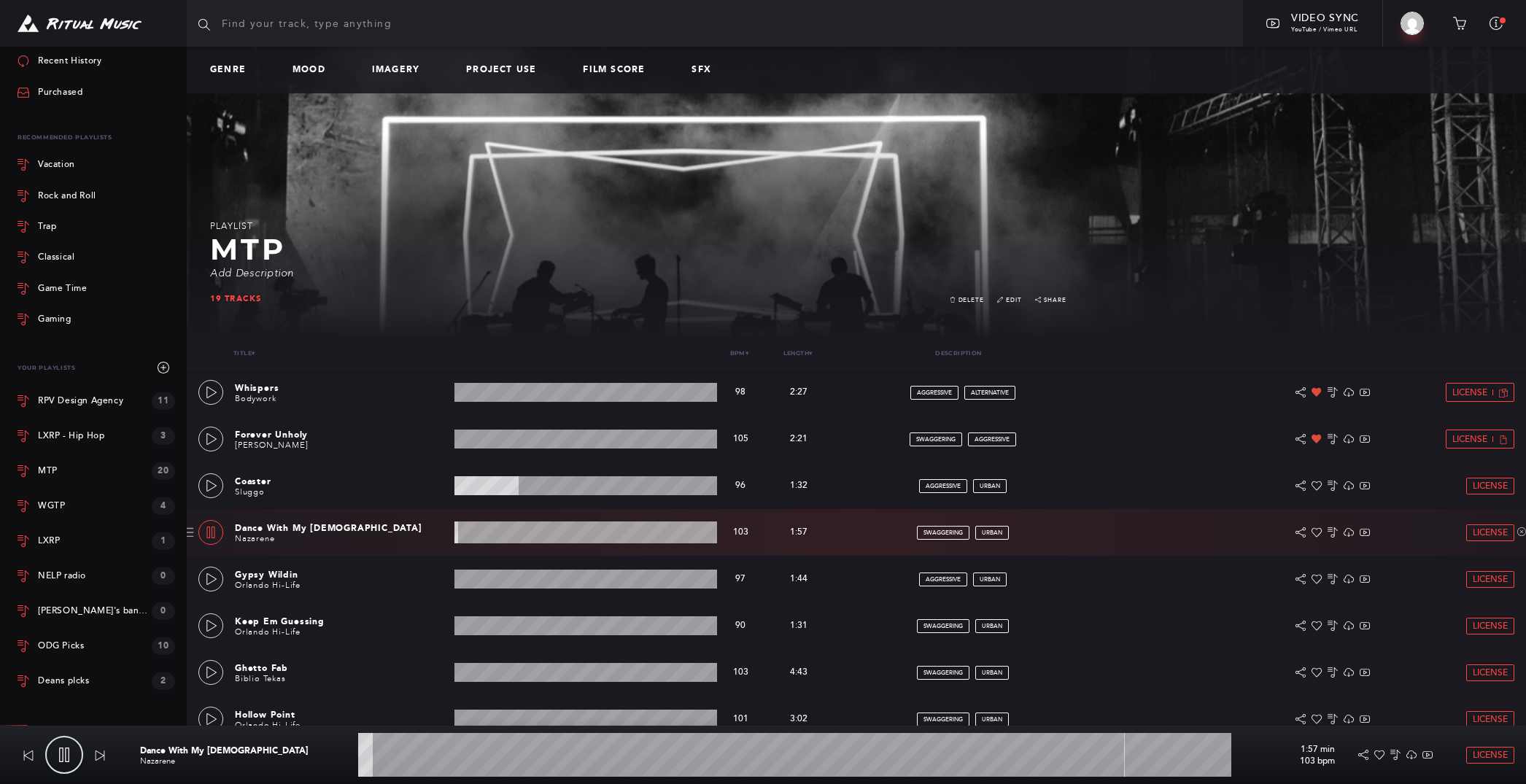
click at [515, 544] on div "Dance With My Lady Nazarene 1:57 min 103 bpm 103 bpm 1:57 min swaggering urban …" at bounding box center [856, 532] width 1316 height 46
click at [507, 530] on wave at bounding box center [585, 532] width 263 height 22
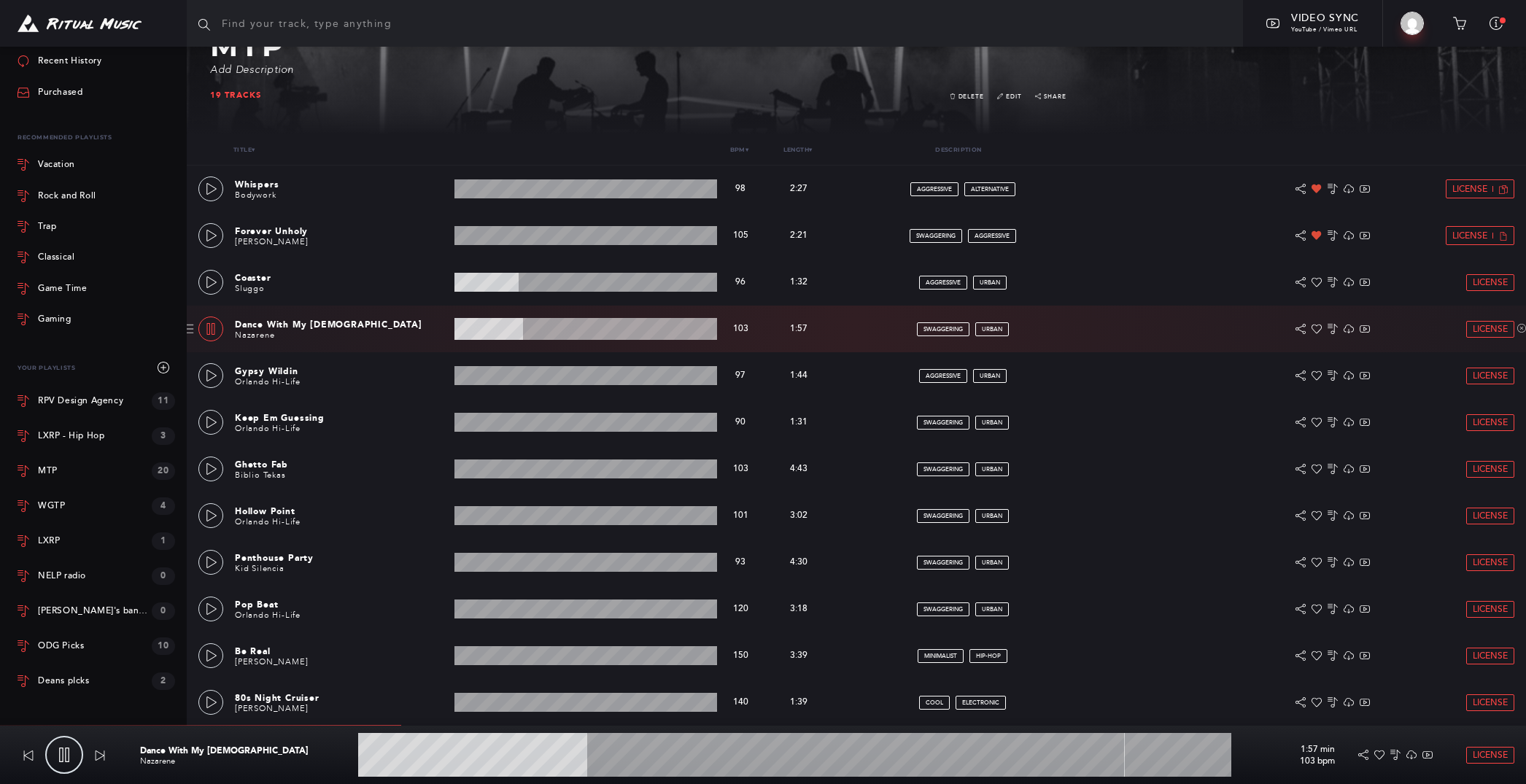
scroll to position [203, 0]
click at [206, 697] on icon at bounding box center [211, 702] width 11 height 11
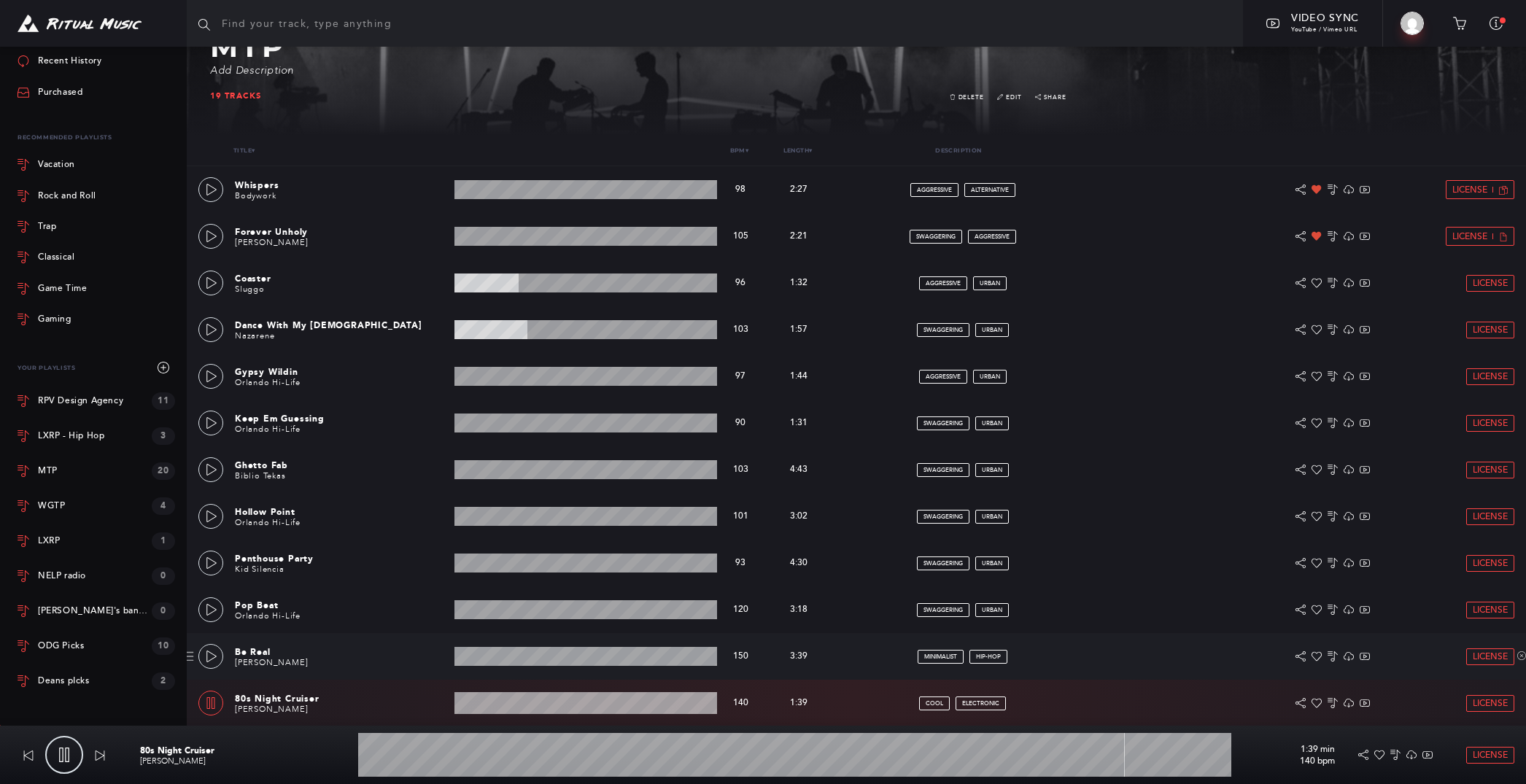
scroll to position [374, 0]
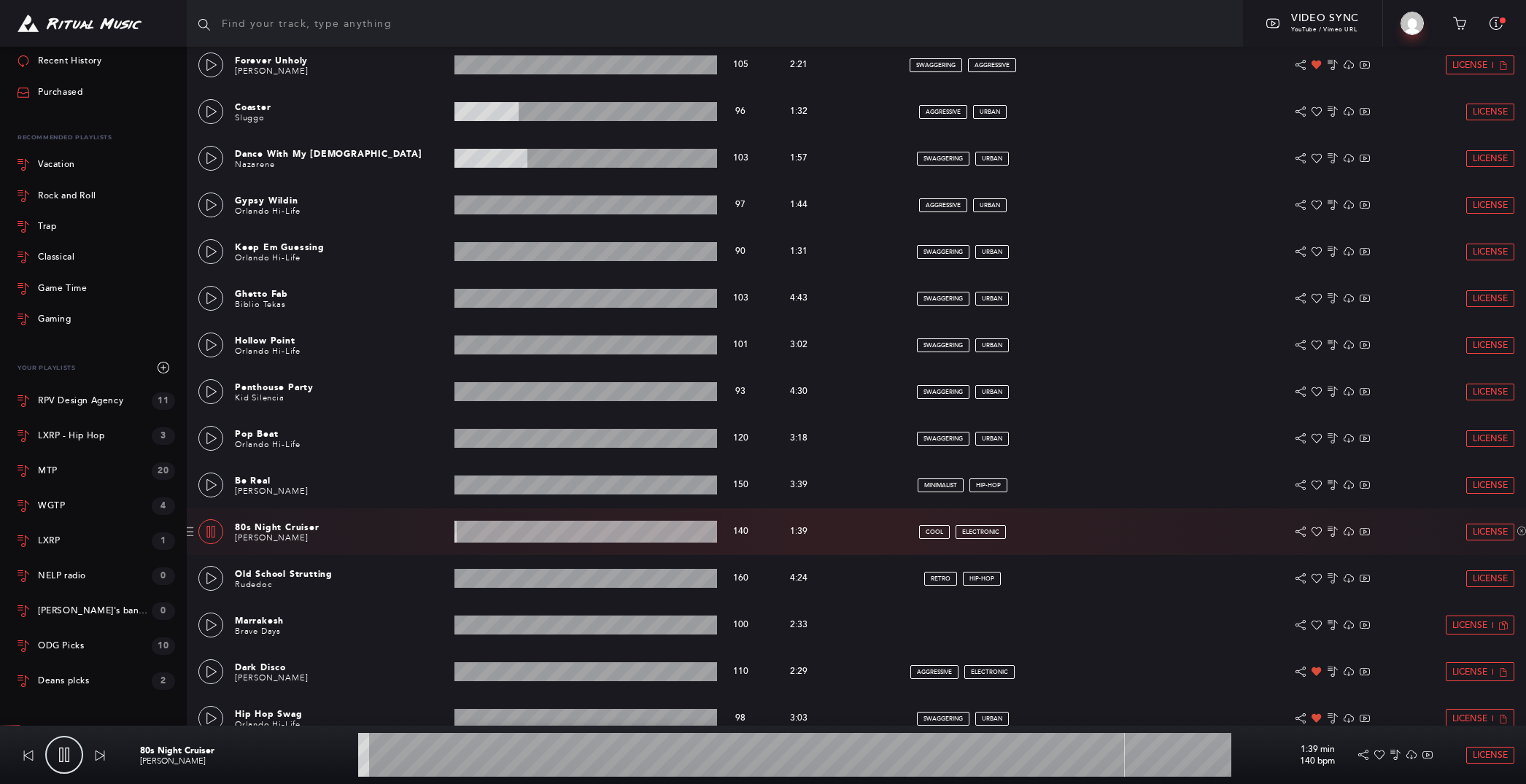
click at [509, 525] on wave at bounding box center [585, 531] width 263 height 22
click at [586, 527] on wave at bounding box center [585, 531] width 263 height 22
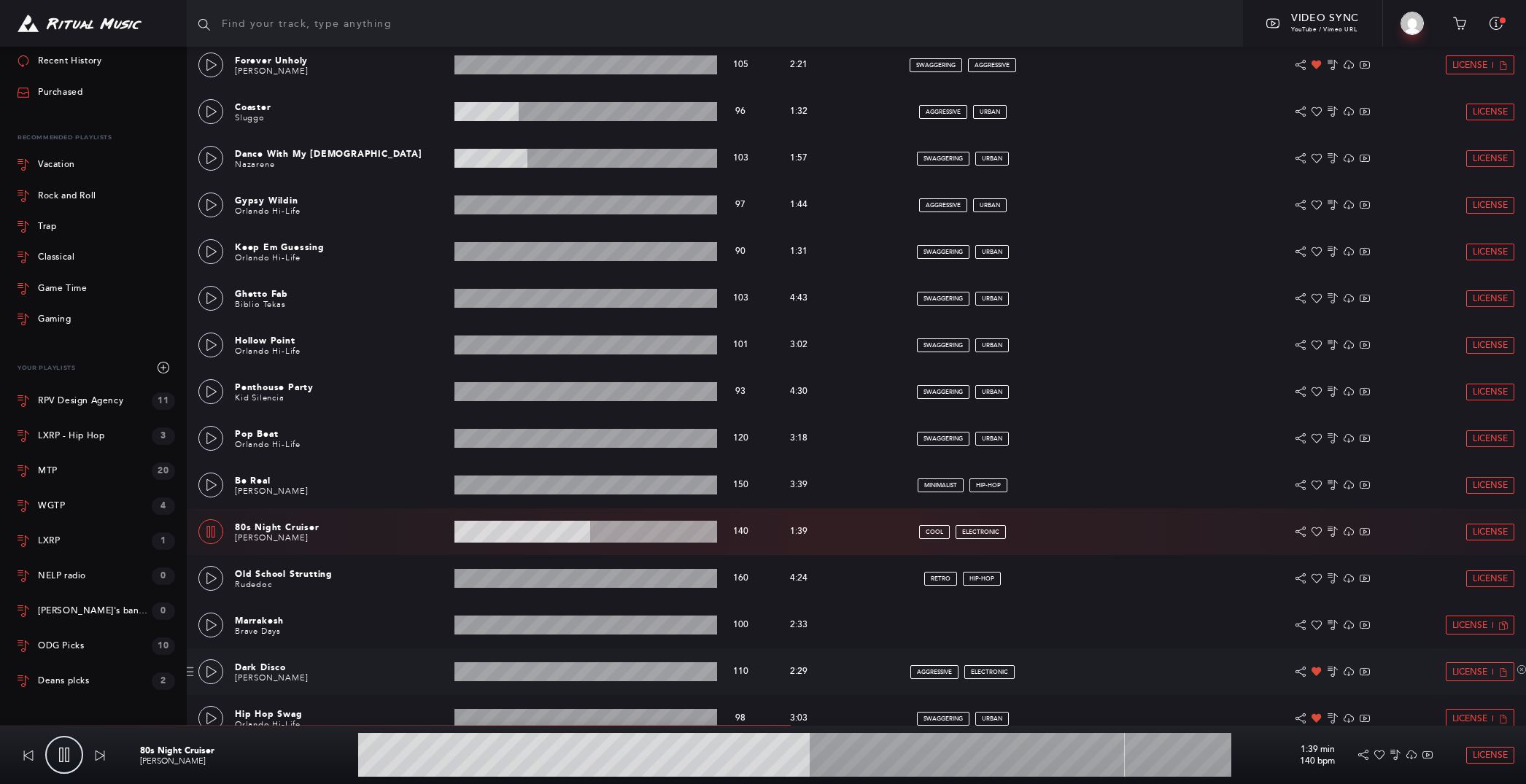
click at [507, 675] on wave at bounding box center [585, 671] width 263 height 19
click at [220, 666] on link at bounding box center [210, 671] width 25 height 25
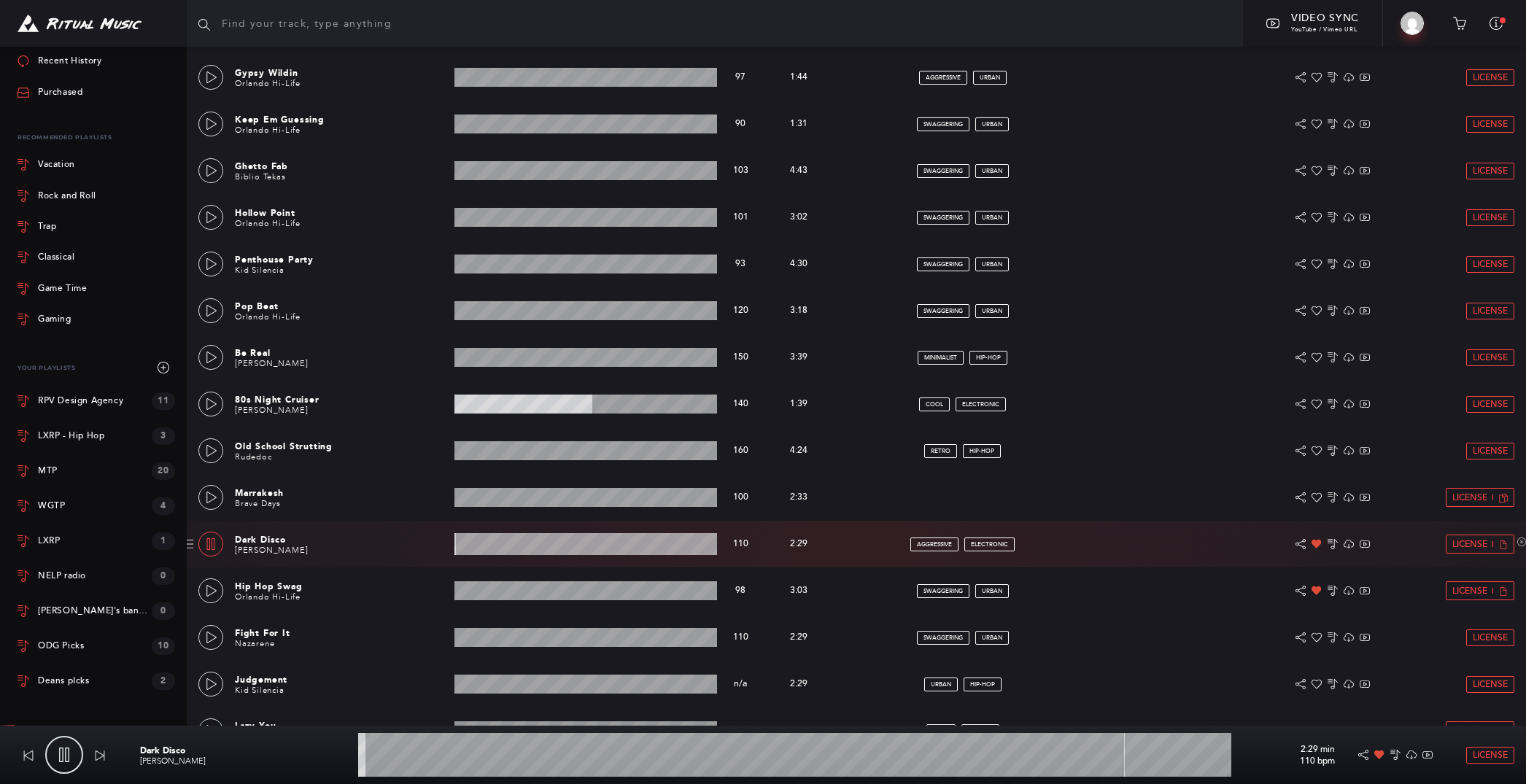
scroll to position [509, 0]
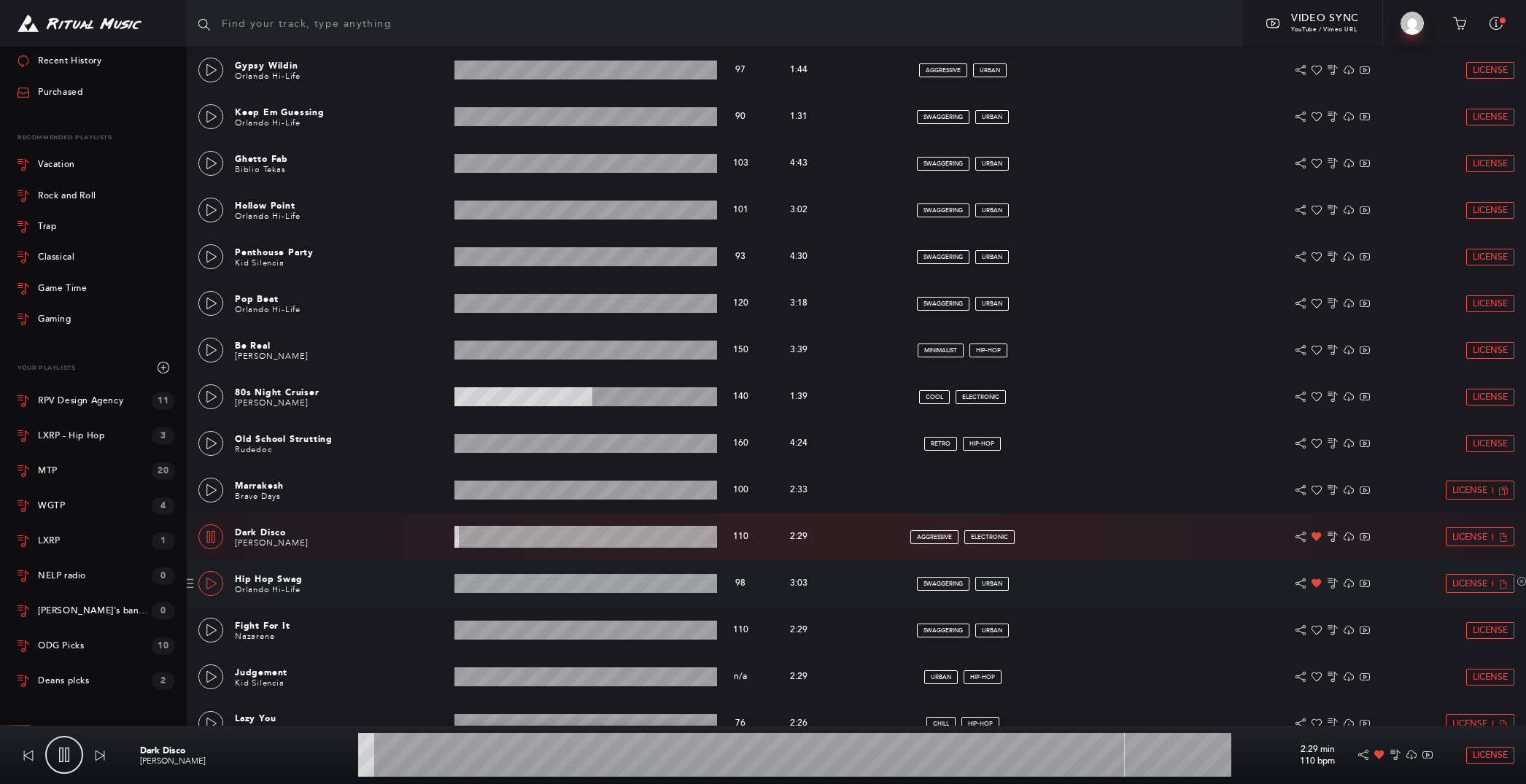
click at [213, 581] on icon at bounding box center [211, 583] width 10 height 11
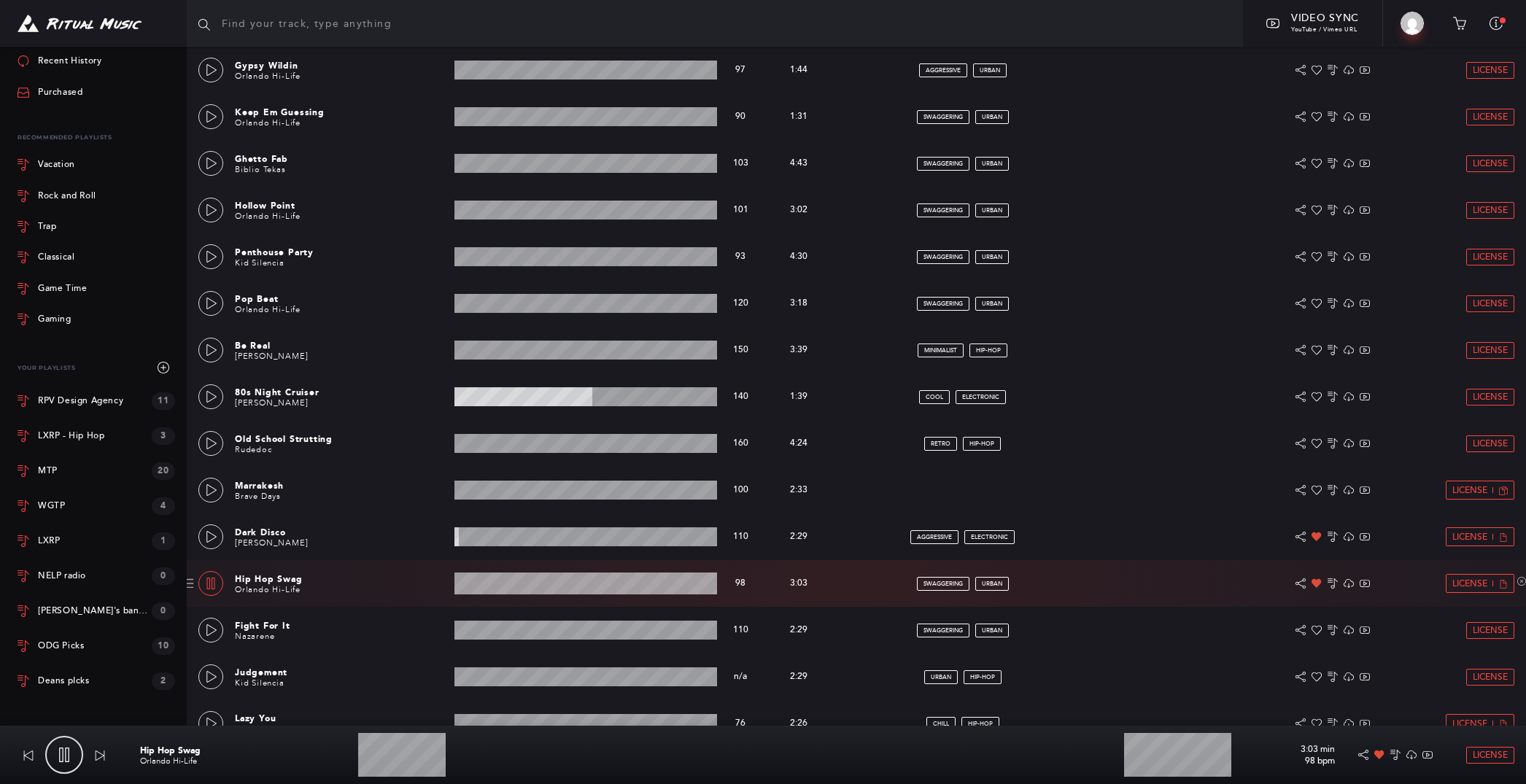
click at [521, 585] on wave at bounding box center [585, 583] width 263 height 22
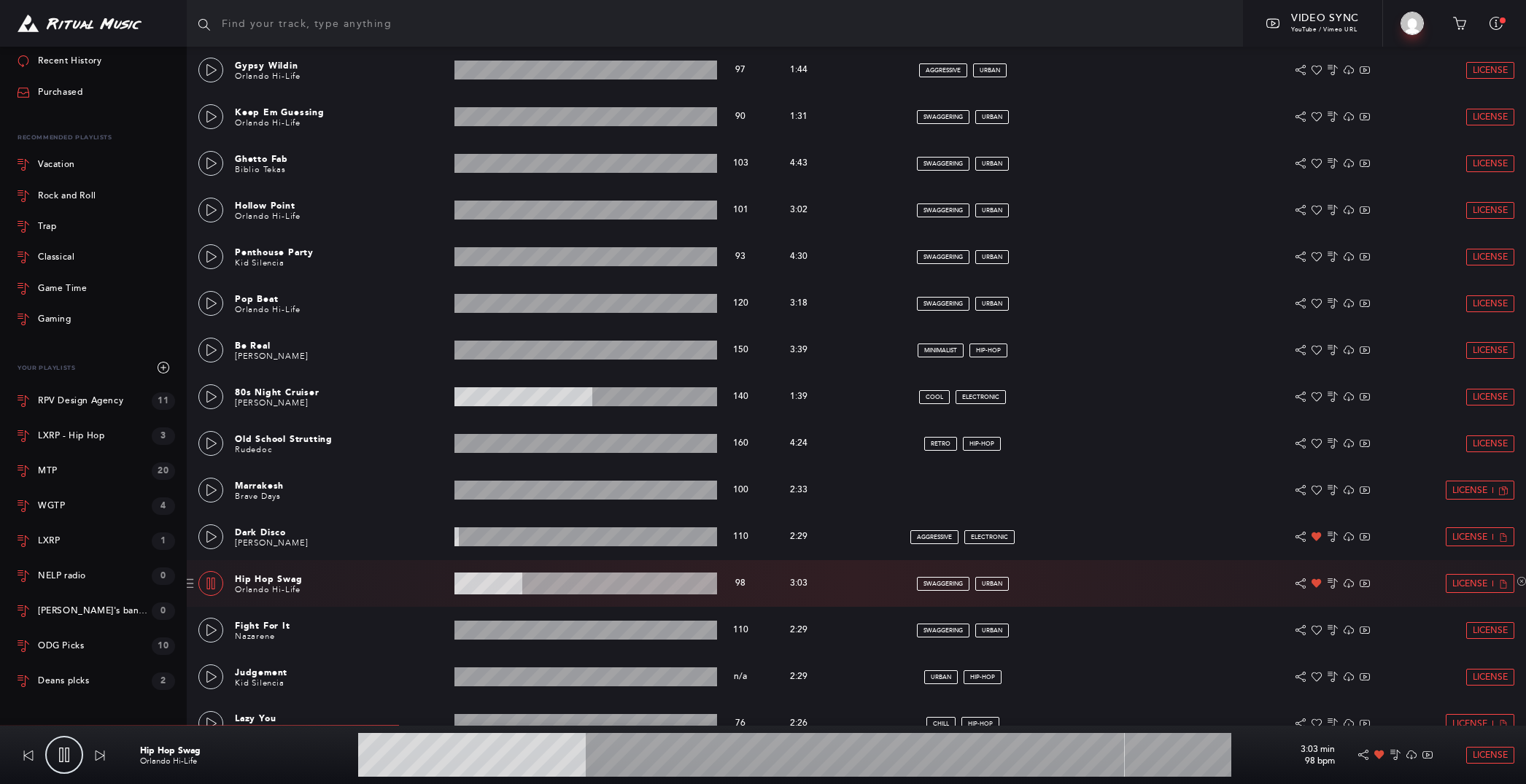
click at [563, 584] on wave at bounding box center [585, 583] width 263 height 22
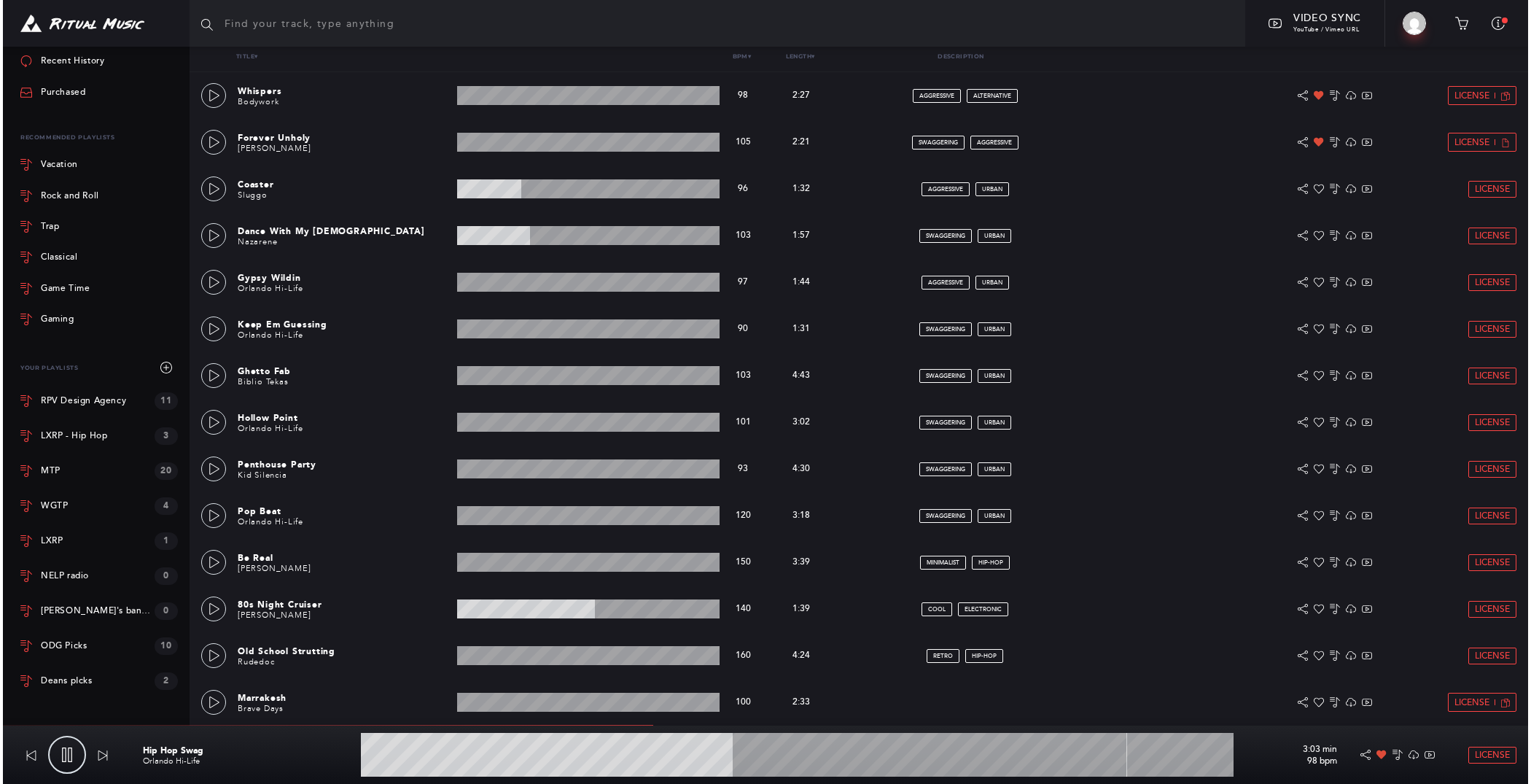
scroll to position [0, 0]
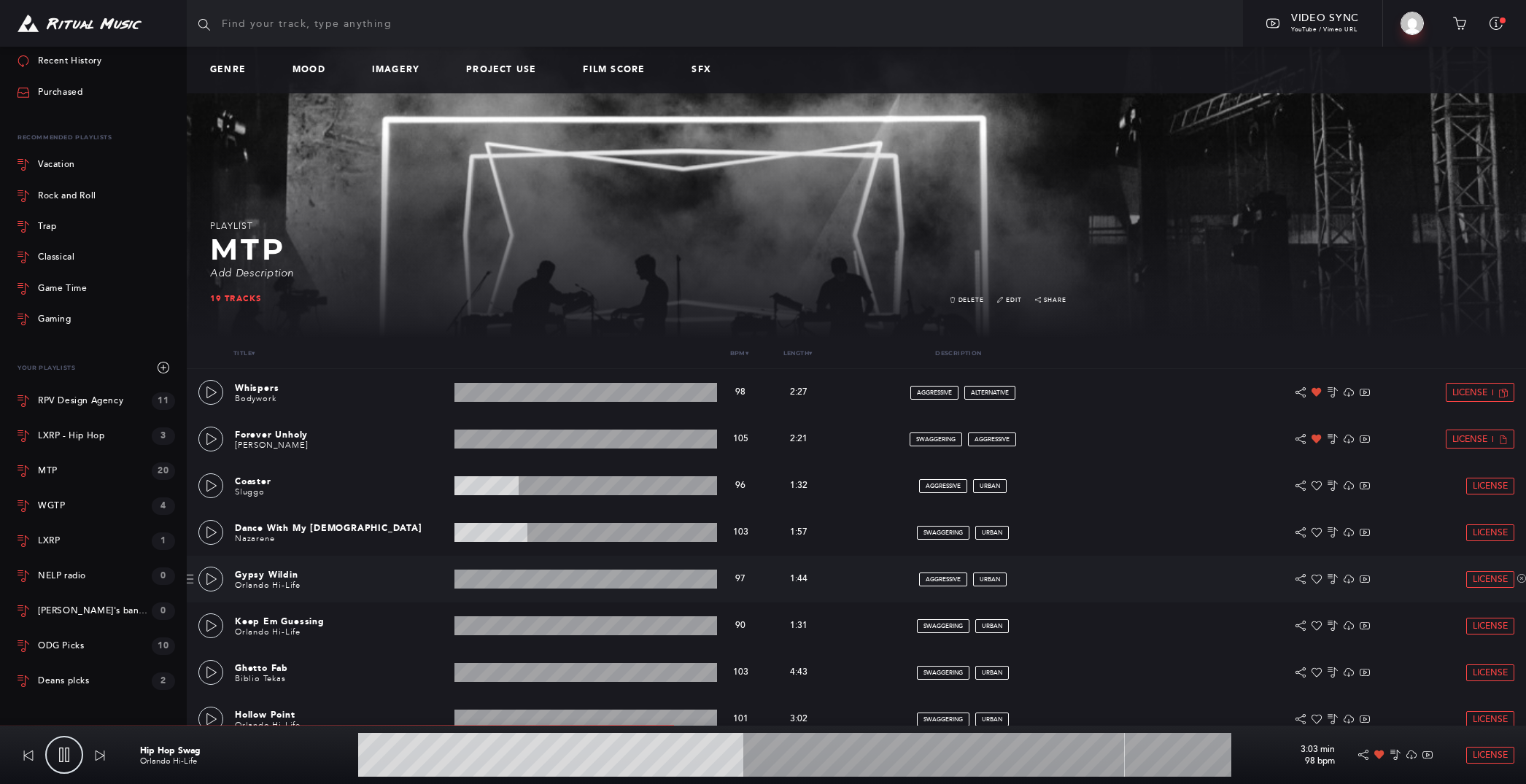
click at [522, 585] on wave at bounding box center [585, 578] width 263 height 19
click at [200, 573] on link at bounding box center [210, 578] width 25 height 25
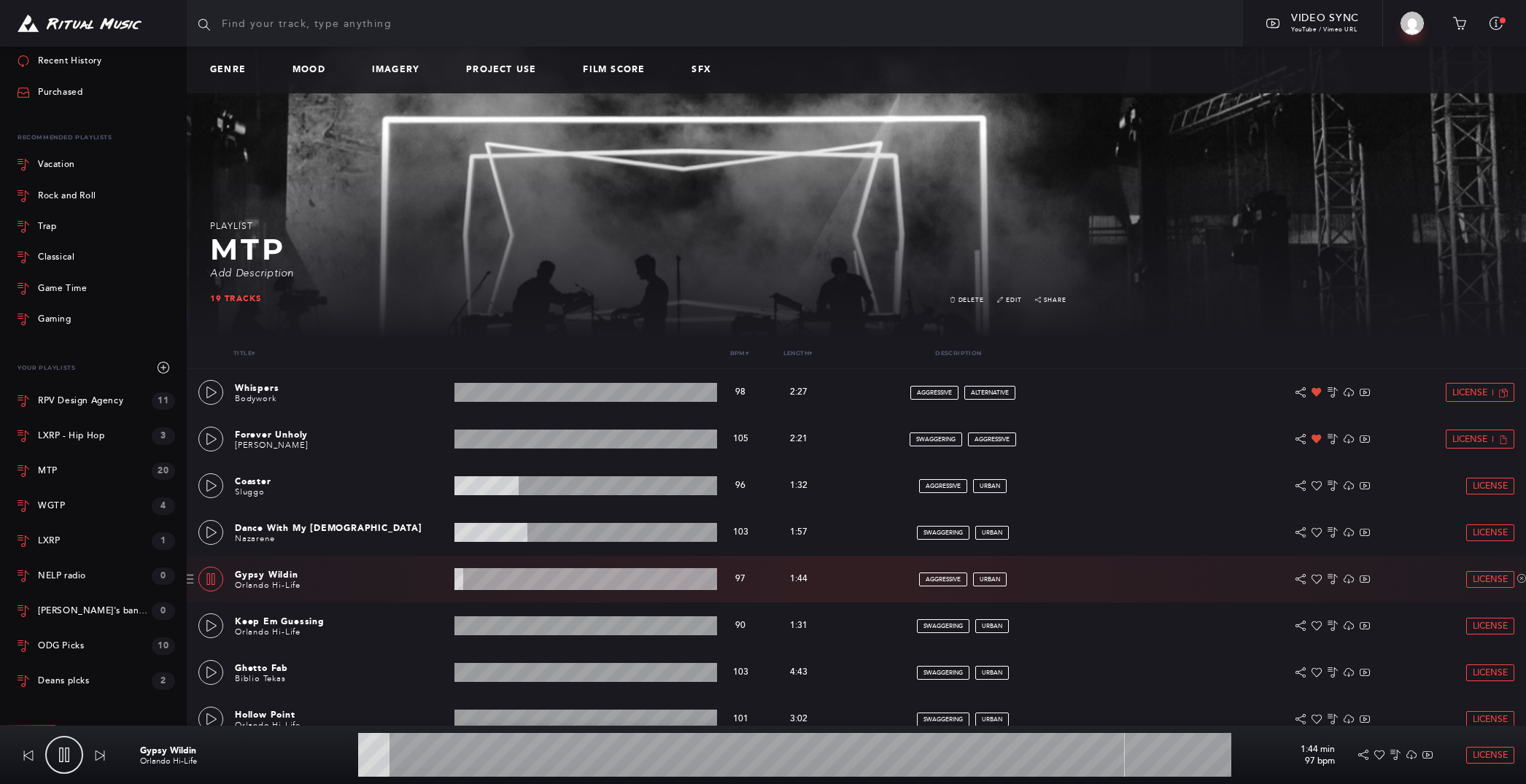
click at [509, 576] on wave at bounding box center [585, 578] width 263 height 22
click at [496, 619] on wave at bounding box center [585, 625] width 263 height 19
click at [219, 622] on link at bounding box center [210, 625] width 25 height 25
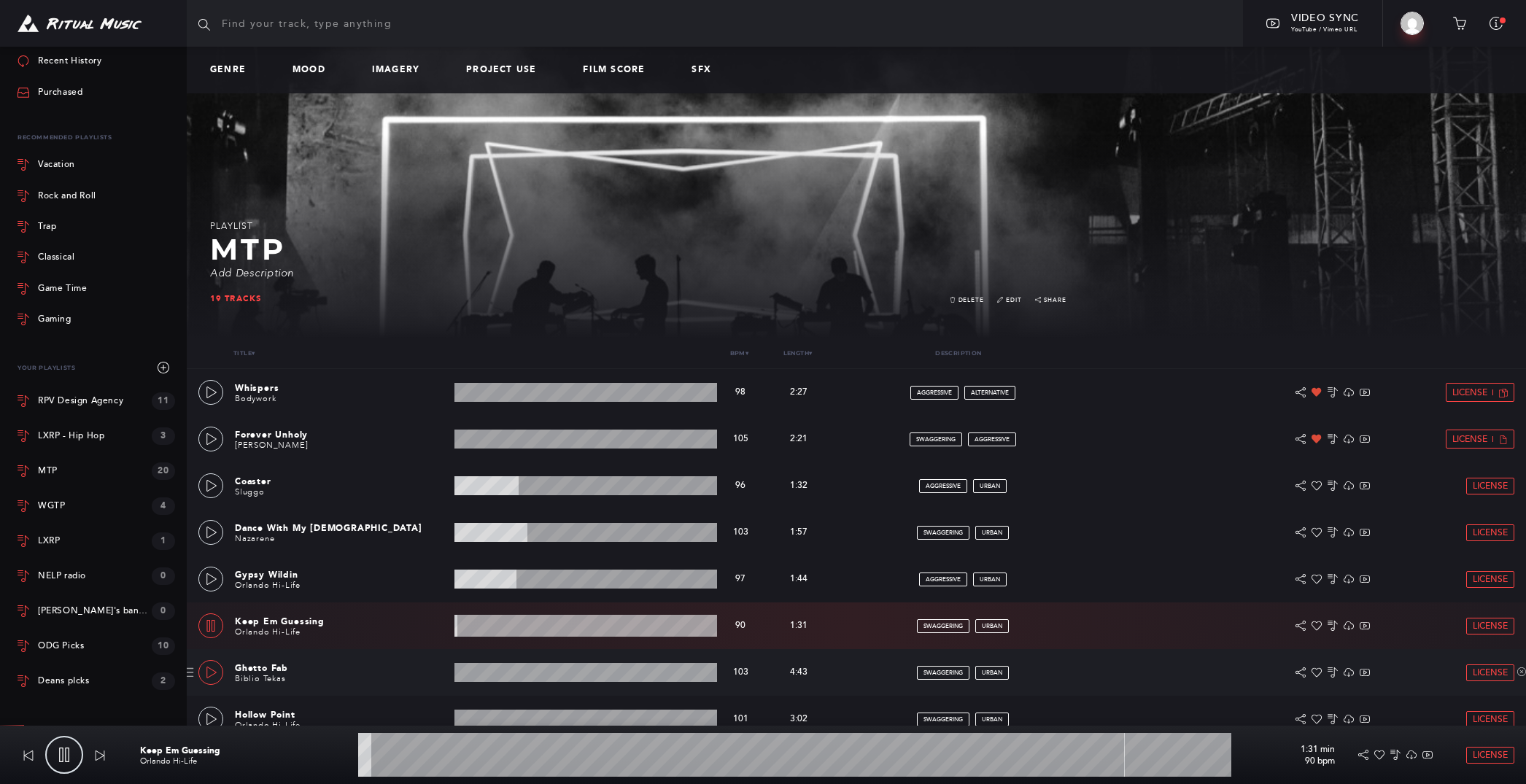
click at [206, 672] on icon at bounding box center [211, 672] width 11 height 11
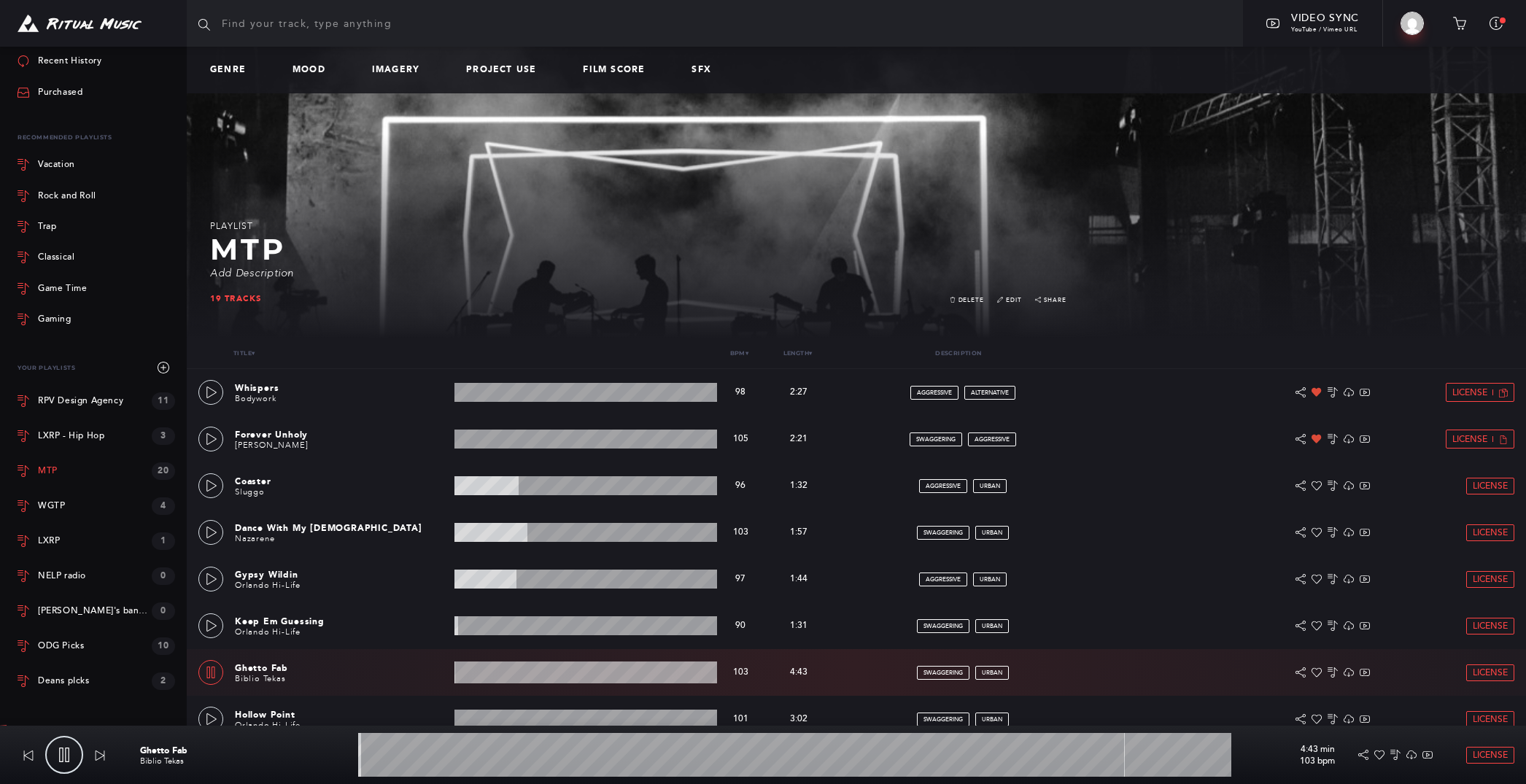
click at [86, 479] on link "MTP 20" at bounding box center [96, 471] width 157 height 35
click at [75, 162] on div "Vacation" at bounding box center [96, 164] width 157 height 13
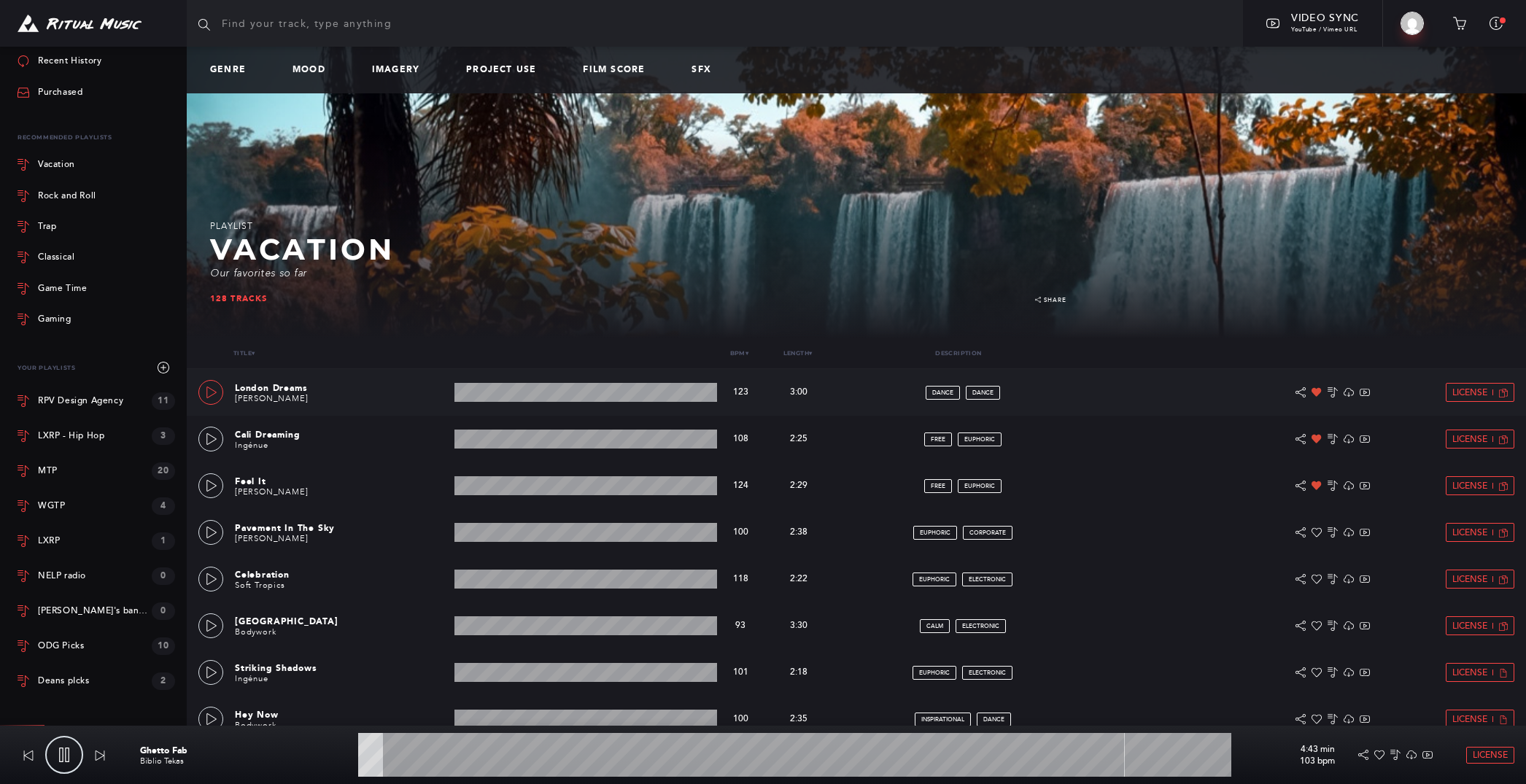
click at [207, 395] on icon at bounding box center [211, 392] width 10 height 11
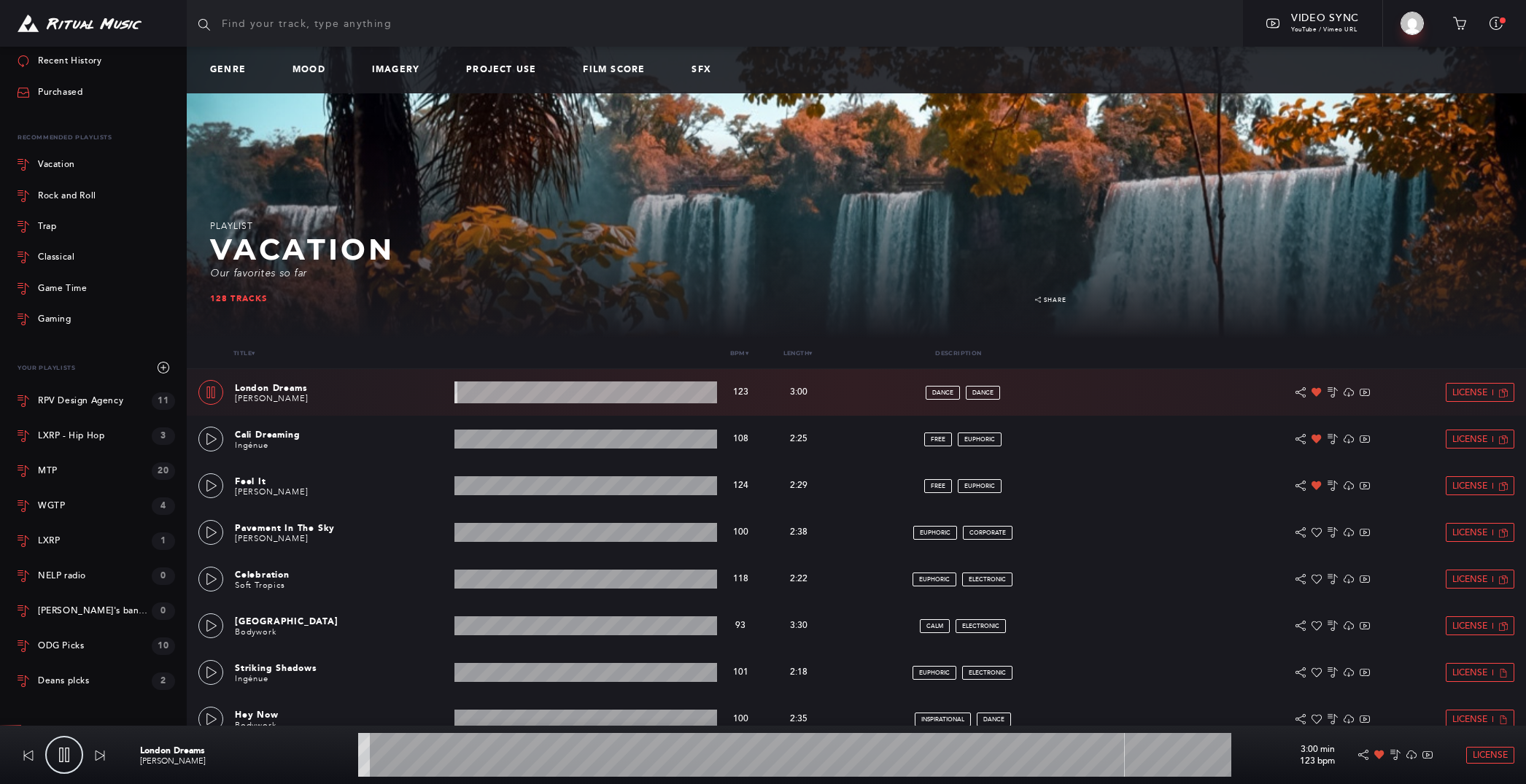
click at [500, 394] on wave at bounding box center [585, 392] width 263 height 22
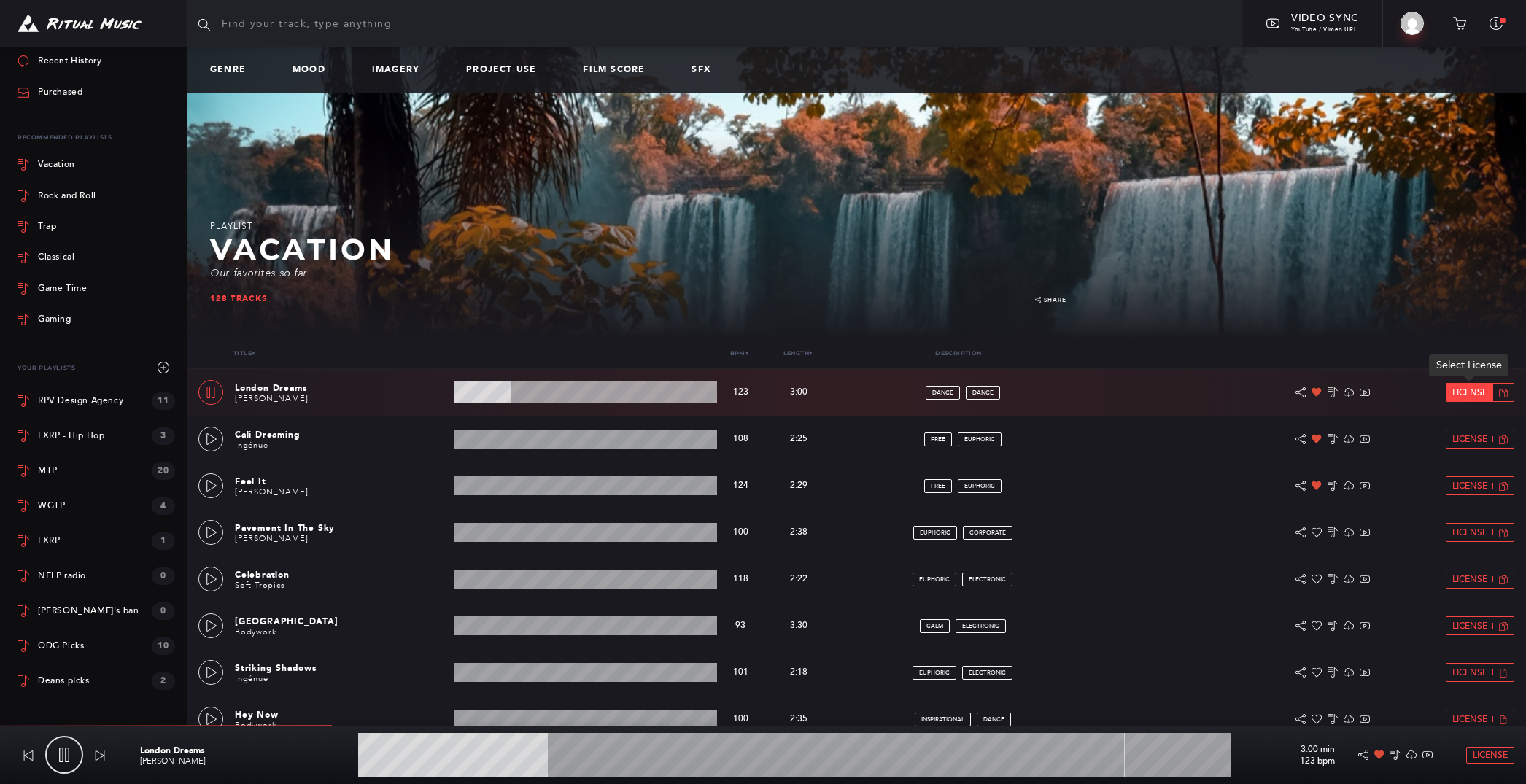
click at [1461, 390] on span "License" at bounding box center [1470, 392] width 35 height 9
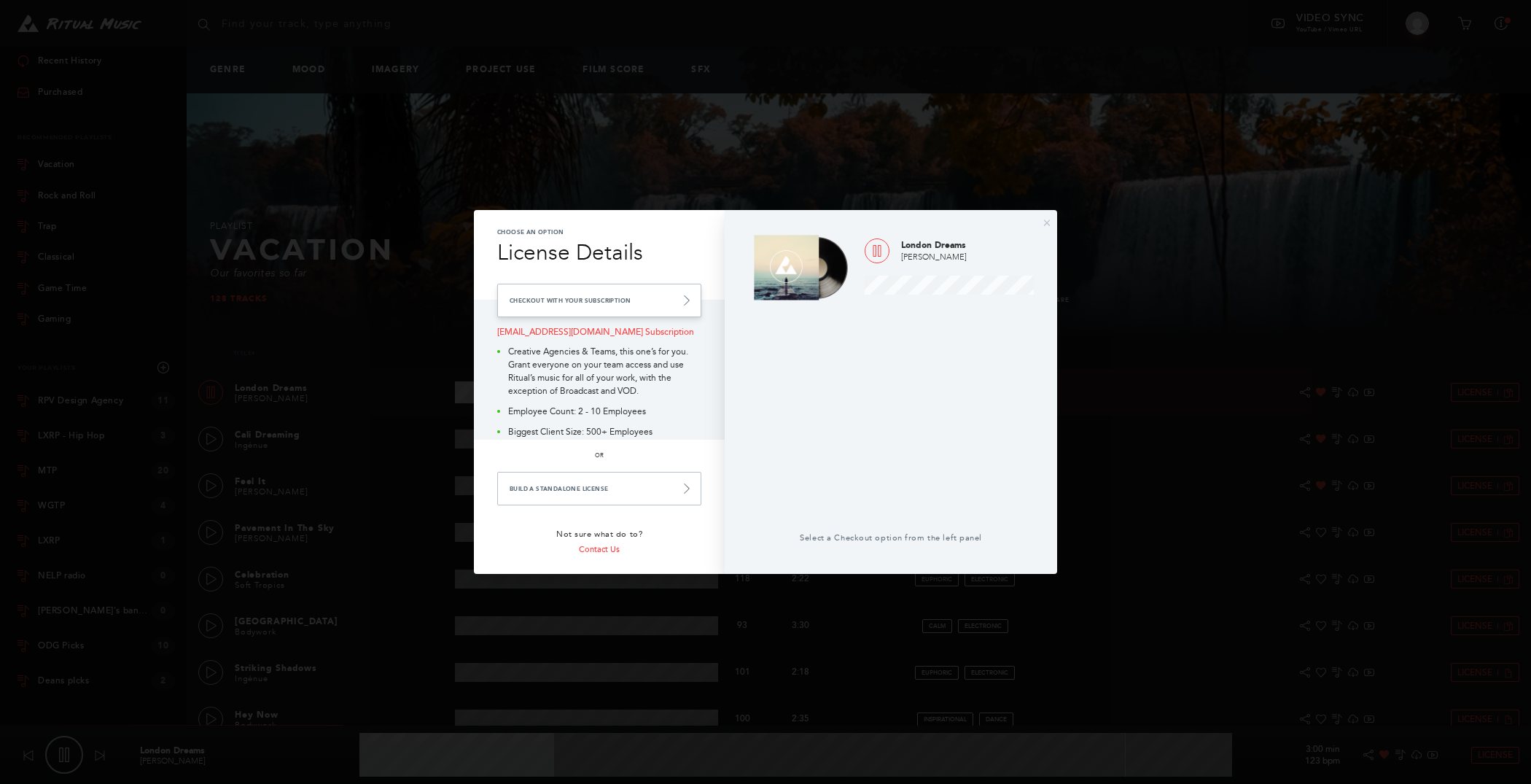
click at [639, 307] on link "Checkout with your Subscription" at bounding box center [599, 301] width 204 height 33
click at [691, 299] on icon at bounding box center [686, 300] width 10 height 10
click at [656, 496] on link "Build a Standalone License" at bounding box center [599, 489] width 204 height 33
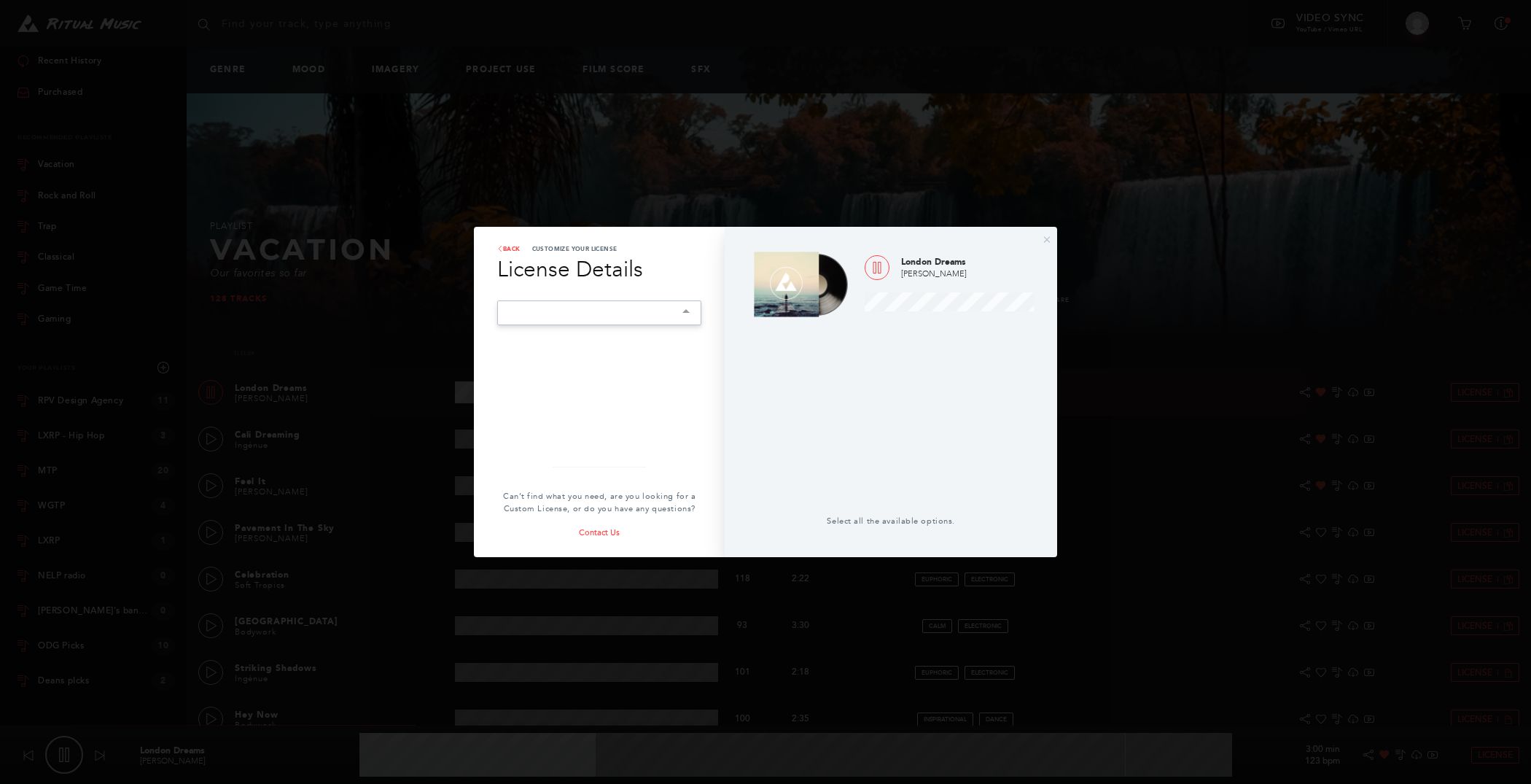
click at [678, 325] on div "Select Project Type Advertising Paid advertising or social boosting campaigns B…" at bounding box center [599, 313] width 204 height 25
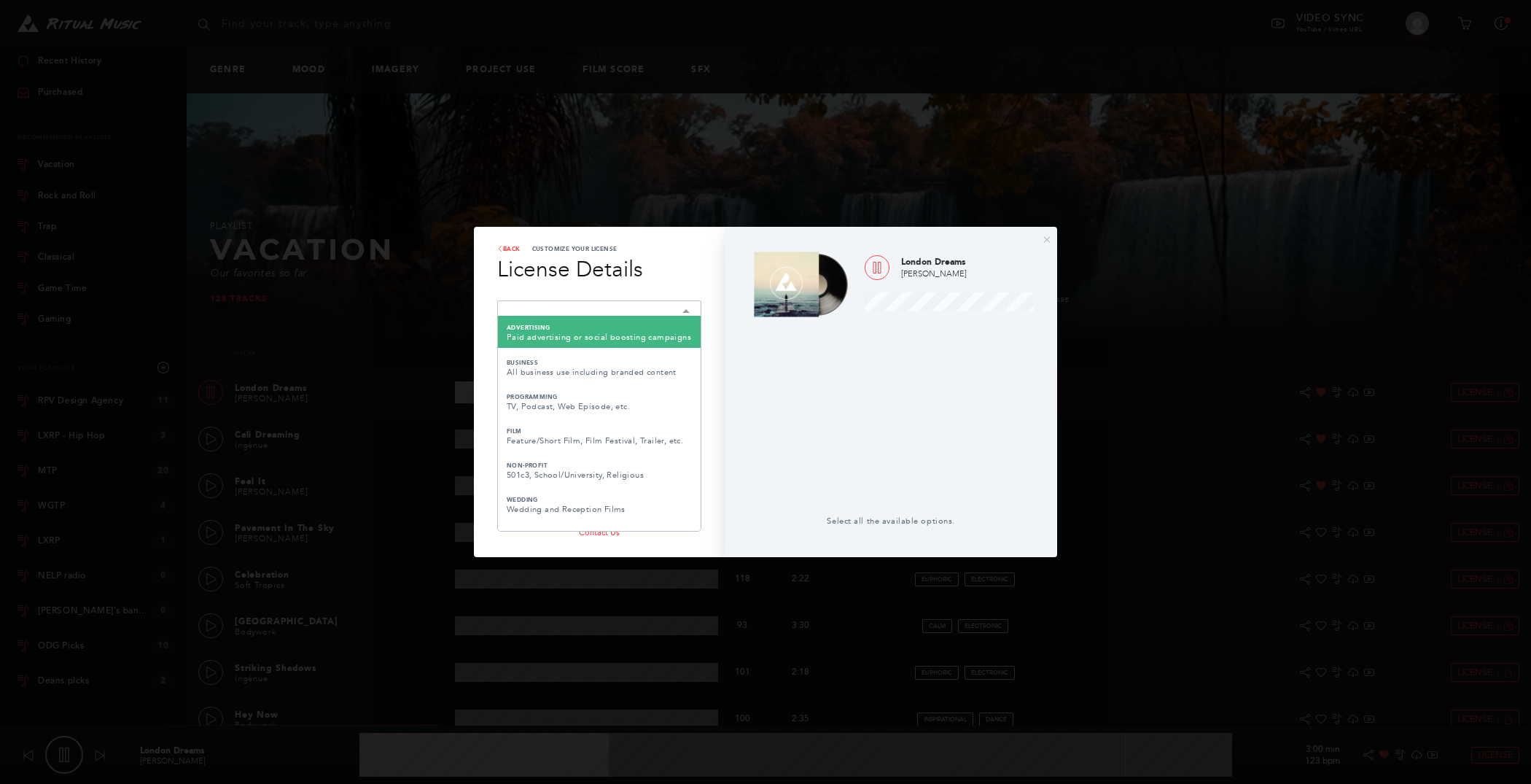
click at [736, 451] on div "London Dreams Zack Djurich Select all the available options." at bounding box center [891, 392] width 332 height 329
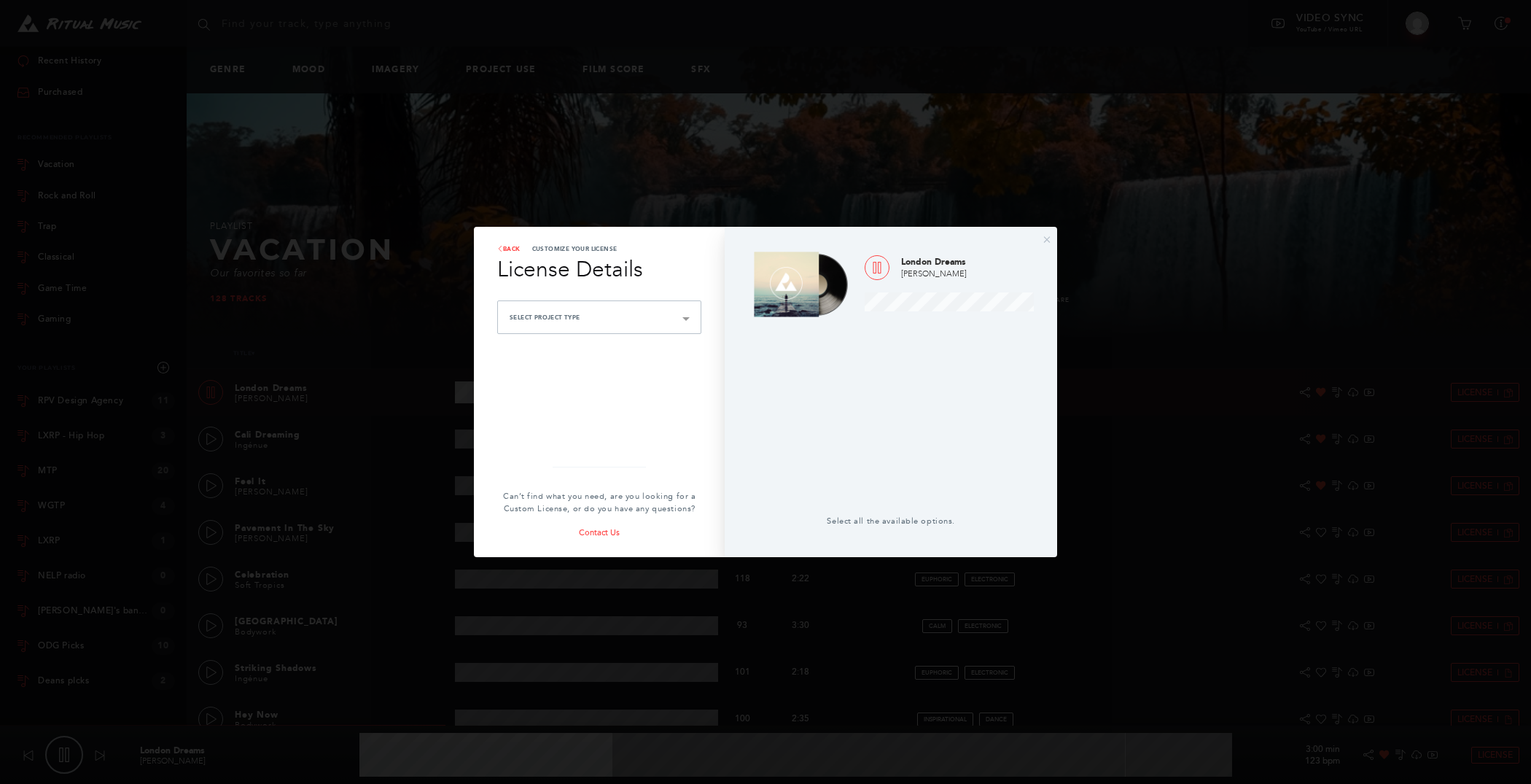
type input "29.12"
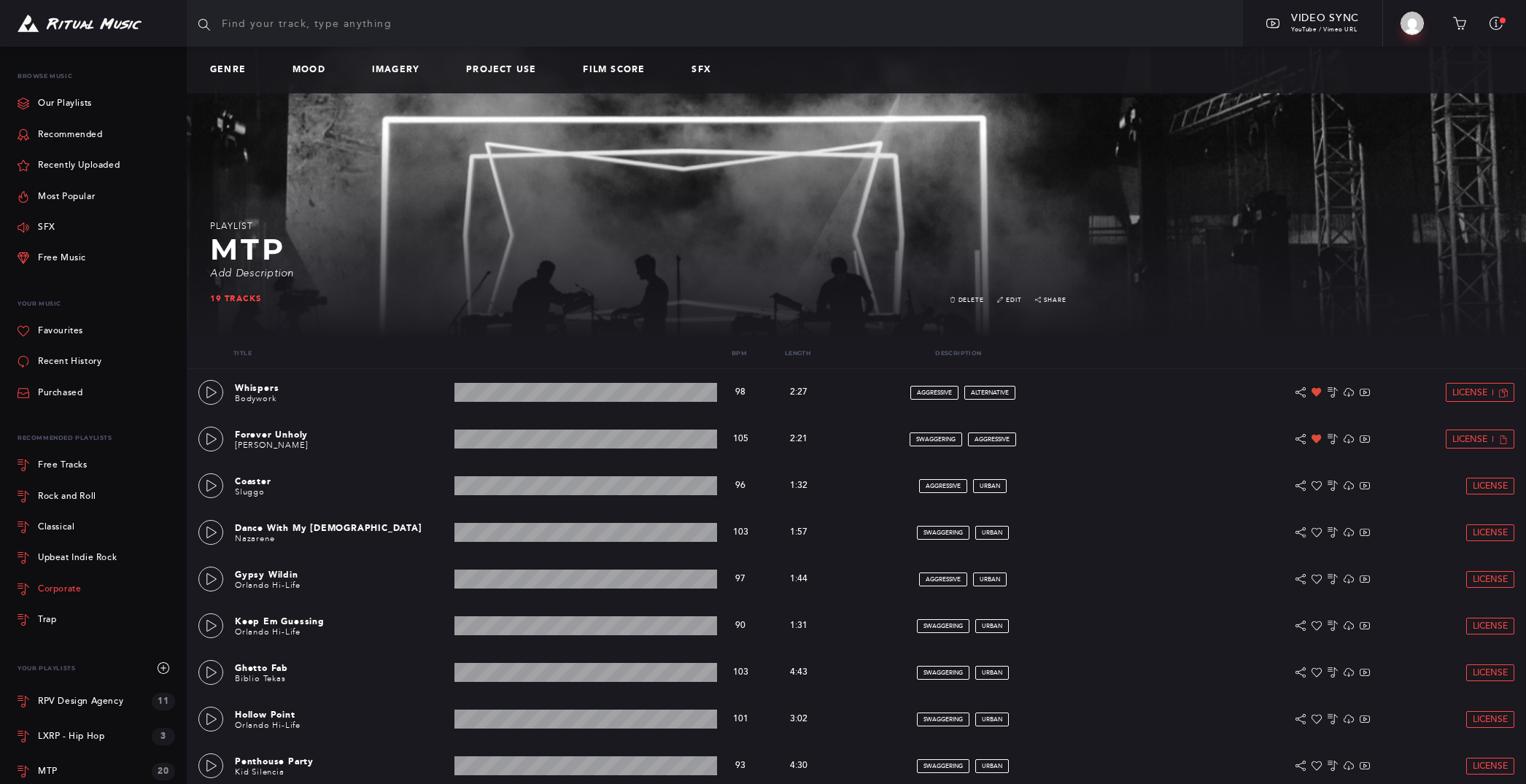
click at [59, 588] on div "Corporate" at bounding box center [59, 589] width 43 height 9
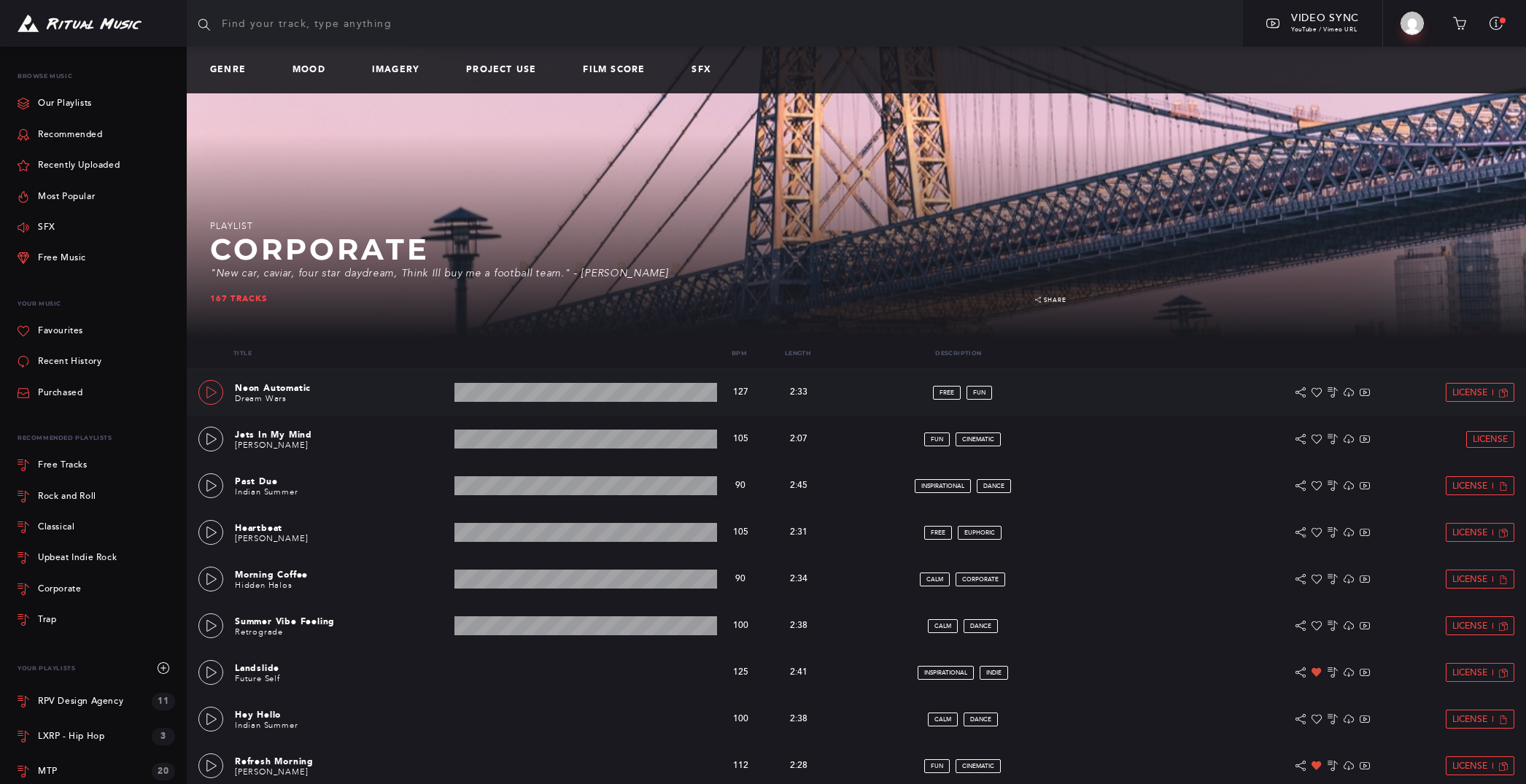
click at [214, 383] on link at bounding box center [210, 392] width 25 height 25
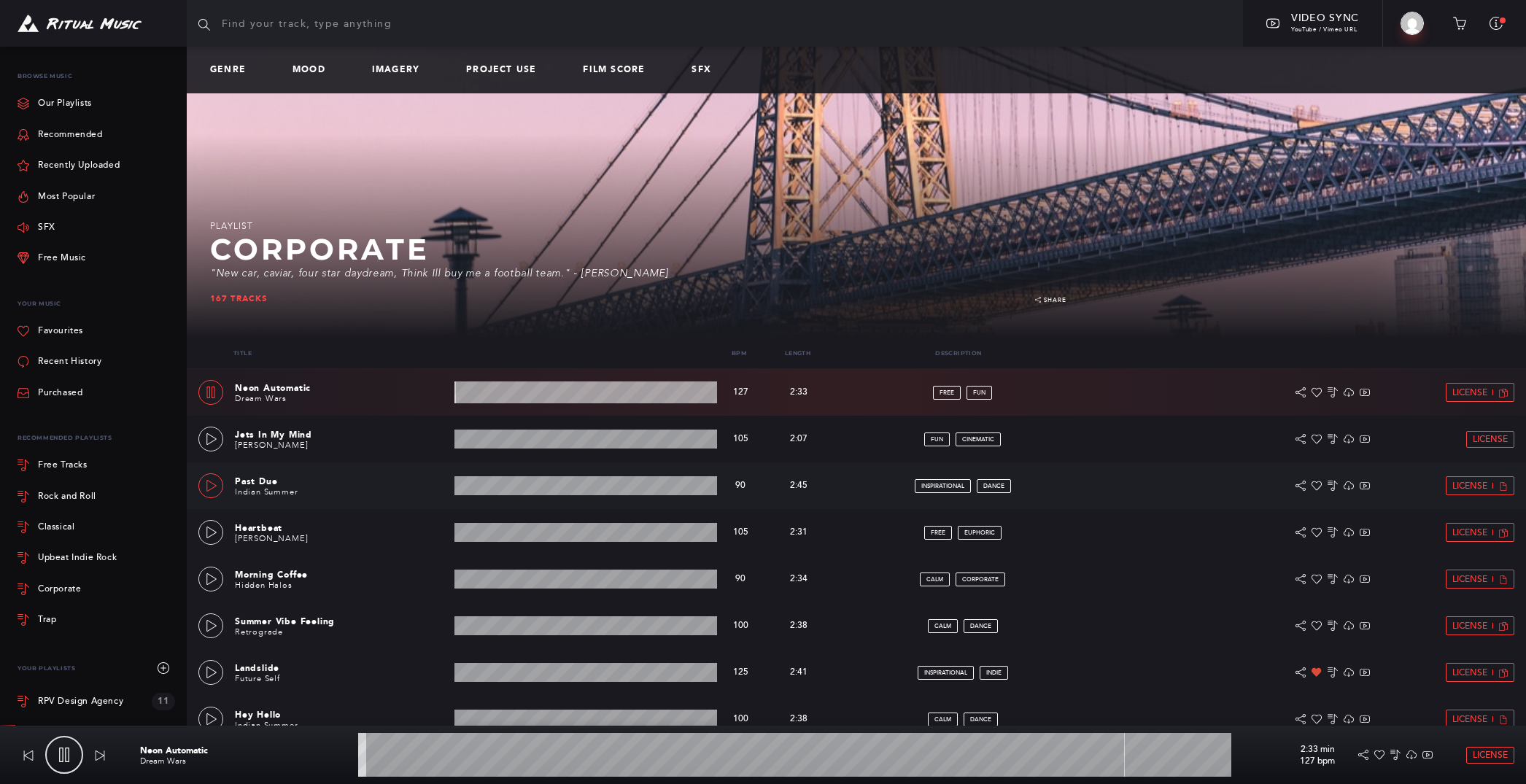
click at [213, 493] on link at bounding box center [210, 485] width 25 height 25
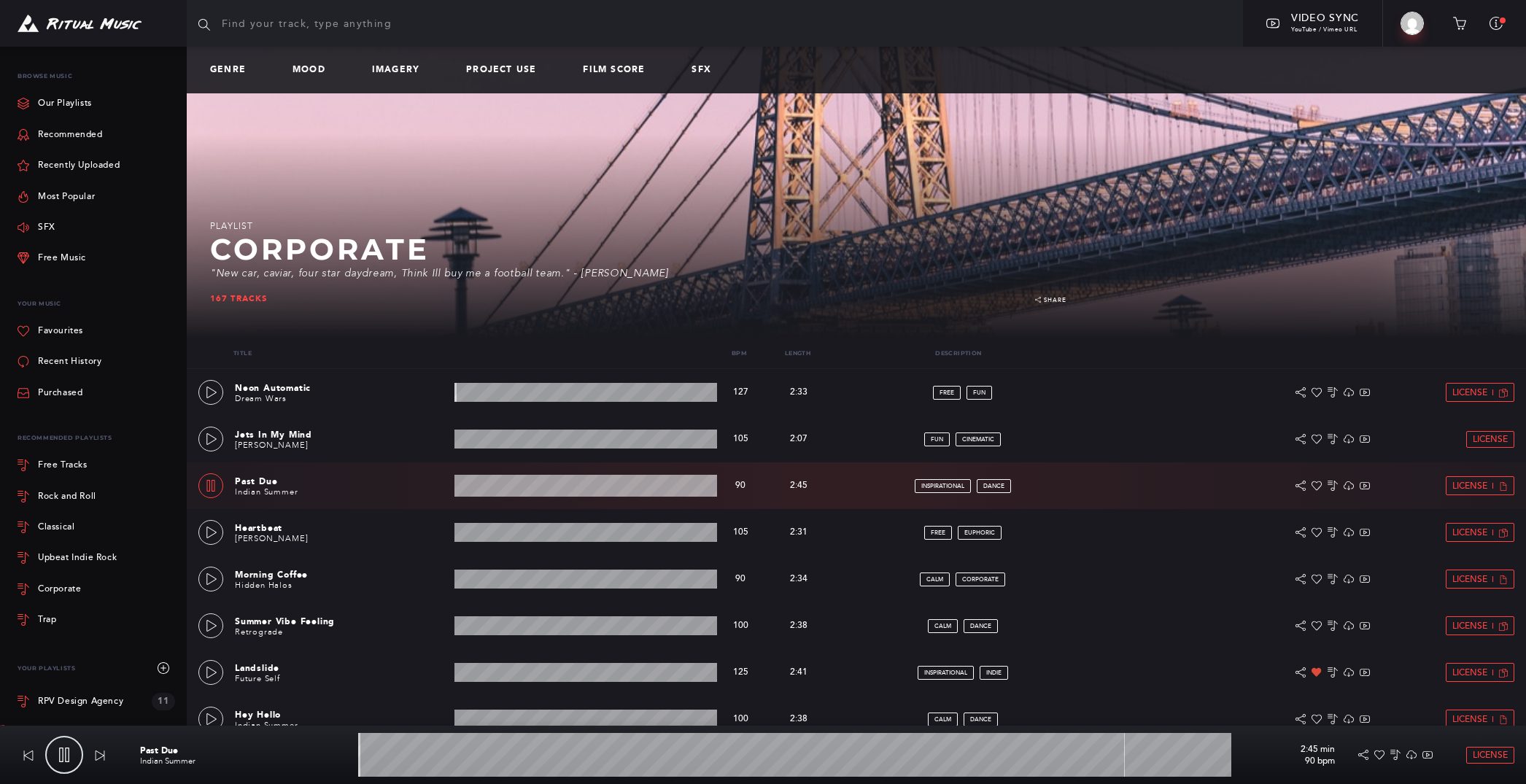
click at [526, 487] on wave at bounding box center [585, 485] width 263 height 22
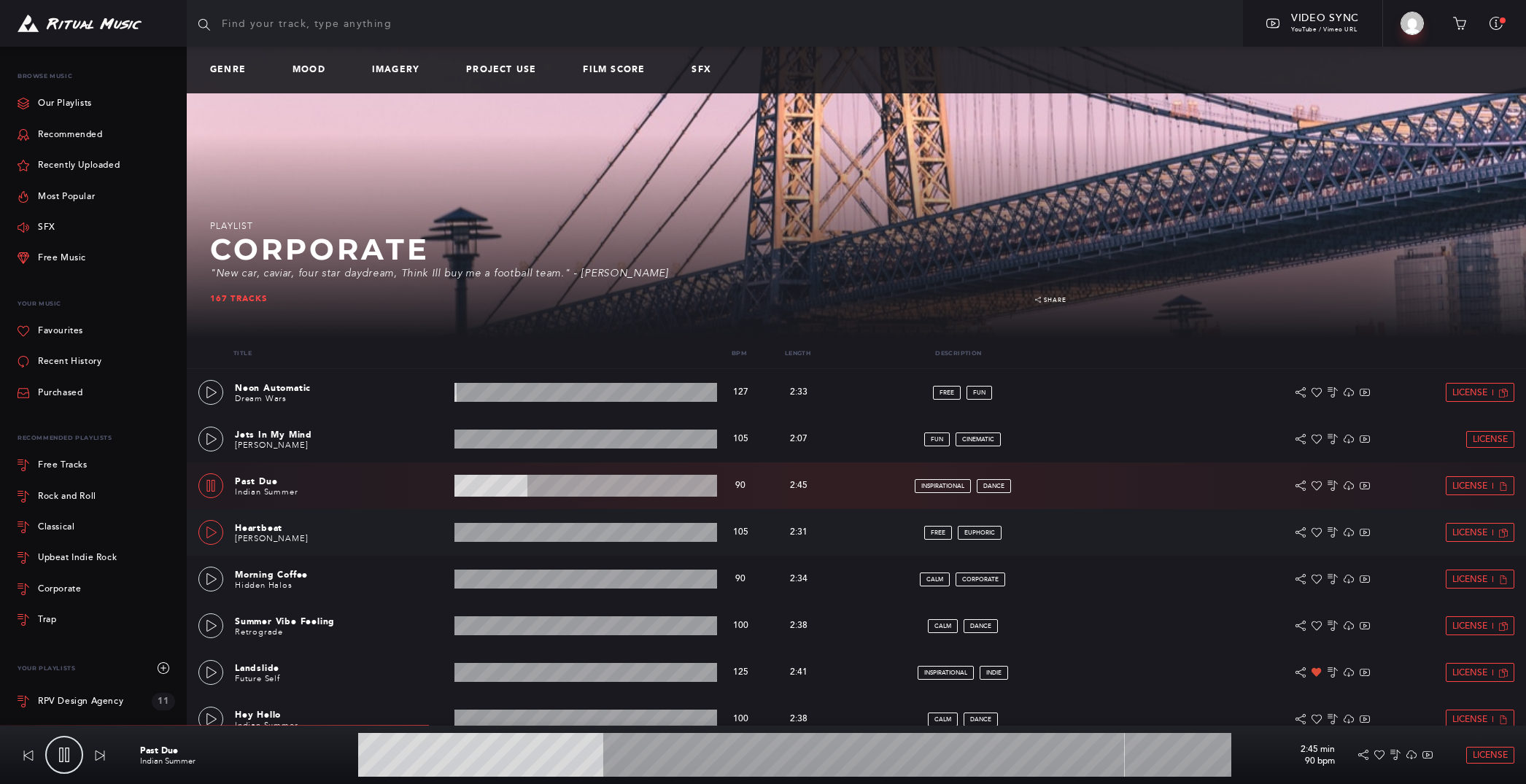
click at [210, 534] on icon at bounding box center [211, 532] width 11 height 11
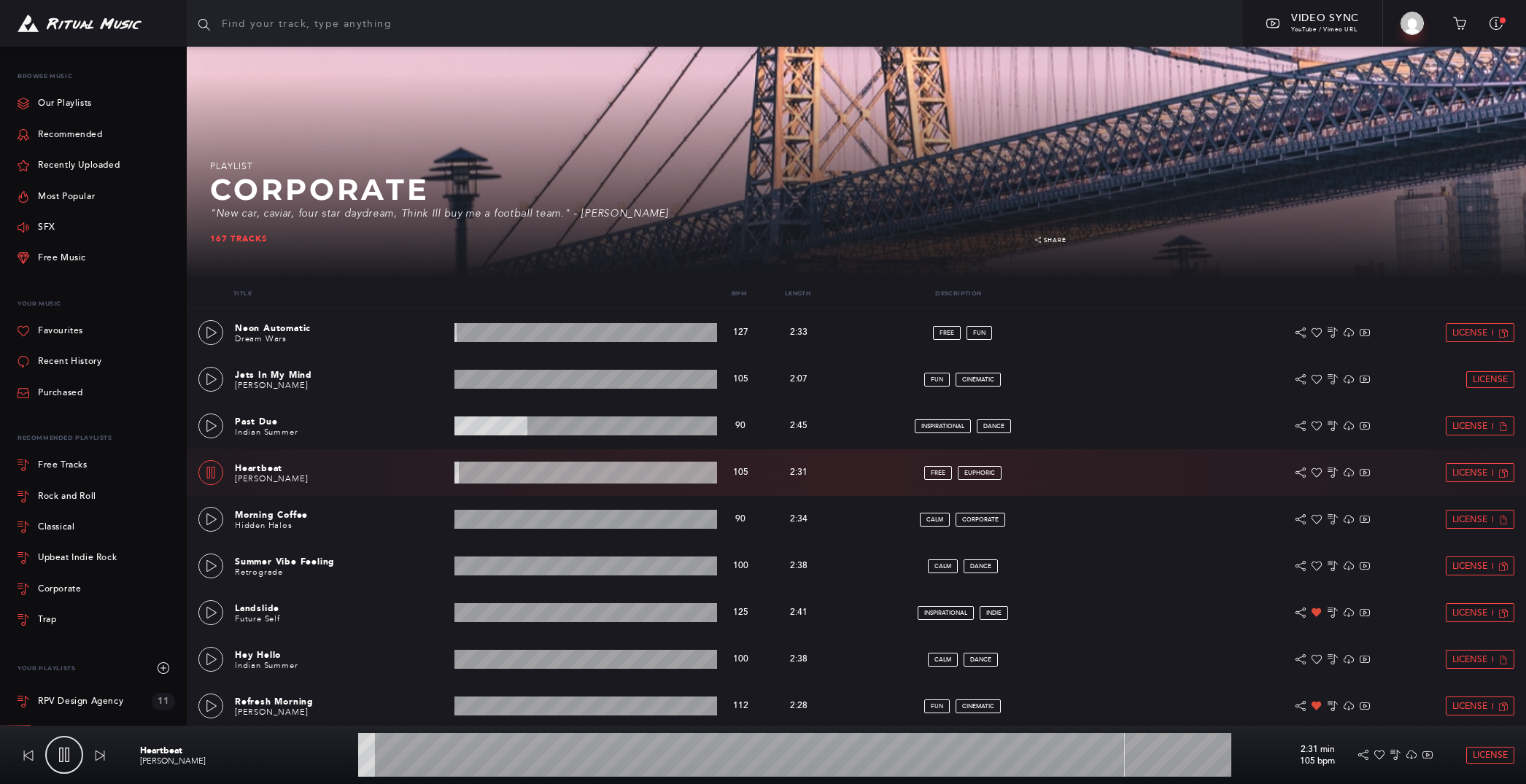
scroll to position [66, 0]
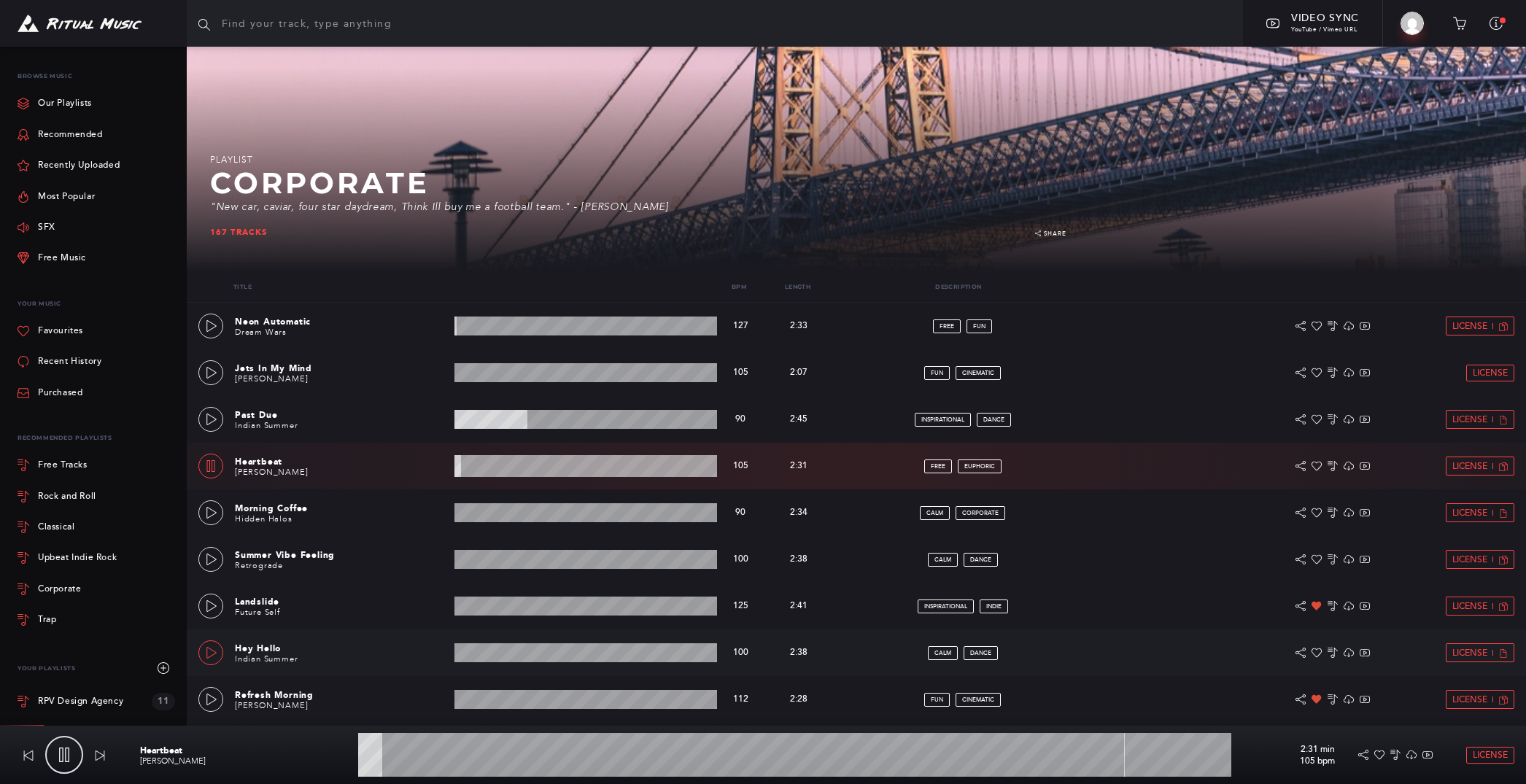
click at [209, 653] on icon at bounding box center [211, 652] width 11 height 11
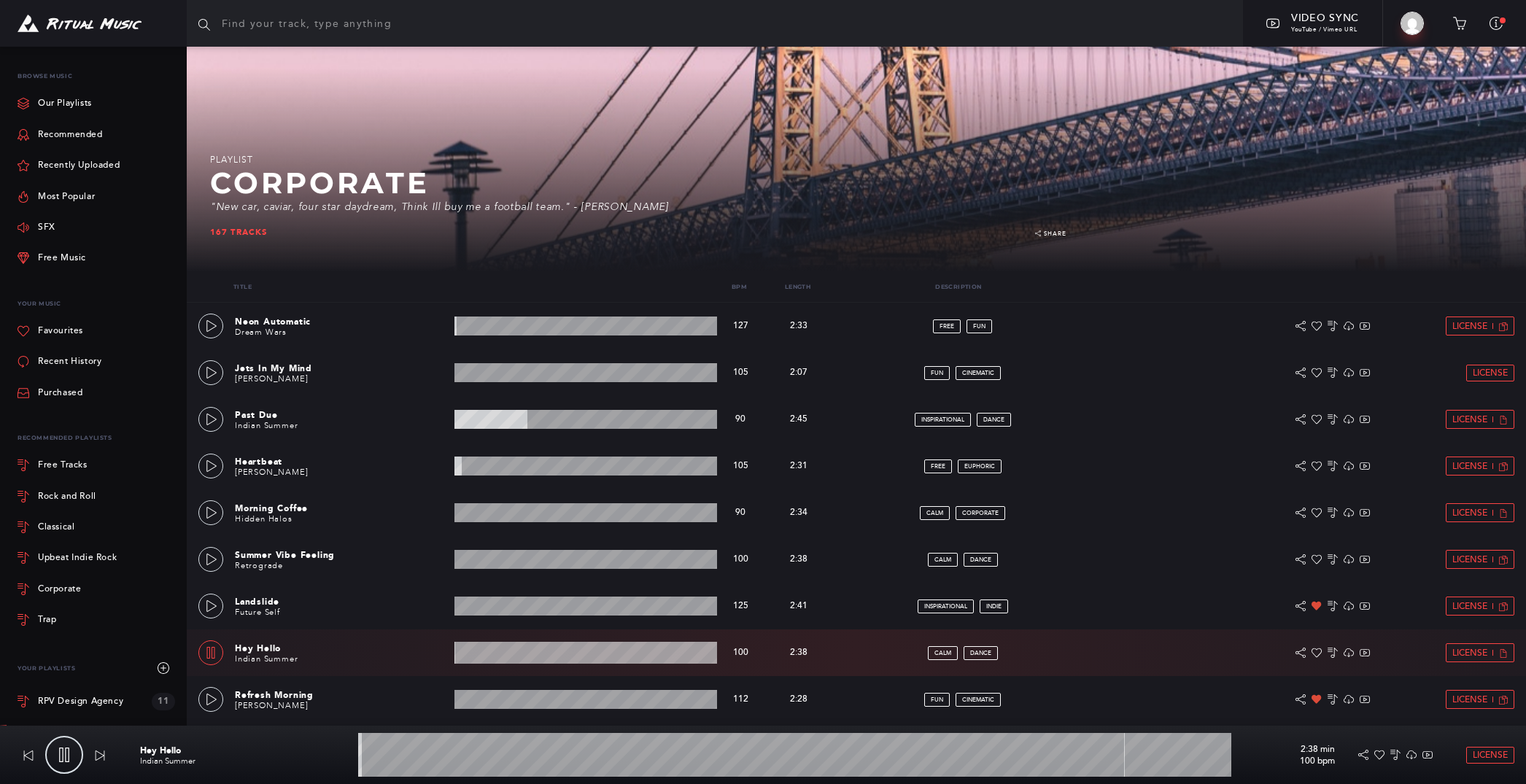
click at [509, 647] on wave at bounding box center [585, 652] width 263 height 22
click at [563, 651] on wave at bounding box center [585, 652] width 263 height 22
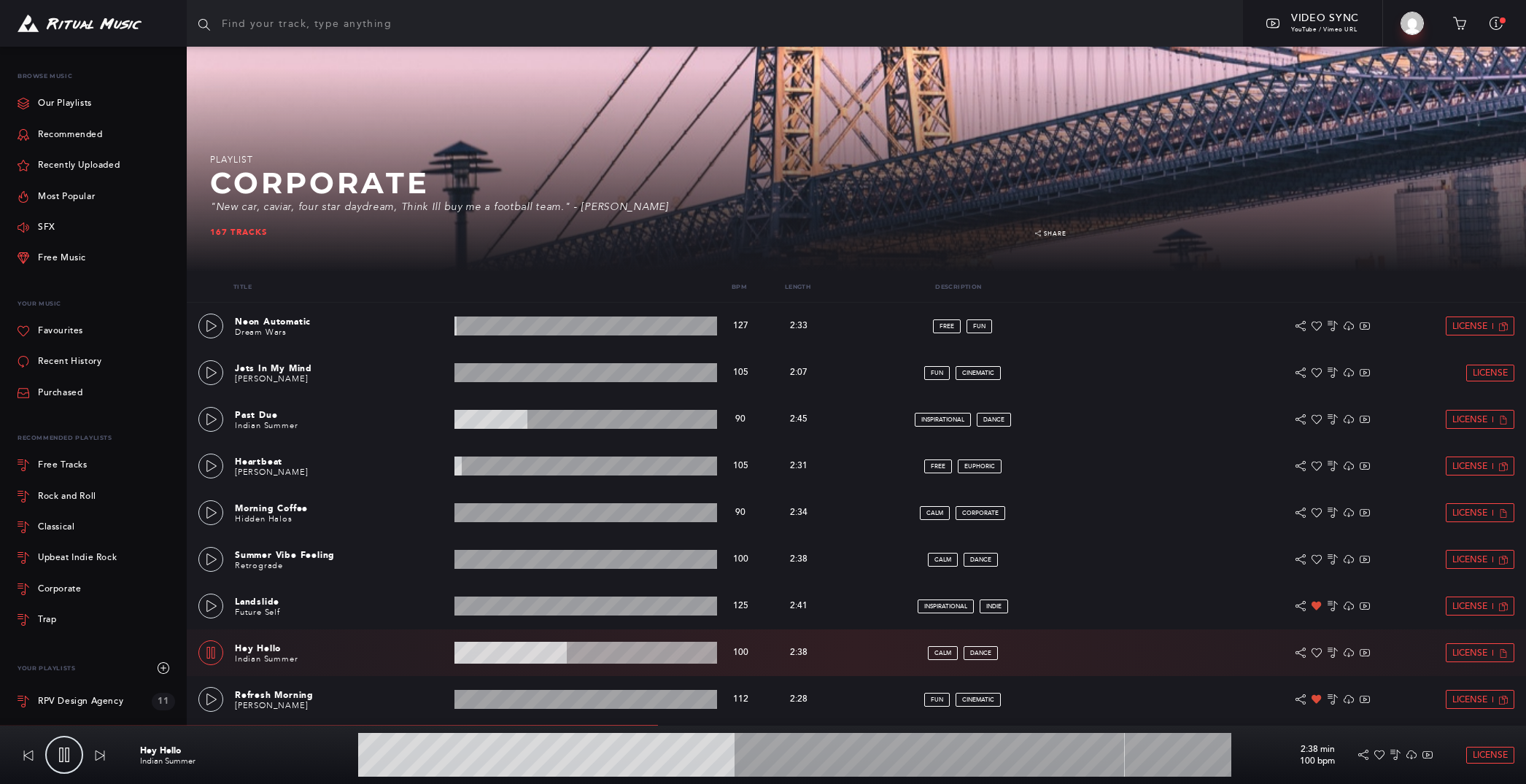
click at [531, 648] on wave at bounding box center [585, 652] width 263 height 22
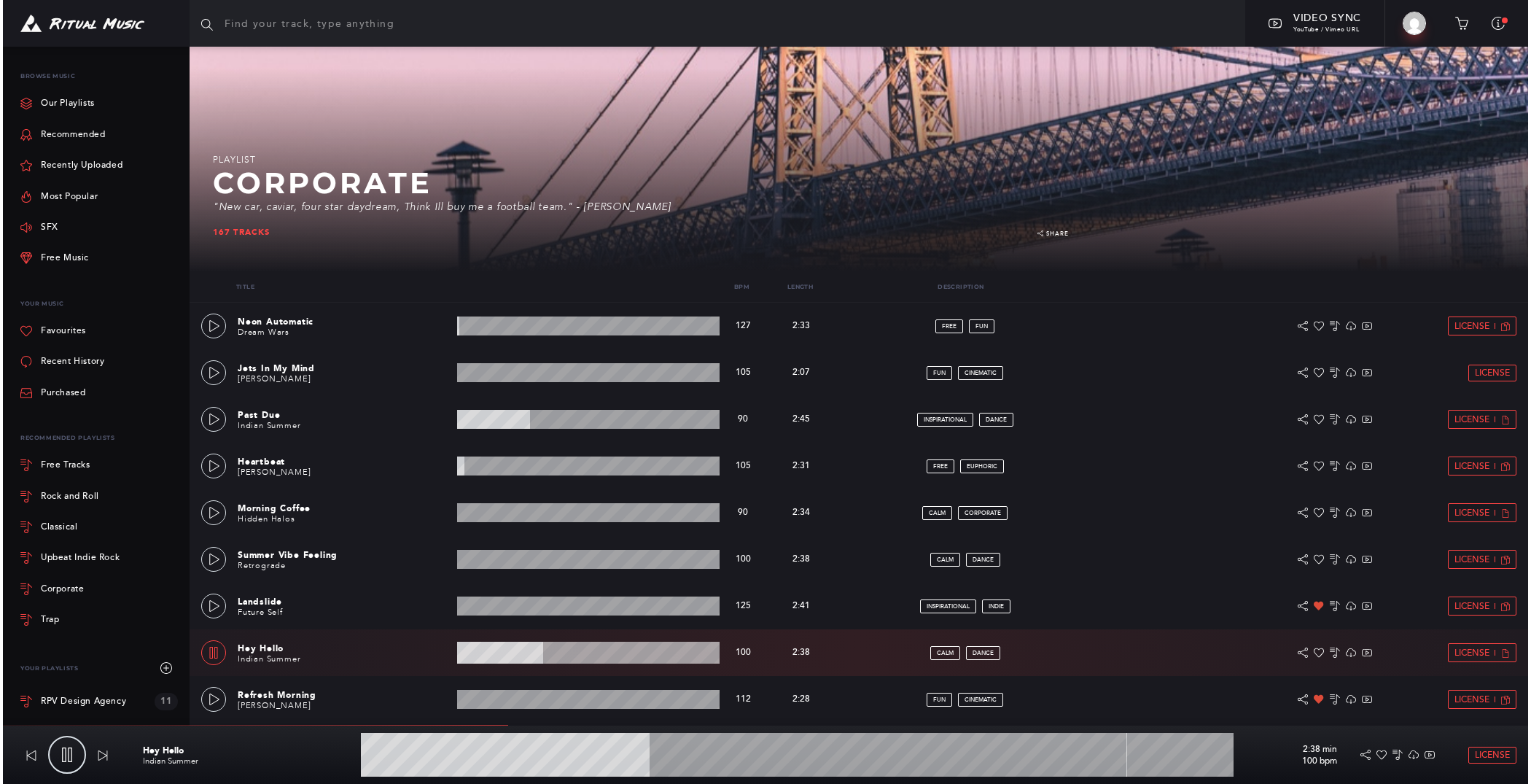
scroll to position [0, 0]
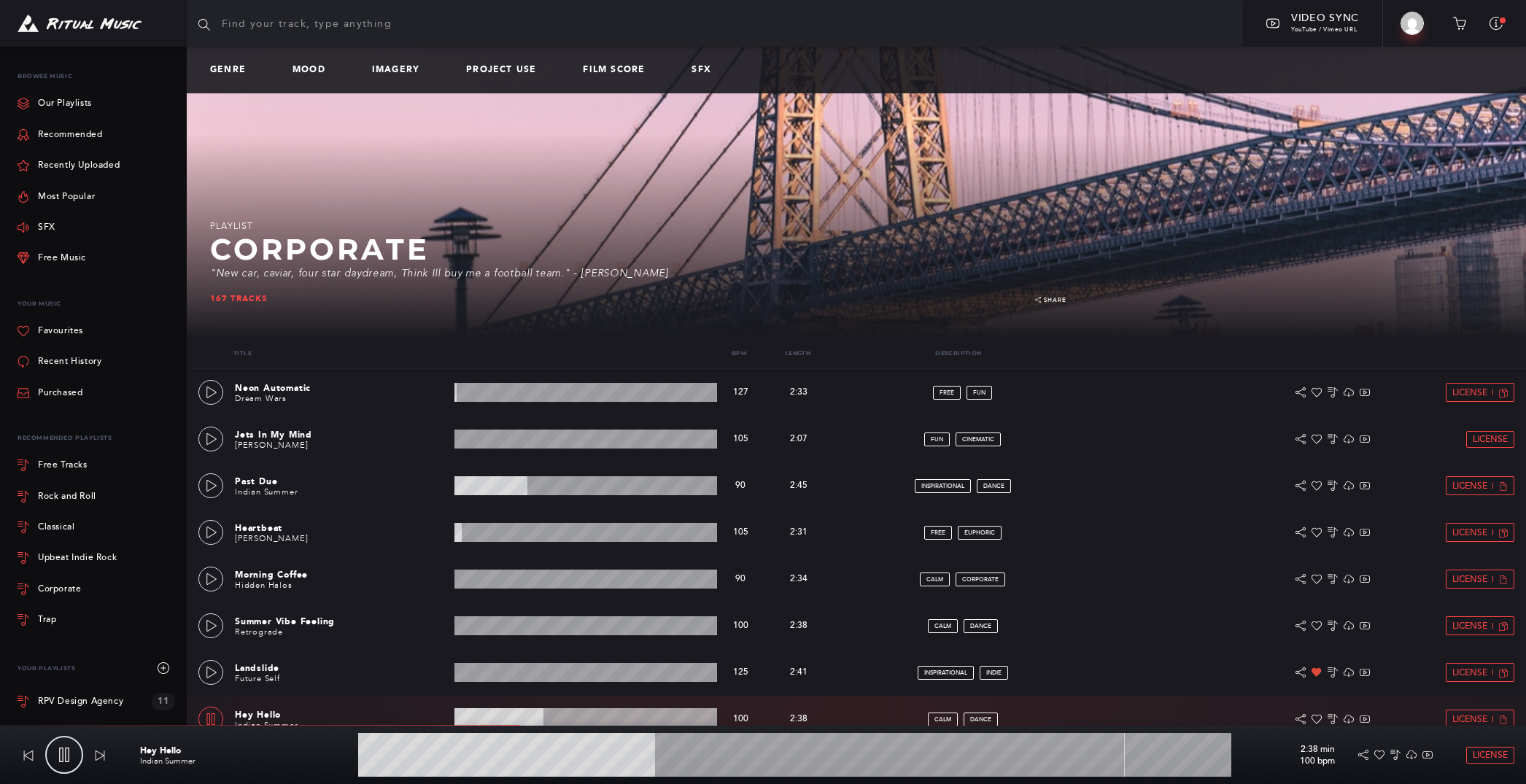
click at [311, 30] on input "text" at bounding box center [714, 23] width 1056 height 46
type input "34.71"
type input "v"
type input "34.82"
type input "va"
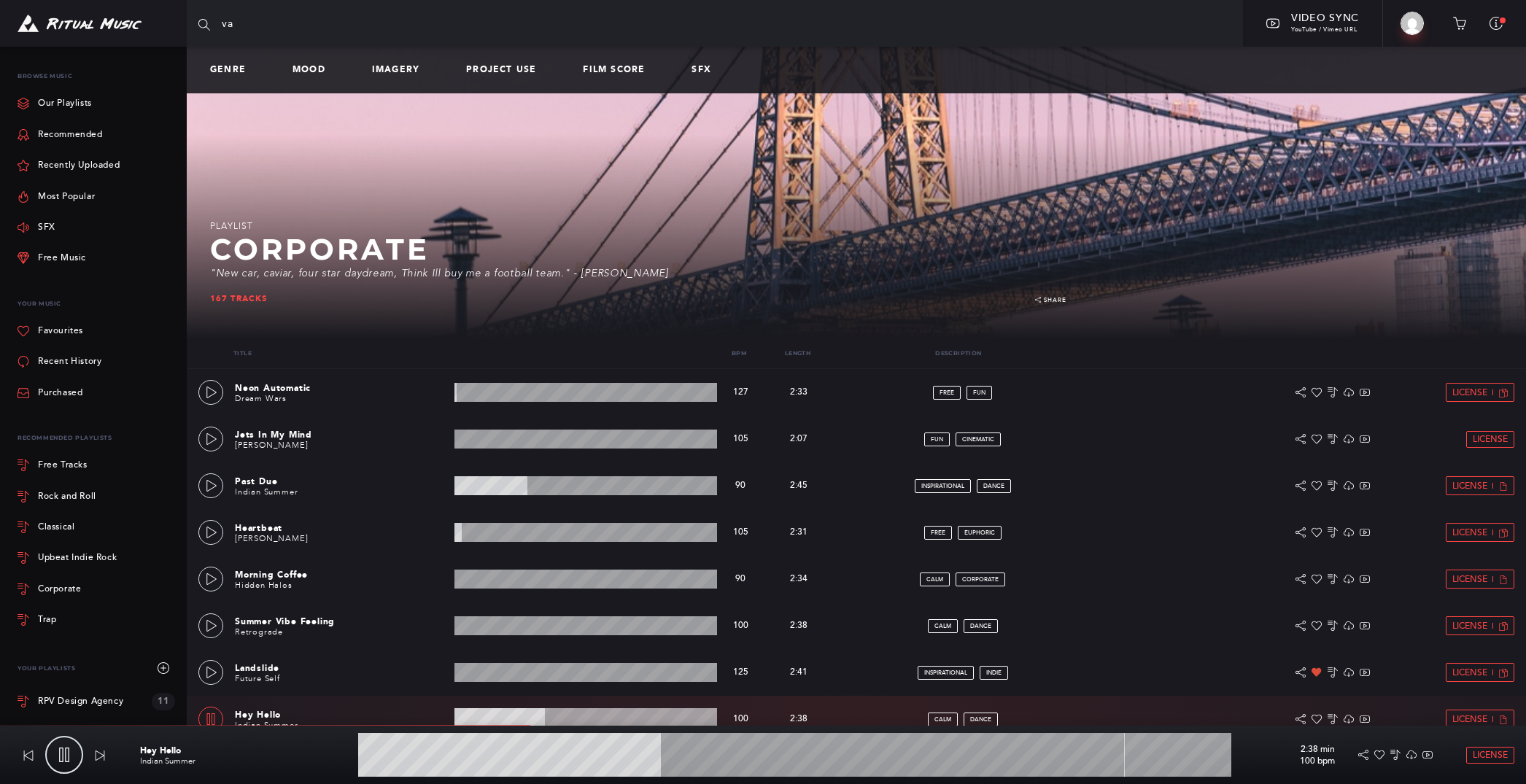
type input "34.87"
type input "vac"
type input "34.93"
type input "vaca"
type input "35.1"
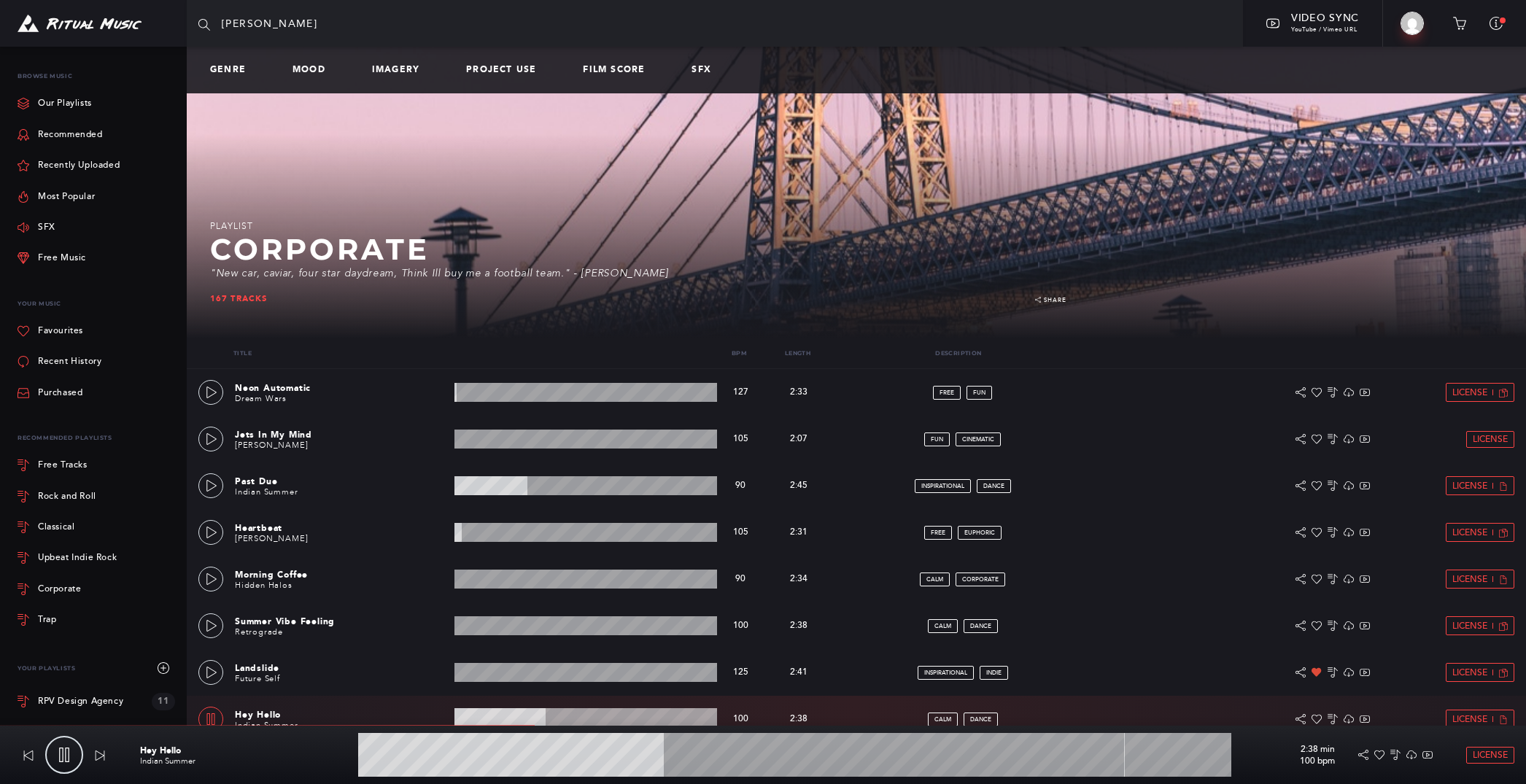
type input "vacat"
type input "35.12"
type input "vacati"
type input "35.18"
type input "vacatio"
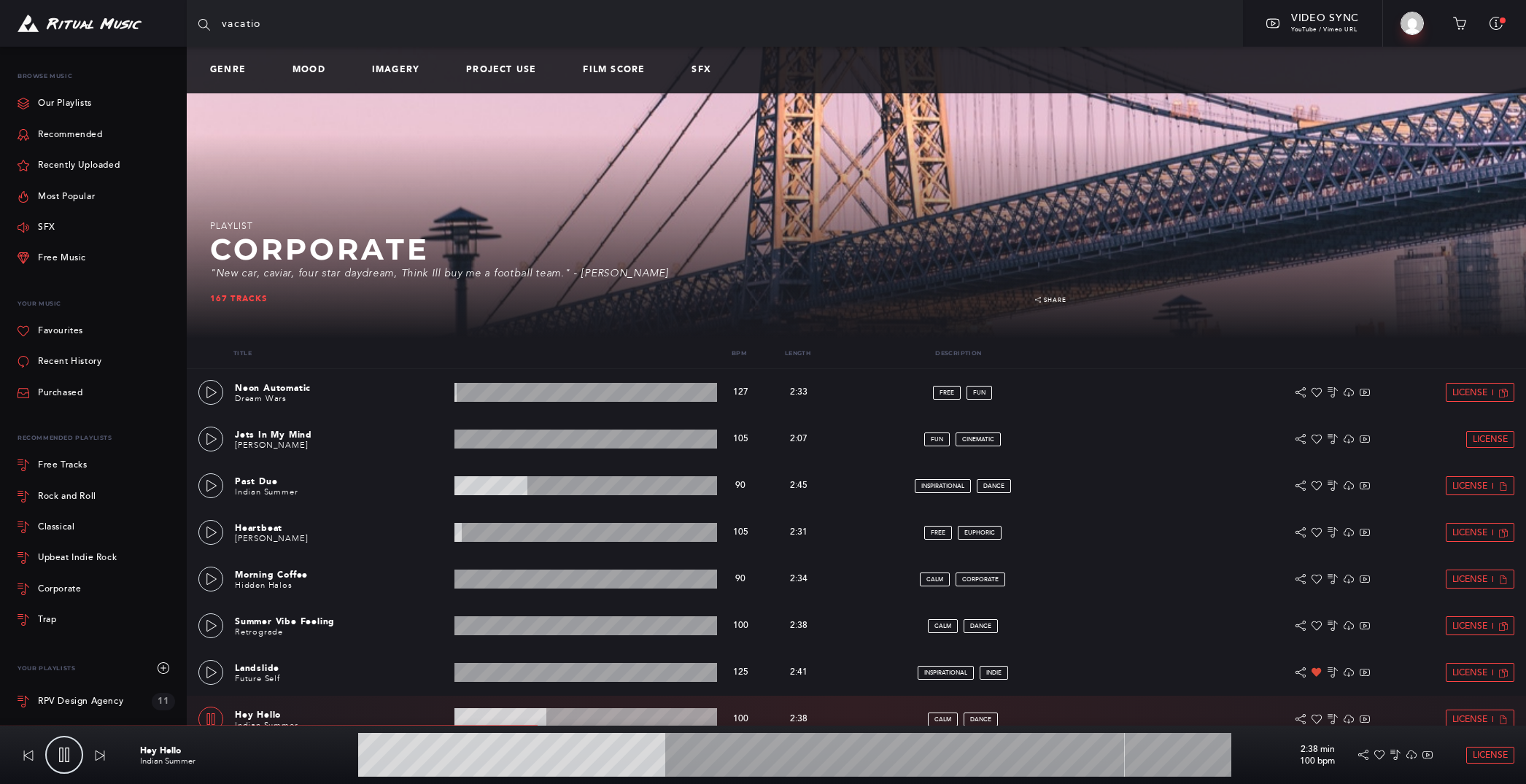
type input "35.27"
type input "vacation"
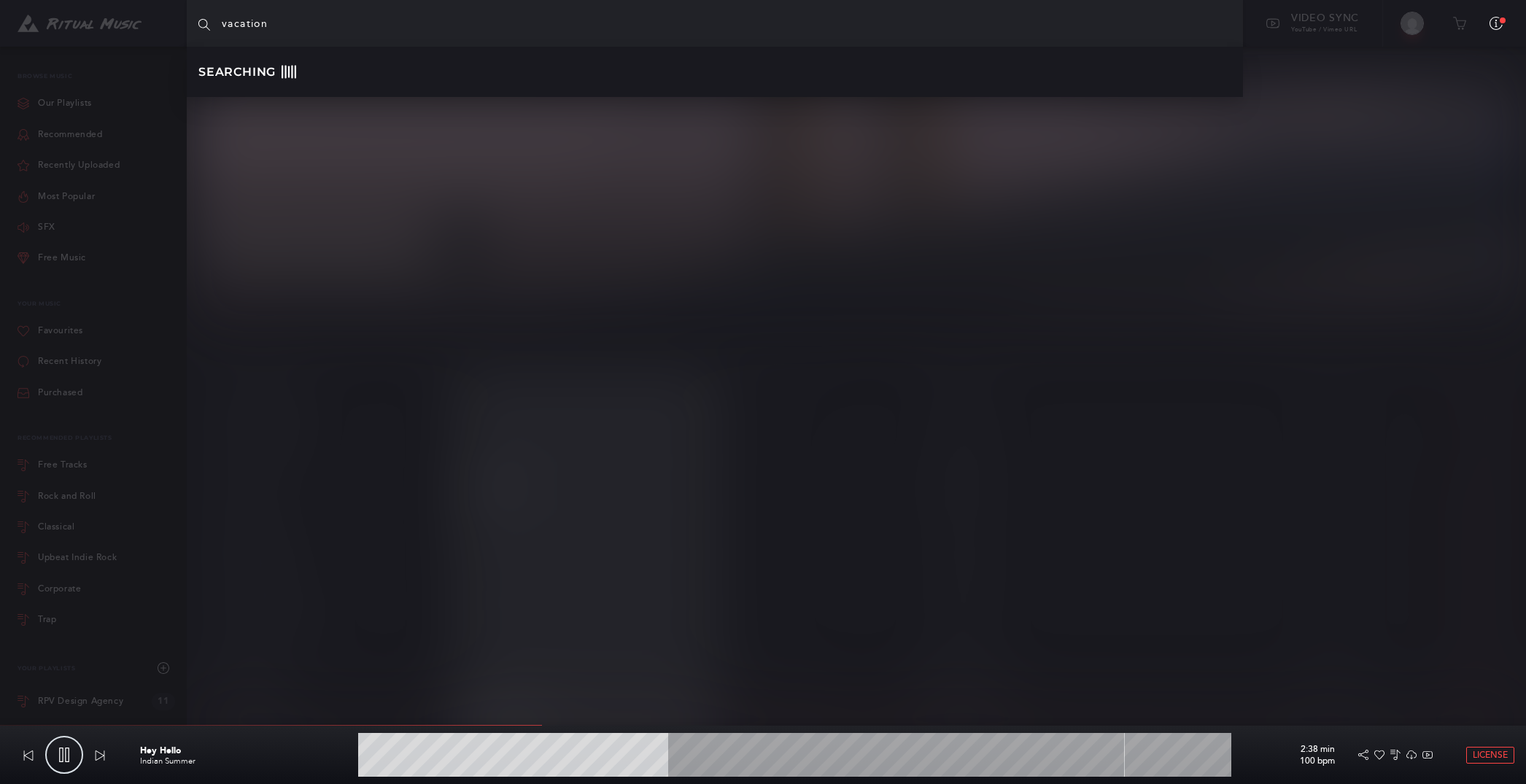
type input "35.63"
type input "vacation"
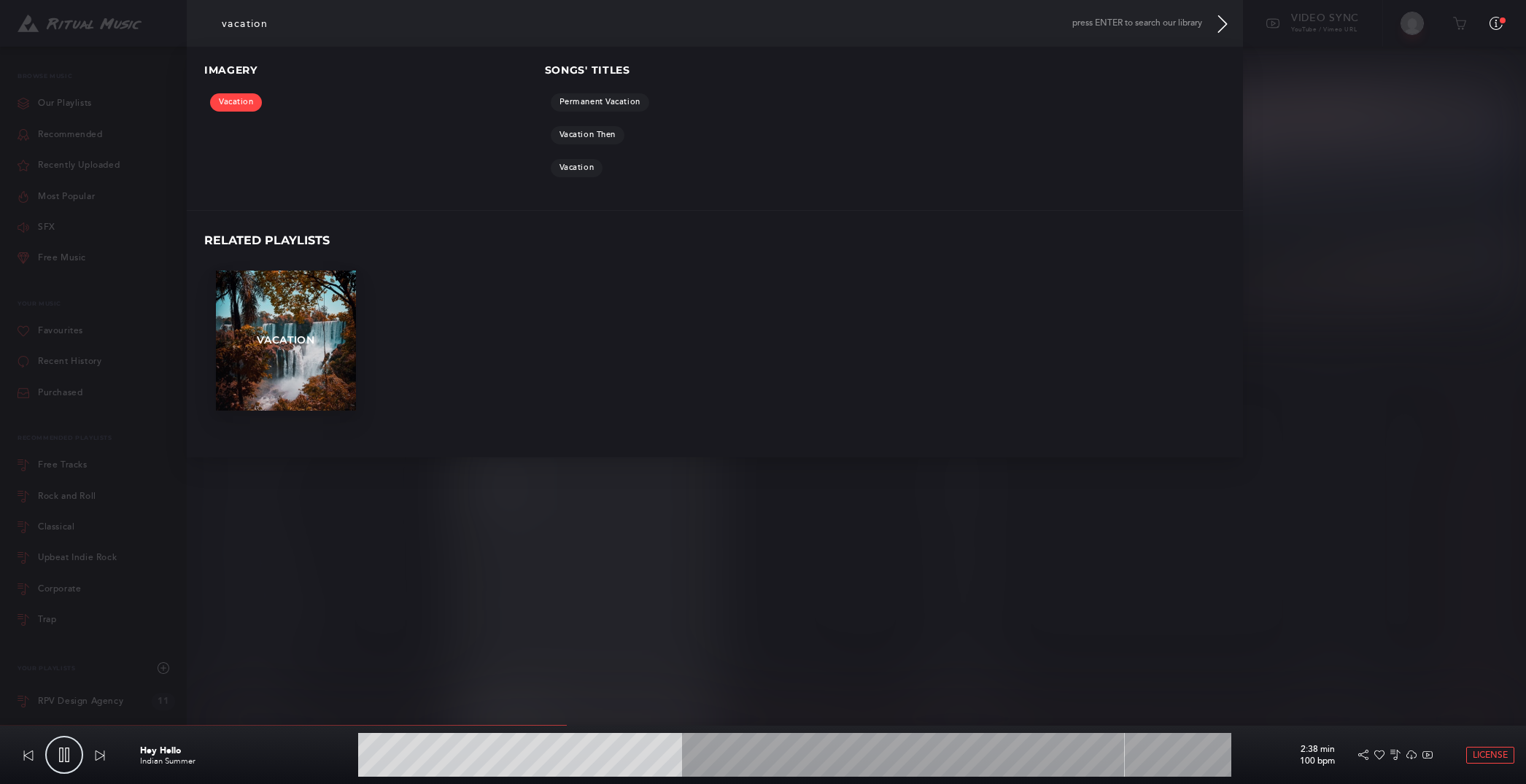
type input "37.26"
click at [244, 101] on link "Vacation" at bounding box center [236, 102] width 52 height 18
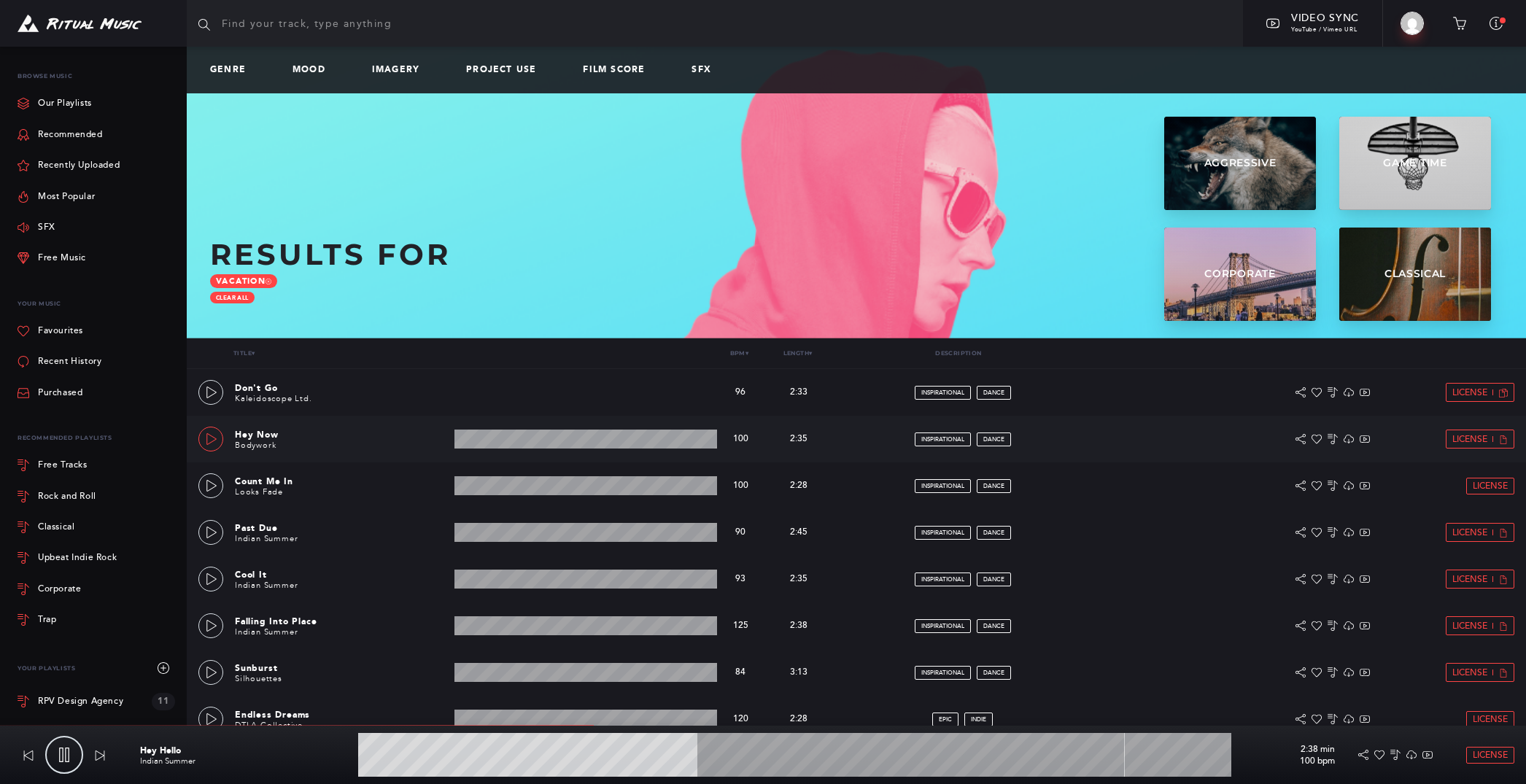
click at [210, 437] on icon at bounding box center [211, 439] width 11 height 11
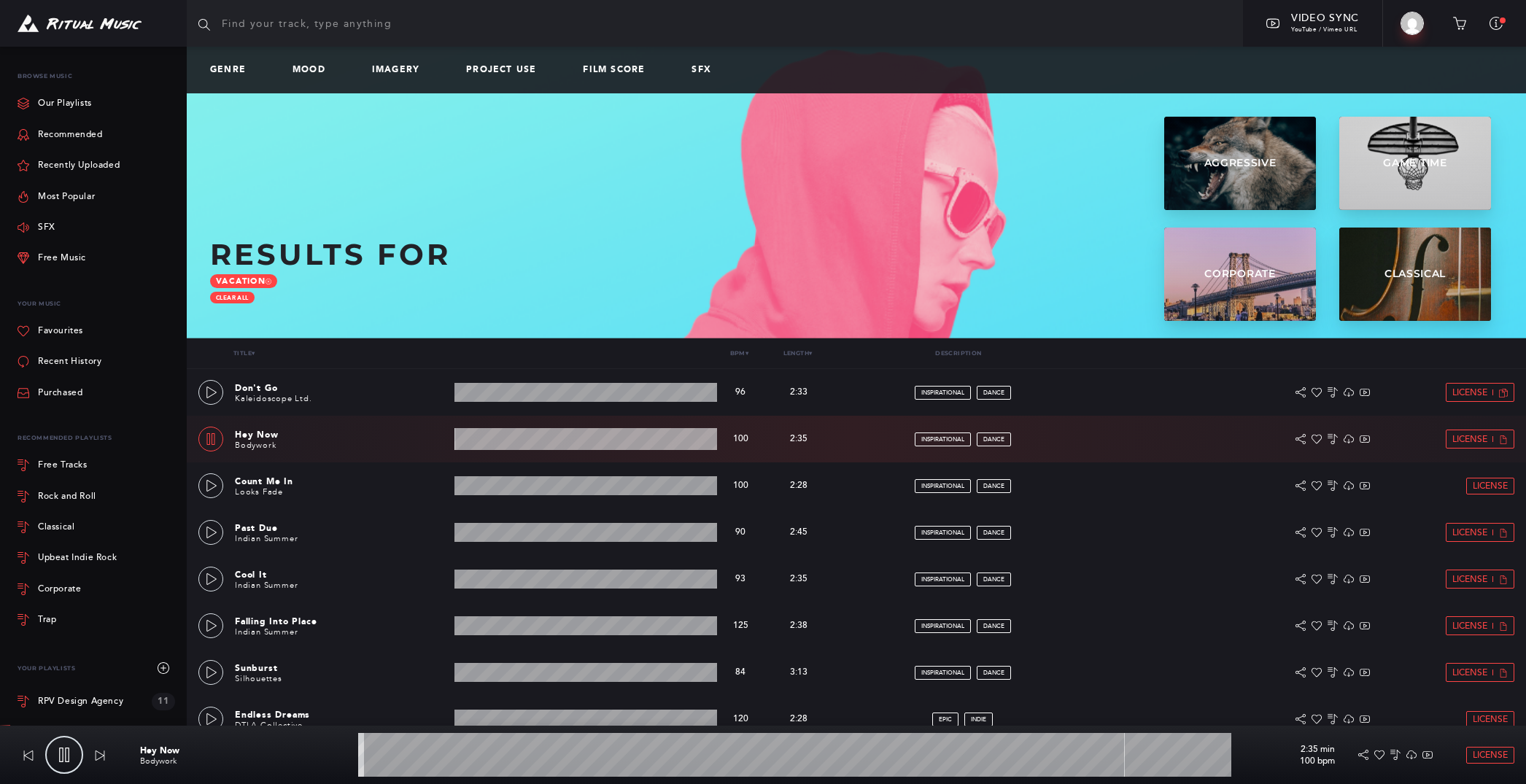
click at [503, 435] on wave at bounding box center [585, 439] width 263 height 22
click at [214, 631] on link at bounding box center [210, 625] width 25 height 25
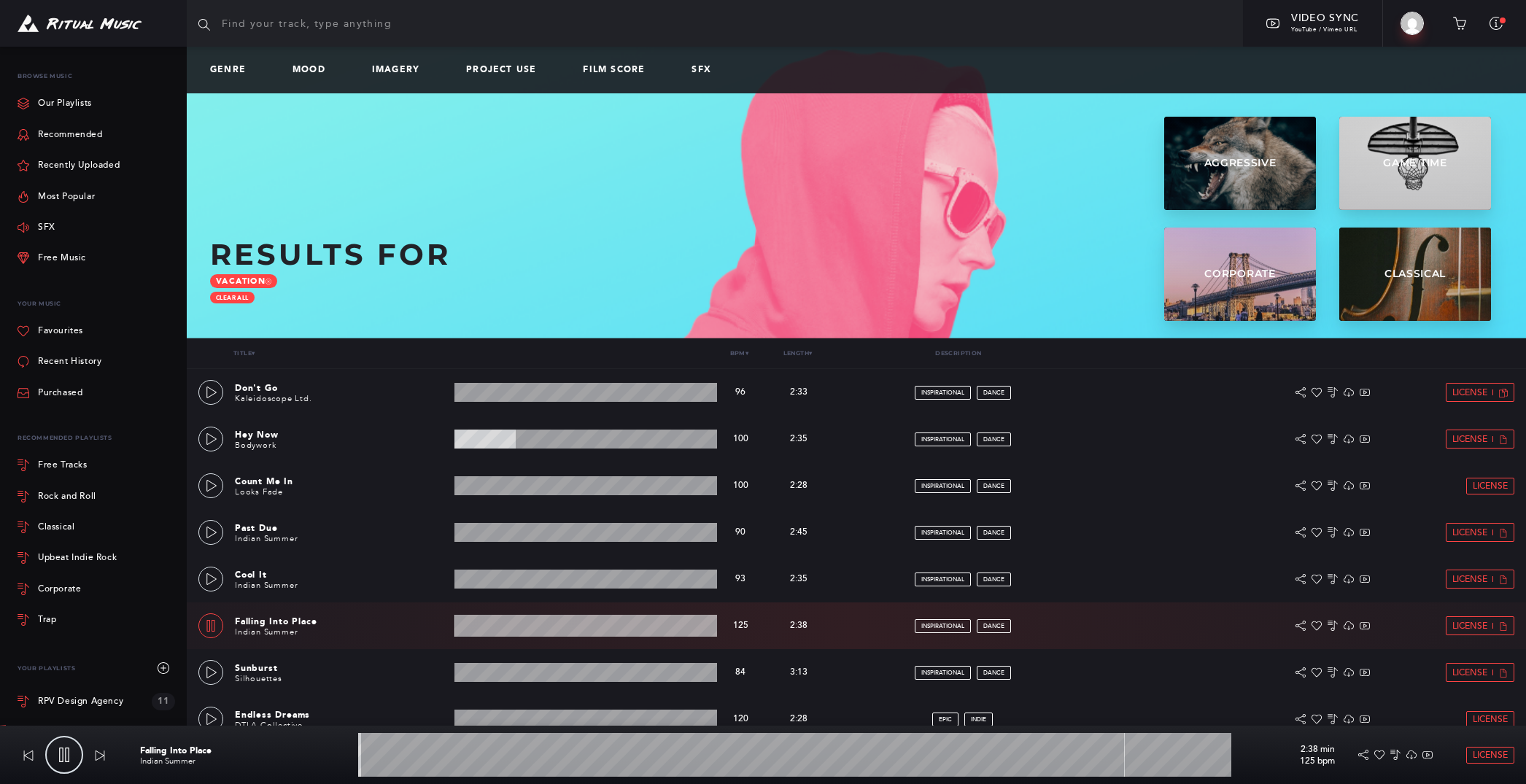
click at [494, 627] on wave at bounding box center [585, 625] width 263 height 22
click at [565, 449] on wave at bounding box center [585, 439] width 263 height 19
click at [232, 486] on div "Count Me In Looks Fade 2:28 min 100 bpm 100 bpm 2:28 min inspirational dance Li…" at bounding box center [856, 485] width 1316 height 46
click at [213, 488] on icon at bounding box center [211, 485] width 11 height 11
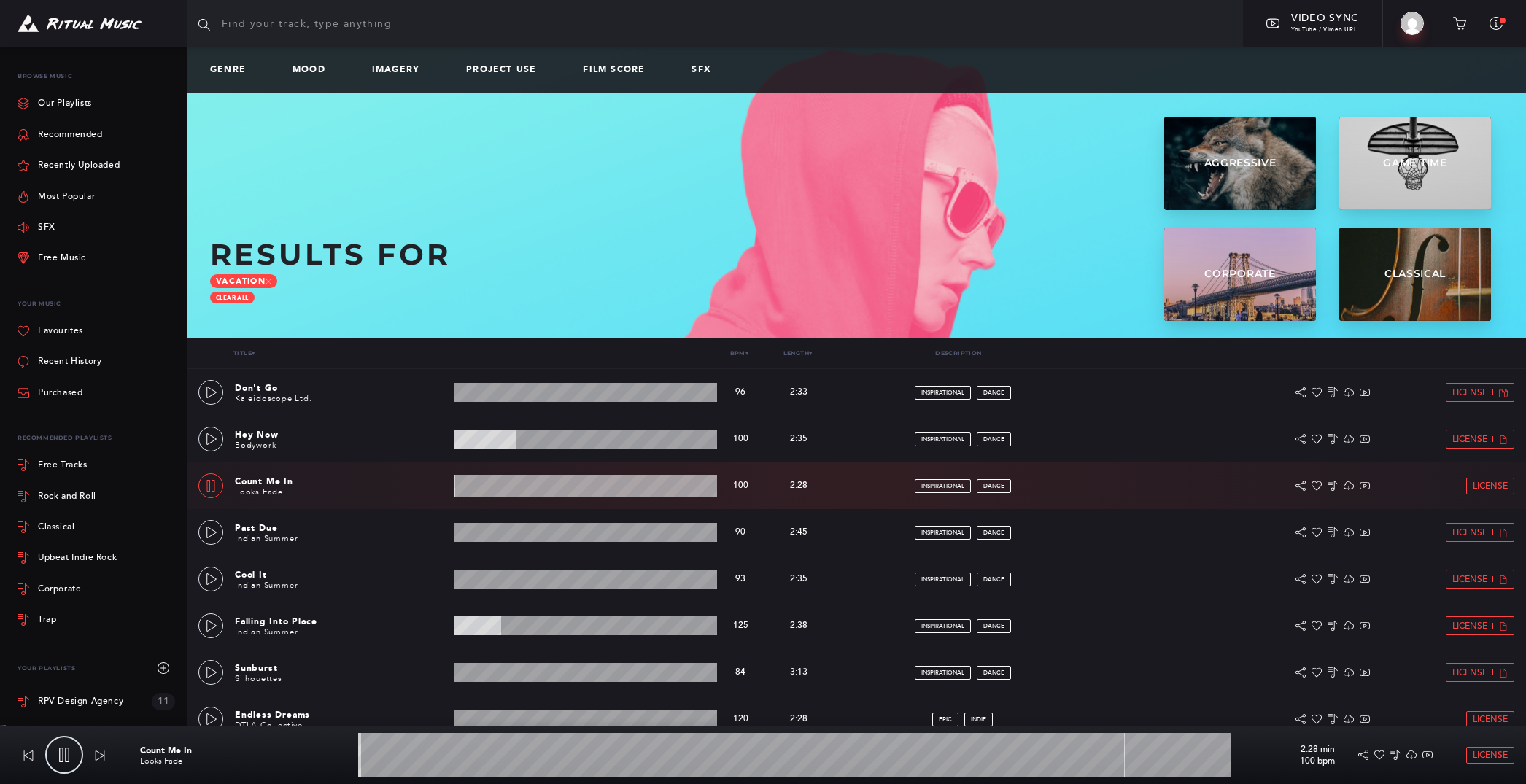
click at [519, 490] on wave at bounding box center [585, 485] width 263 height 22
click at [553, 490] on wave at bounding box center [585, 485] width 263 height 22
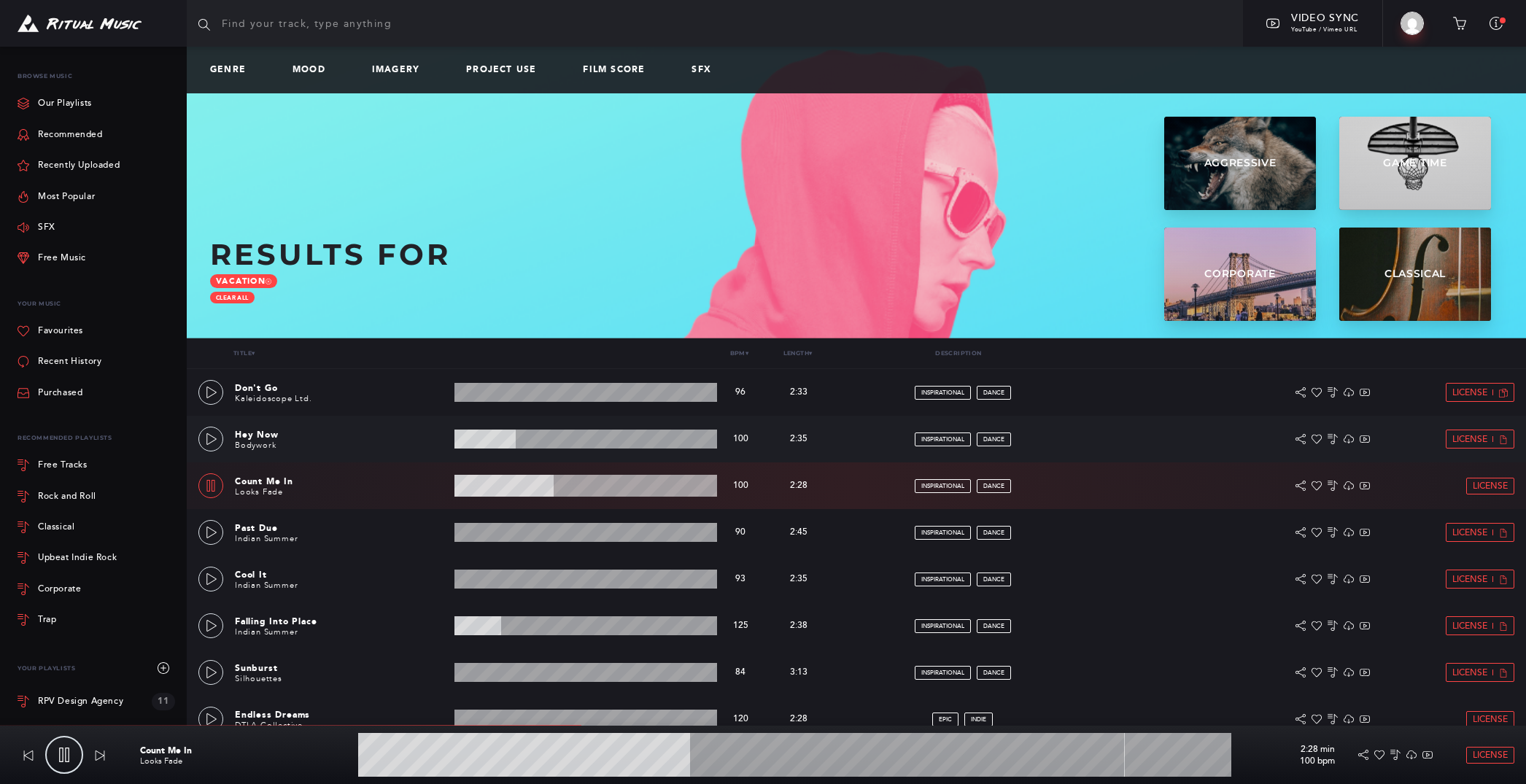
click at [572, 446] on wave at bounding box center [585, 439] width 263 height 19
click at [209, 443] on icon at bounding box center [211, 439] width 11 height 11
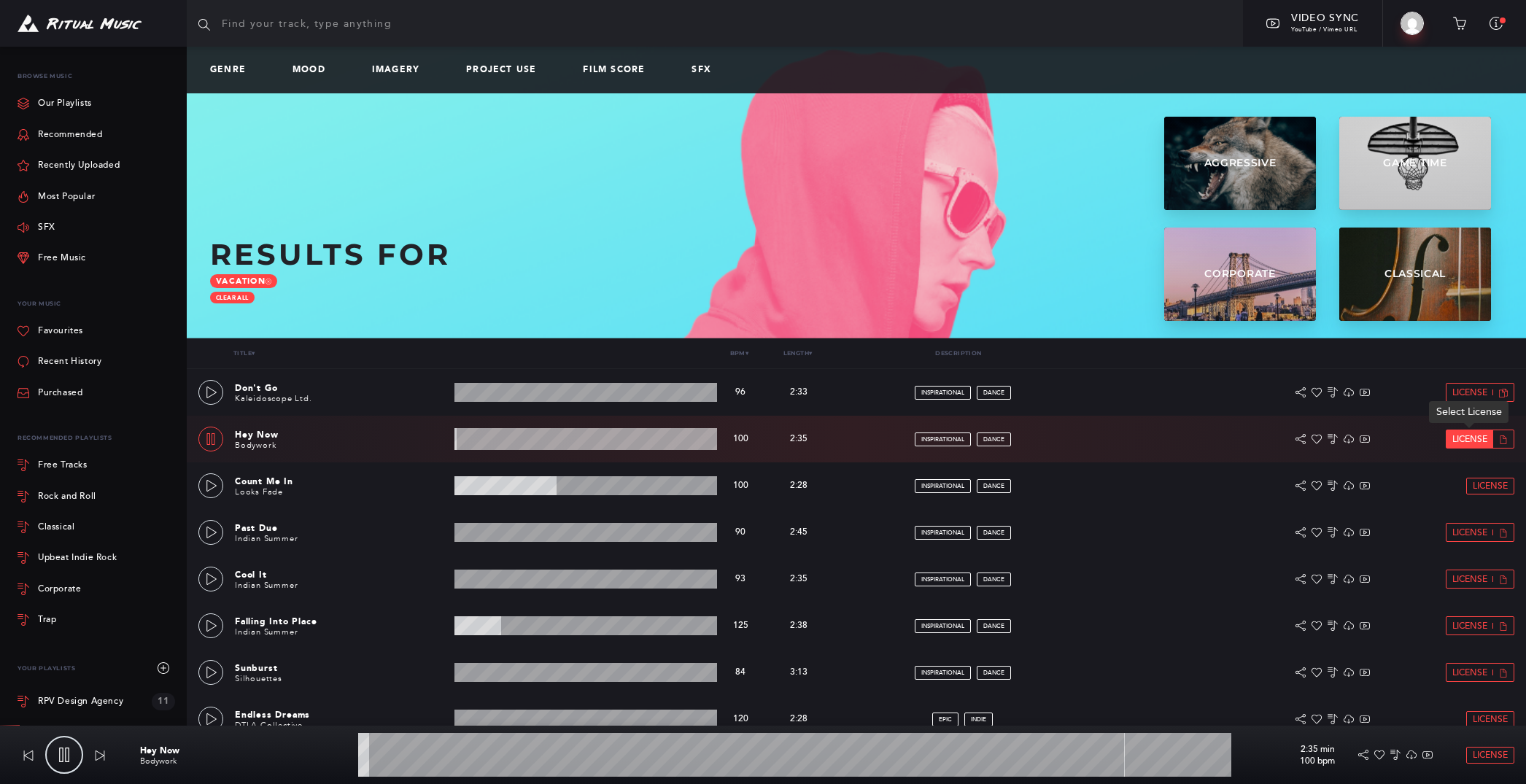
click at [1483, 437] on span "License" at bounding box center [1470, 439] width 35 height 9
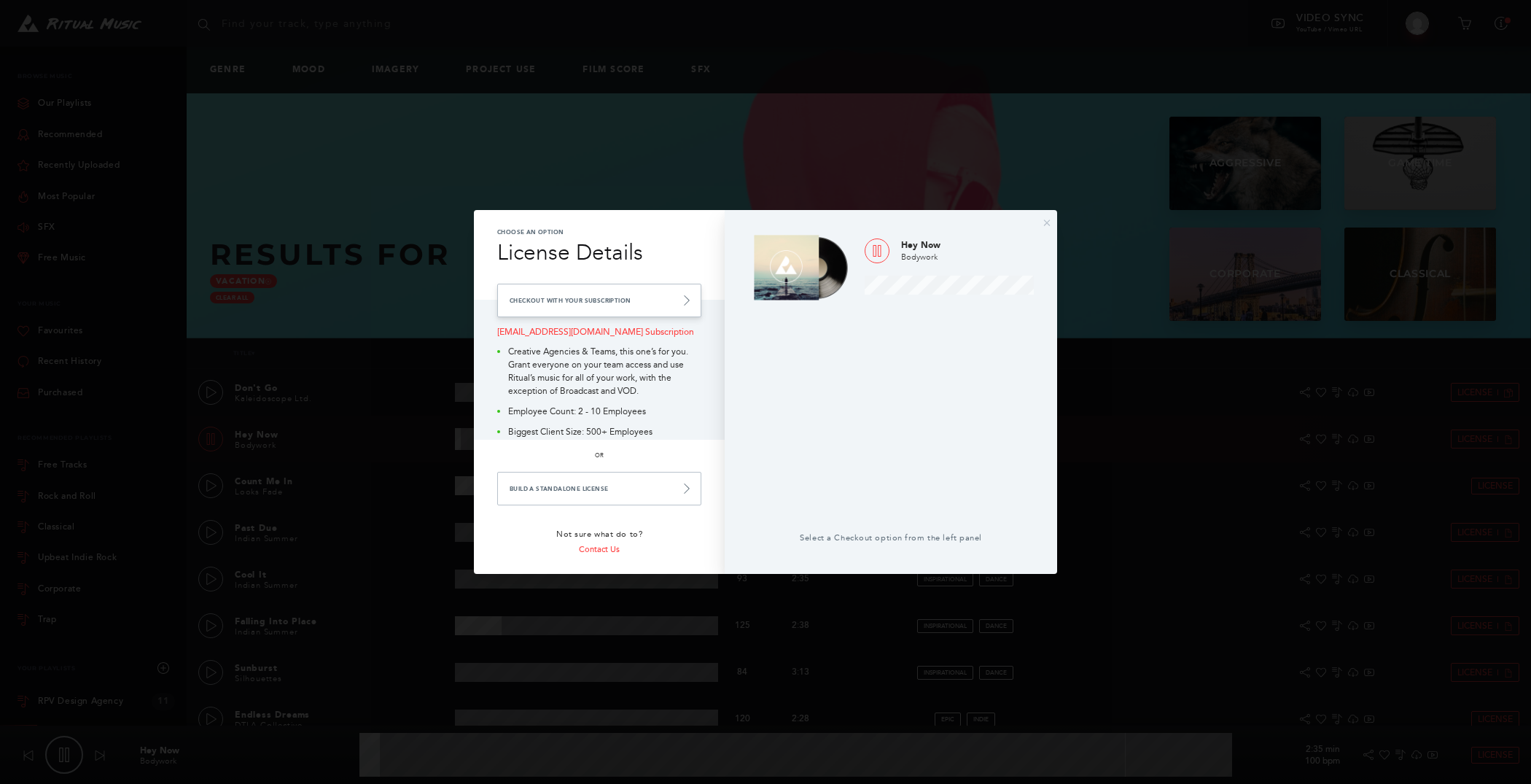
click at [660, 307] on link "Checkout with your Subscription" at bounding box center [599, 301] width 204 height 33
click at [695, 301] on link "Checkout with your Subscription" at bounding box center [599, 301] width 204 height 33
click at [682, 488] on icon at bounding box center [686, 488] width 10 height 10
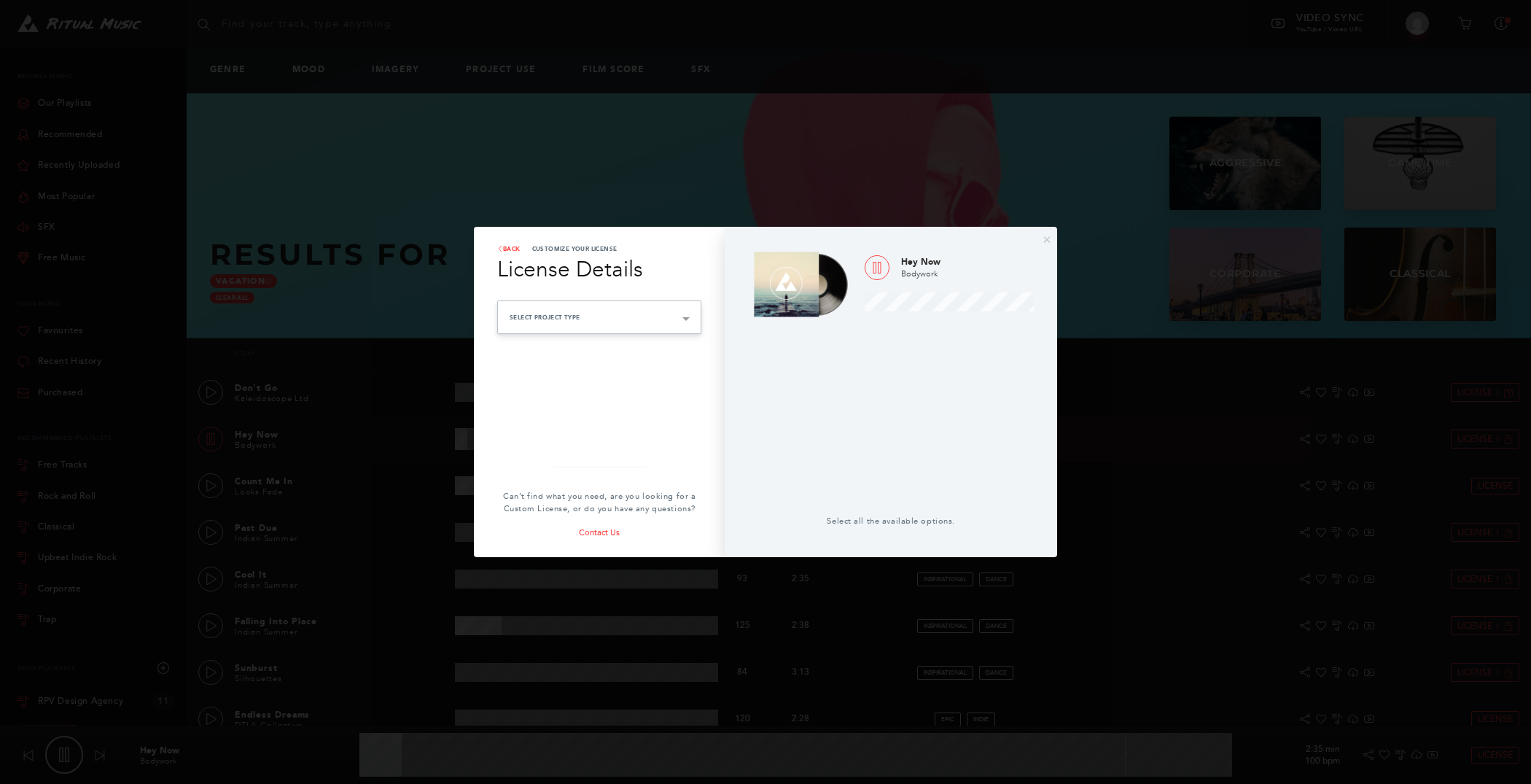
click at [644, 318] on div "Select Project Type Advertising Paid advertising or social boosting campaigns B…" at bounding box center [599, 317] width 204 height 33
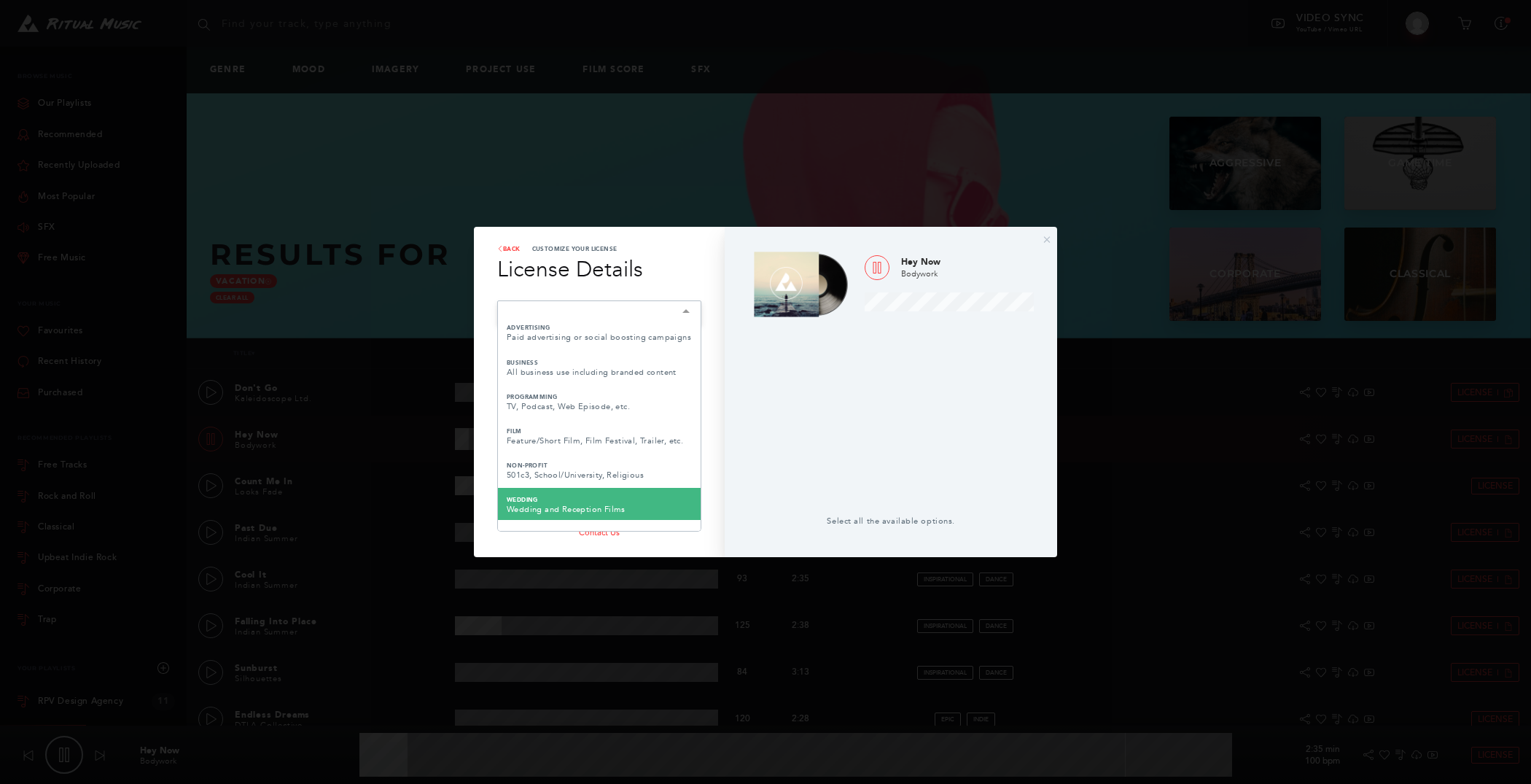
scroll to position [129, 0]
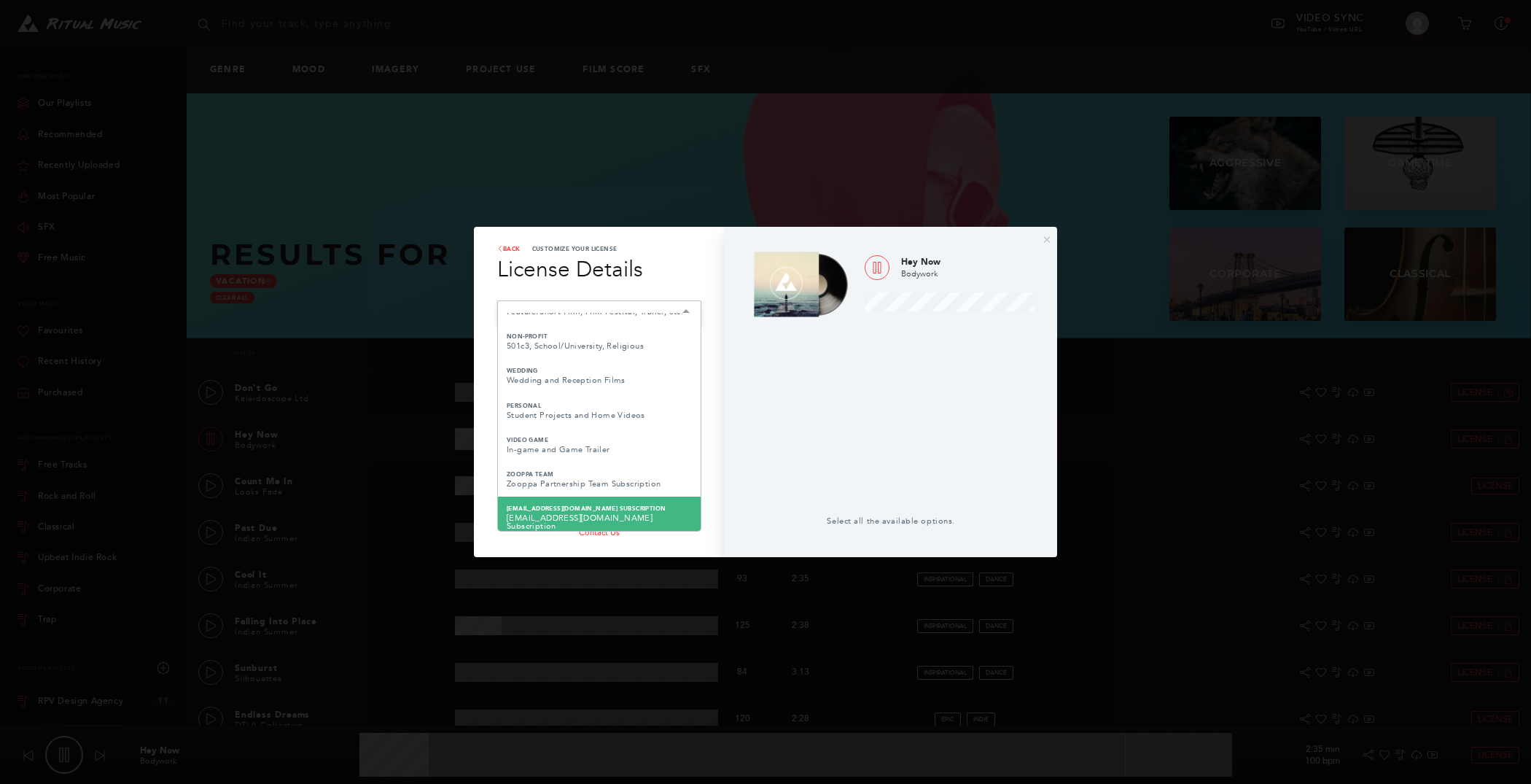
click at [644, 505] on span "Video@bigbuild.vic.gov.au Subscription" at bounding box center [600, 508] width 185 height 11
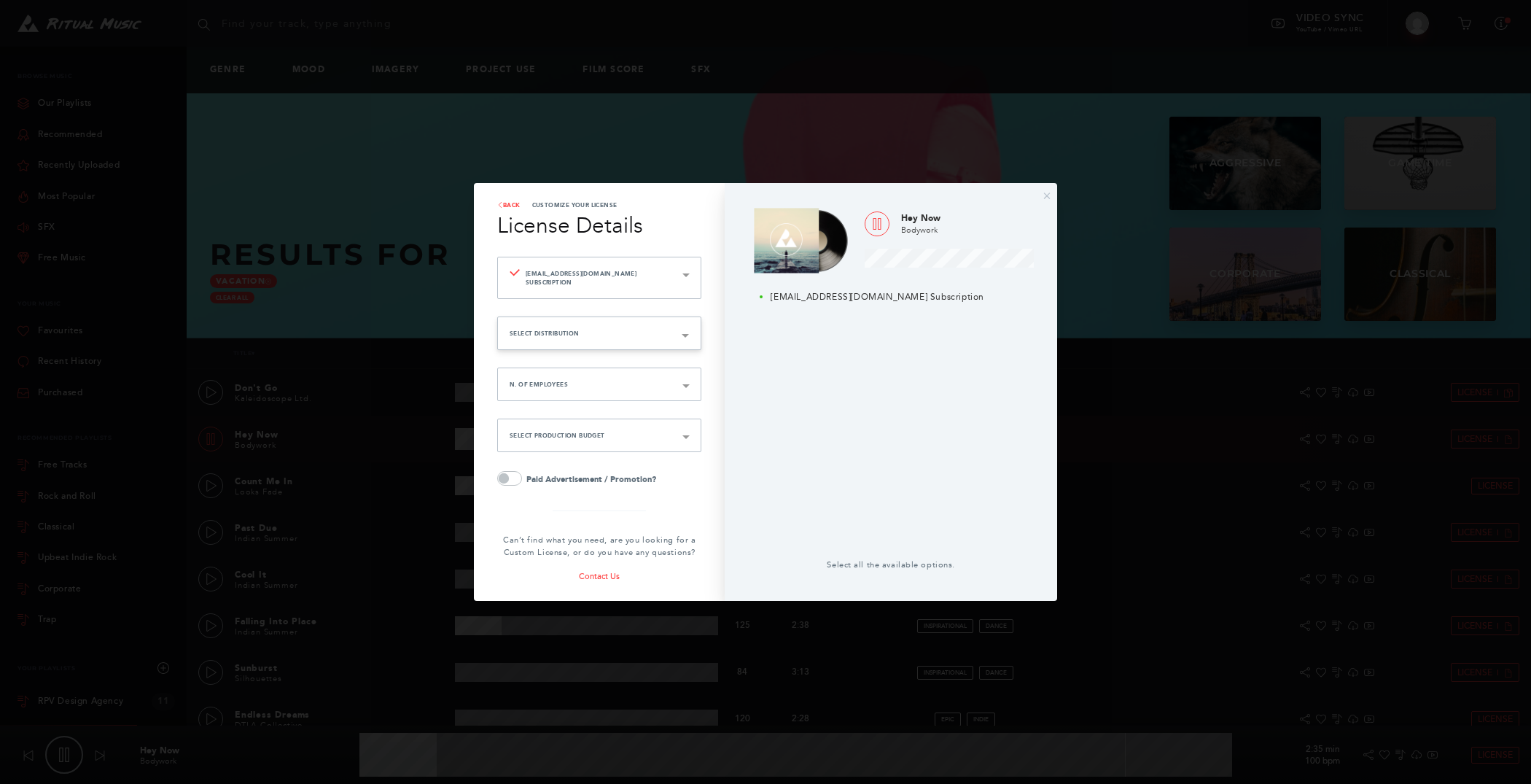
click at [657, 327] on button "Select Distribution" at bounding box center [599, 333] width 204 height 33
type input "9.11"
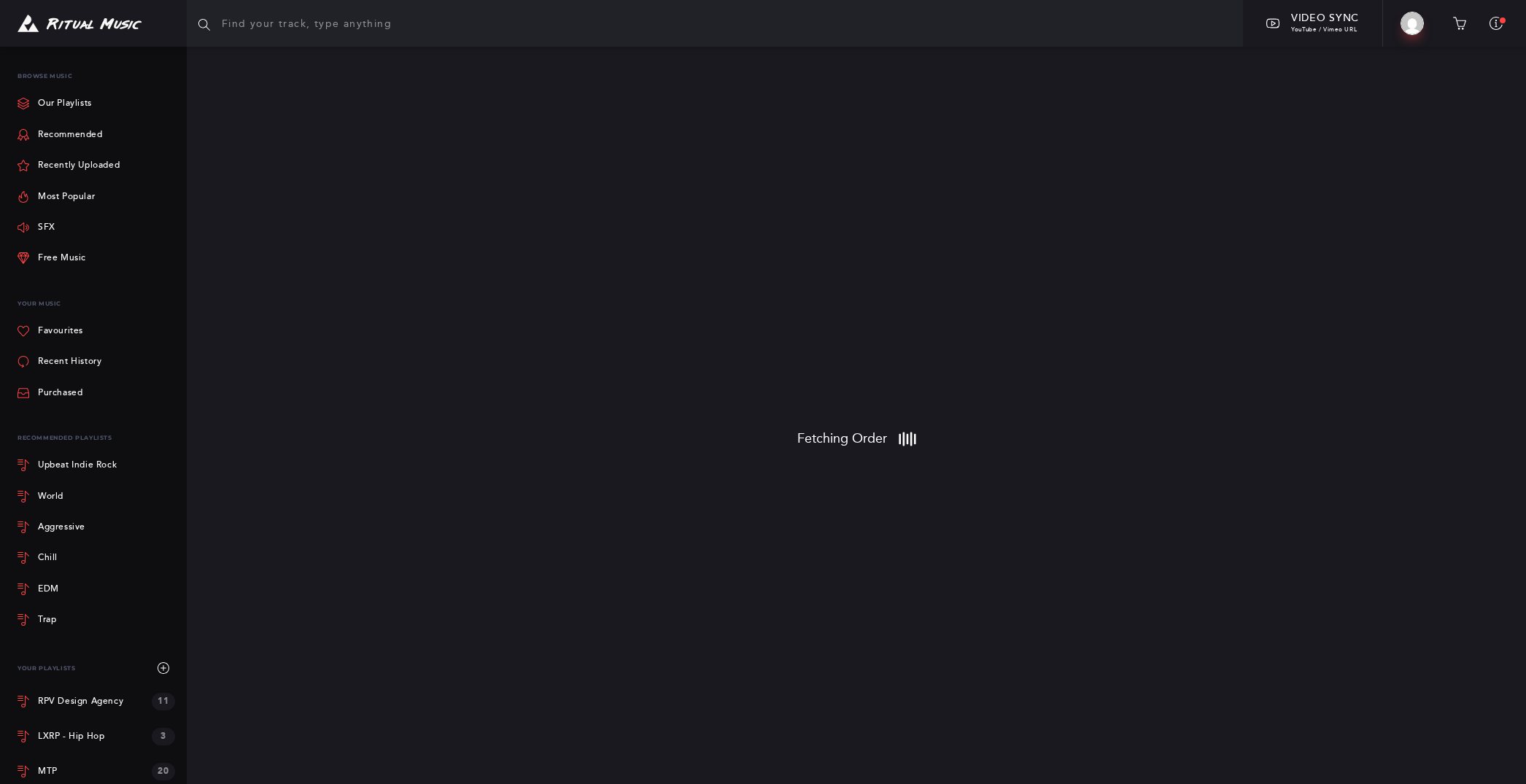
scroll to position [2, 0]
click at [1491, 22] on icon at bounding box center [1496, 23] width 13 height 13
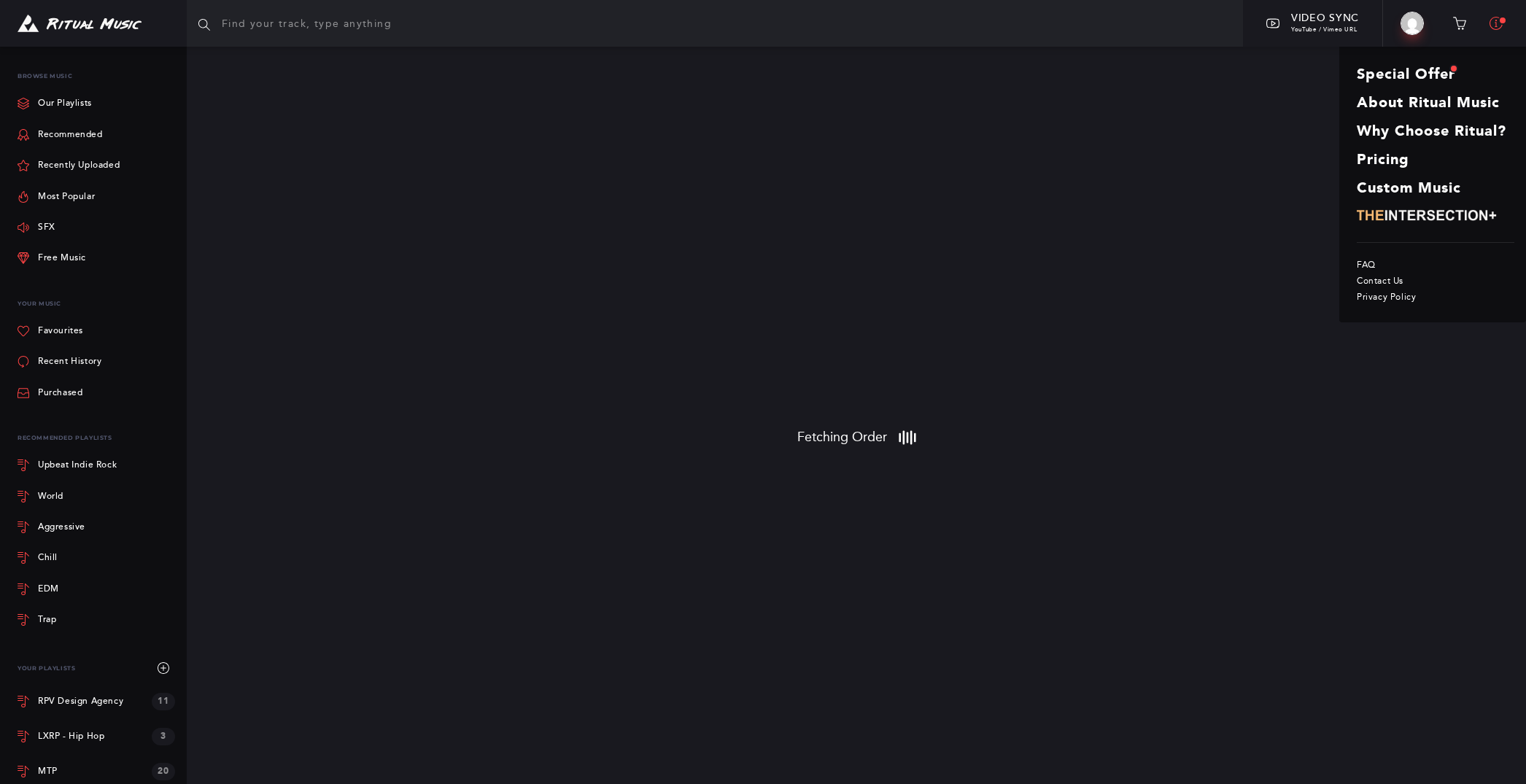
click at [1491, 22] on icon at bounding box center [1496, 23] width 13 height 13
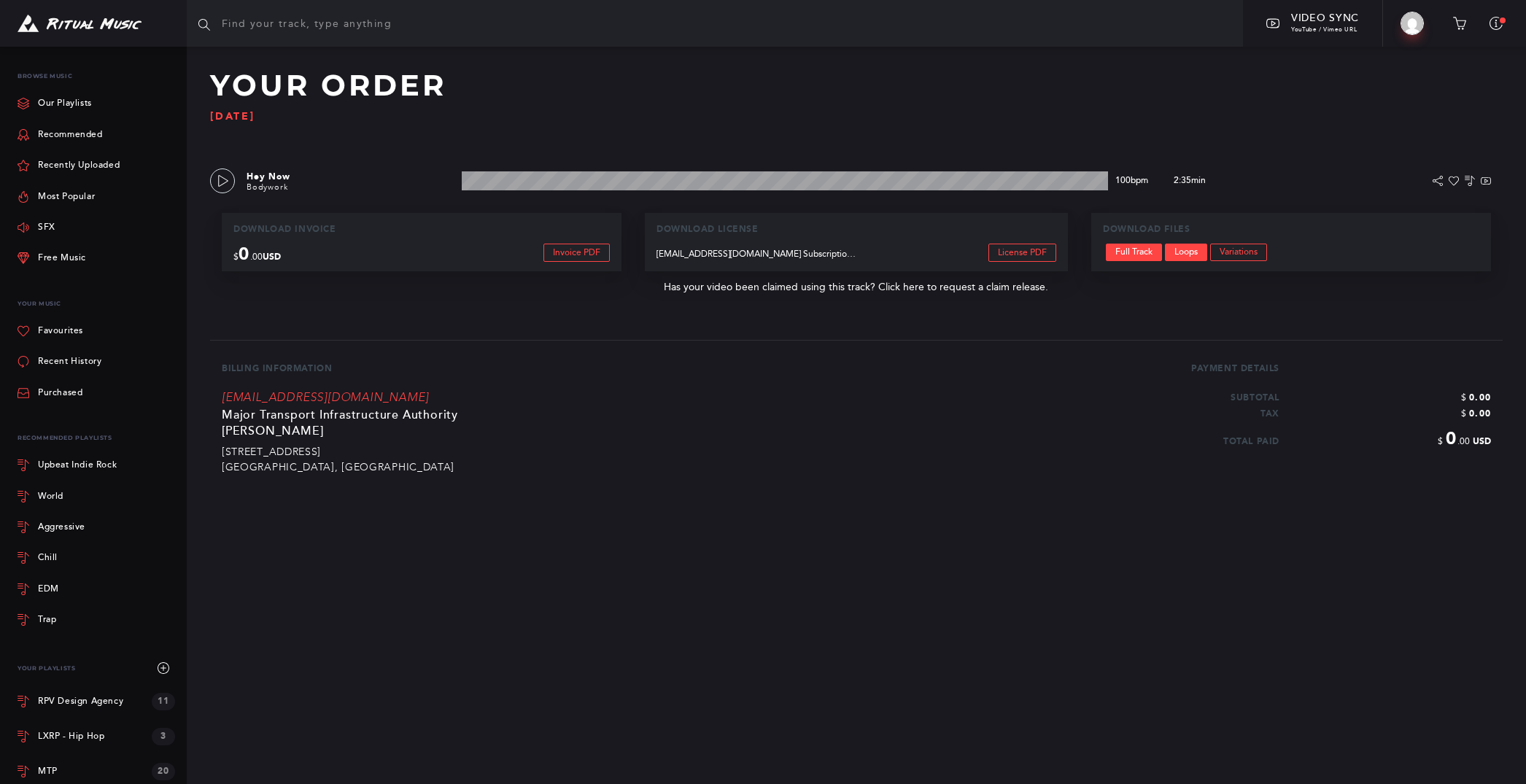
click at [1198, 248] on link "Loops" at bounding box center [1186, 252] width 43 height 17
click at [1136, 250] on link "Full Track" at bounding box center [1133, 252] width 56 height 17
